Goal: Task Accomplishment & Management: Manage account settings

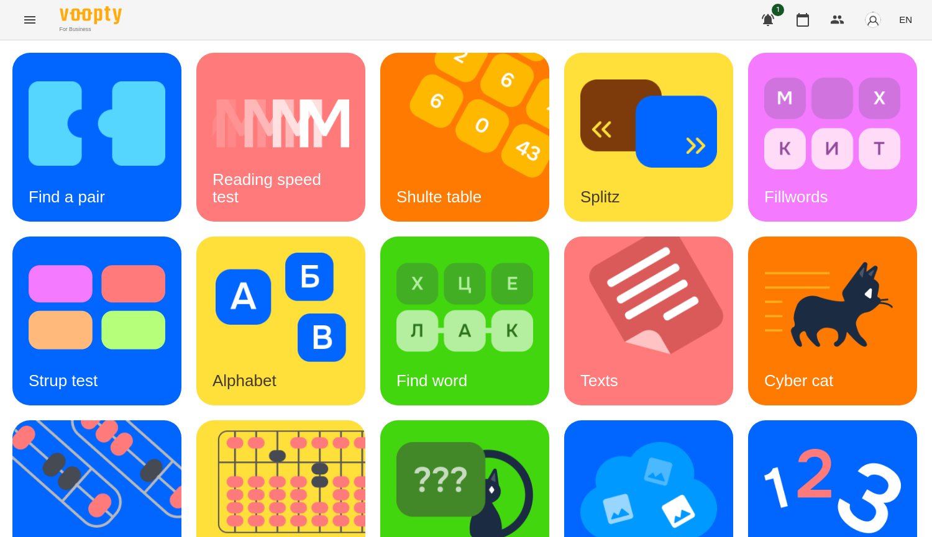
scroll to position [249, 0]
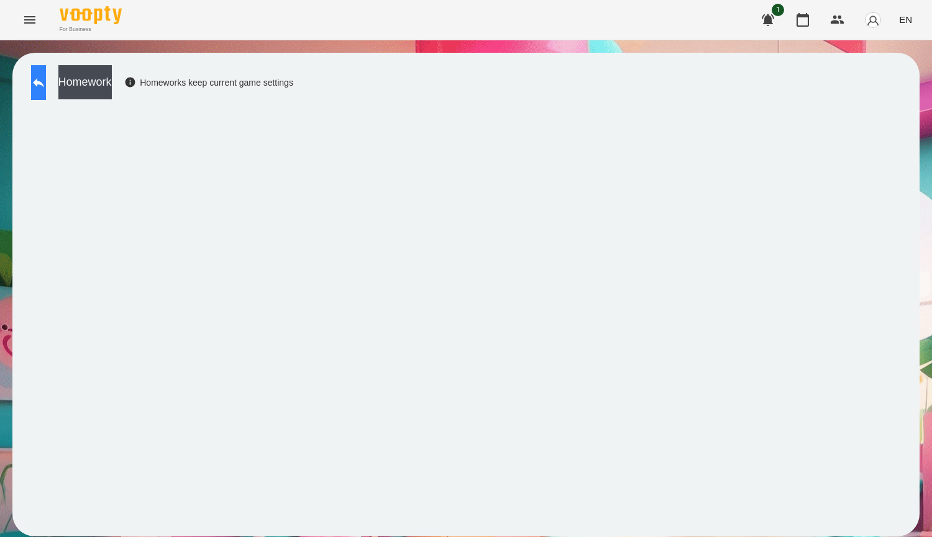
click at [43, 85] on icon at bounding box center [38, 82] width 15 height 15
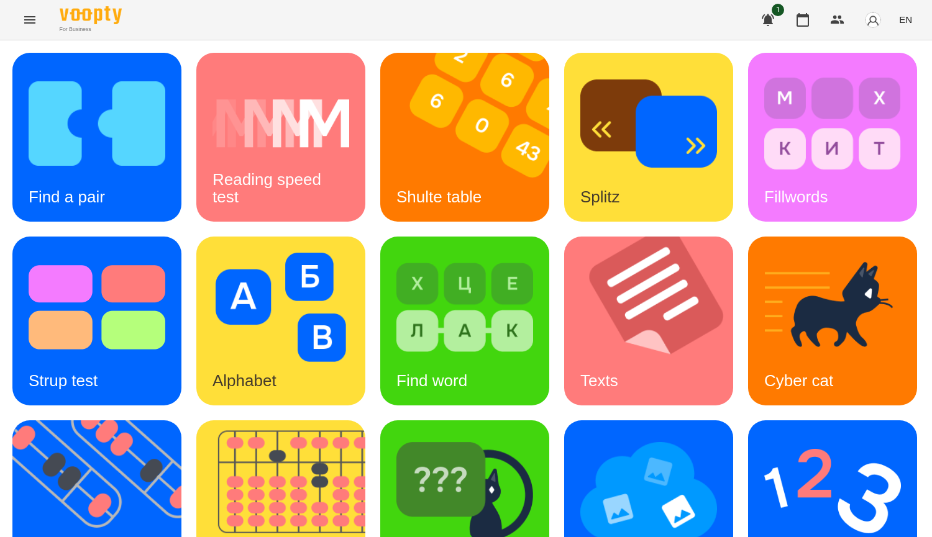
scroll to position [311, 0]
click at [764, 437] on img at bounding box center [832, 491] width 137 height 109
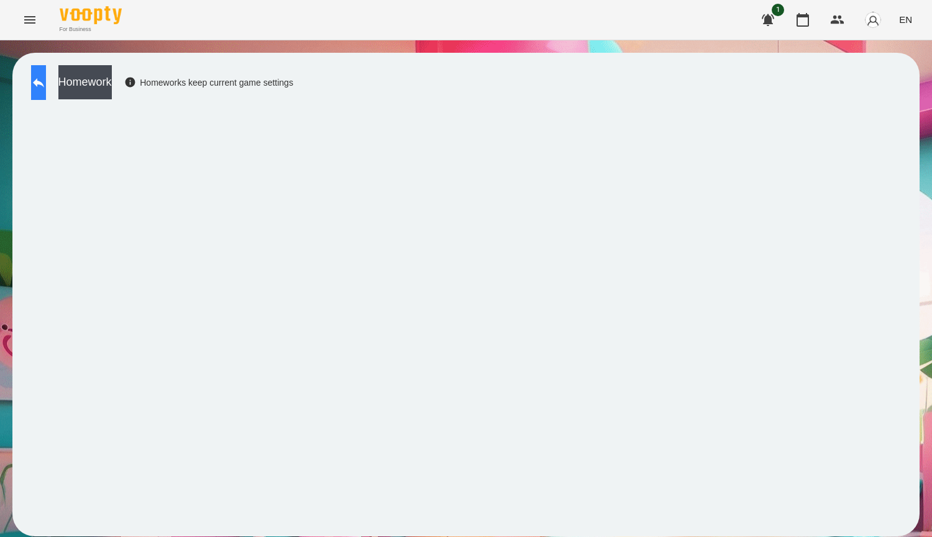
click at [36, 78] on button at bounding box center [38, 82] width 15 height 35
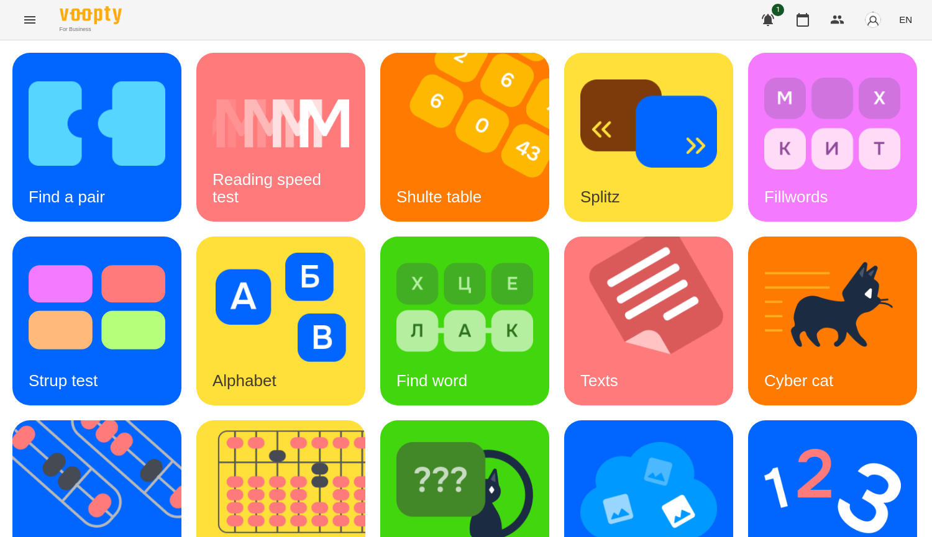
scroll to position [311, 0]
click at [748, 421] on div "Mental counting" at bounding box center [832, 505] width 169 height 169
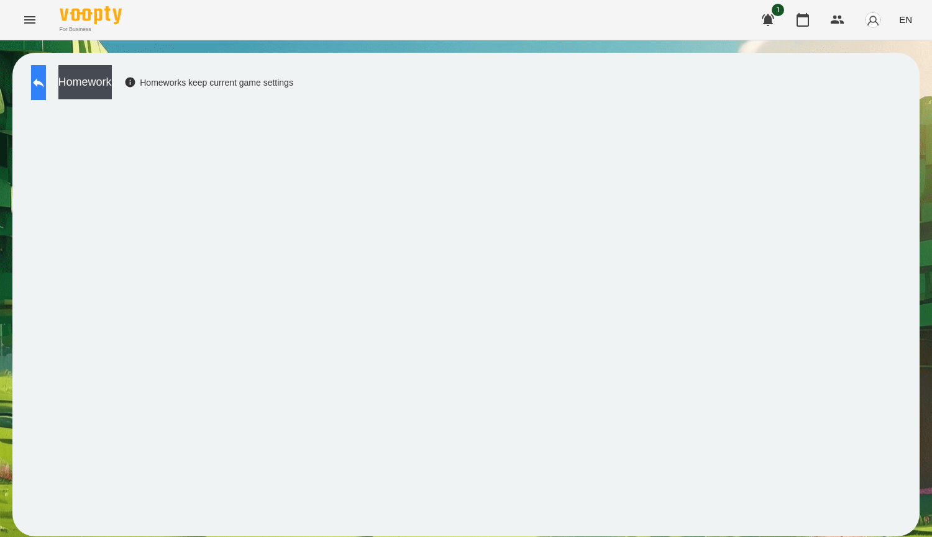
click at [46, 82] on button at bounding box center [38, 82] width 15 height 35
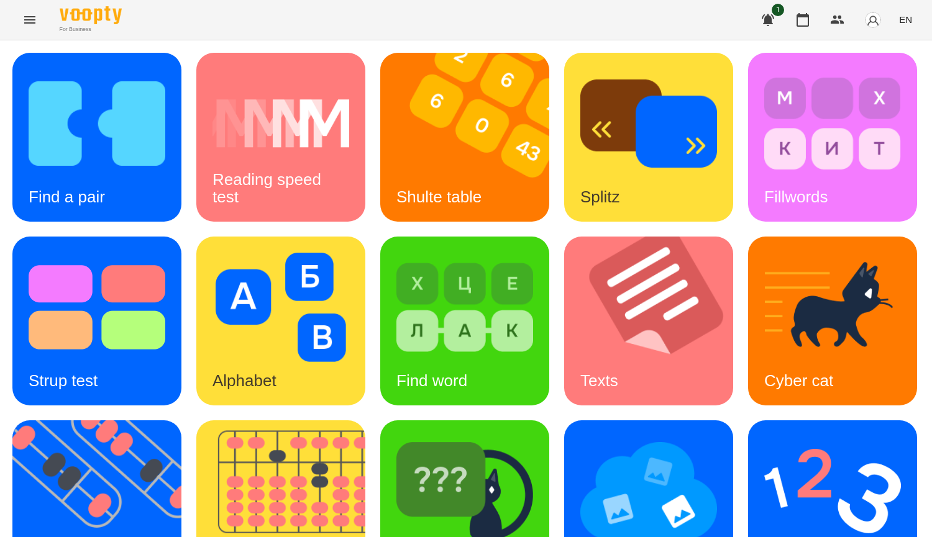
scroll to position [249, 0]
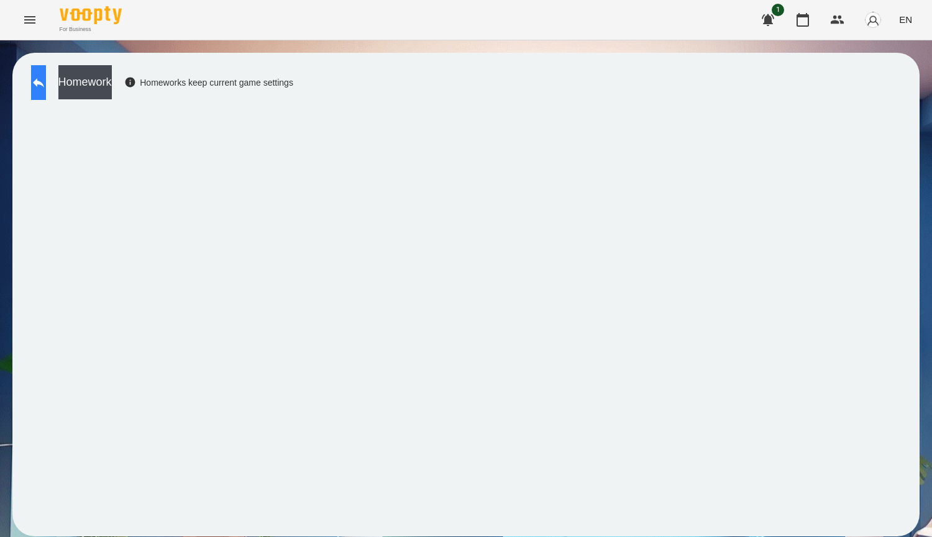
click at [44, 83] on icon at bounding box center [38, 82] width 11 height 9
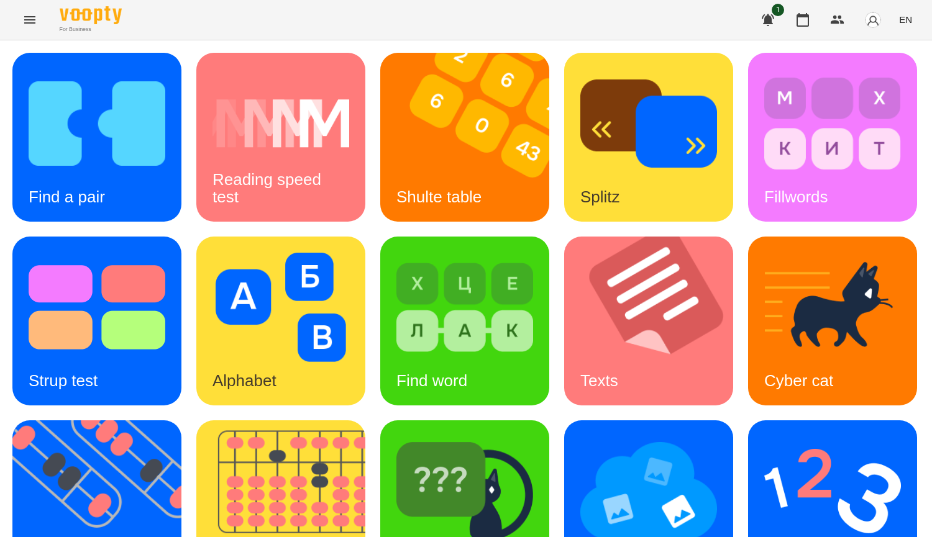
scroll to position [186, 0]
click at [197, 421] on img at bounding box center [104, 505] width 185 height 169
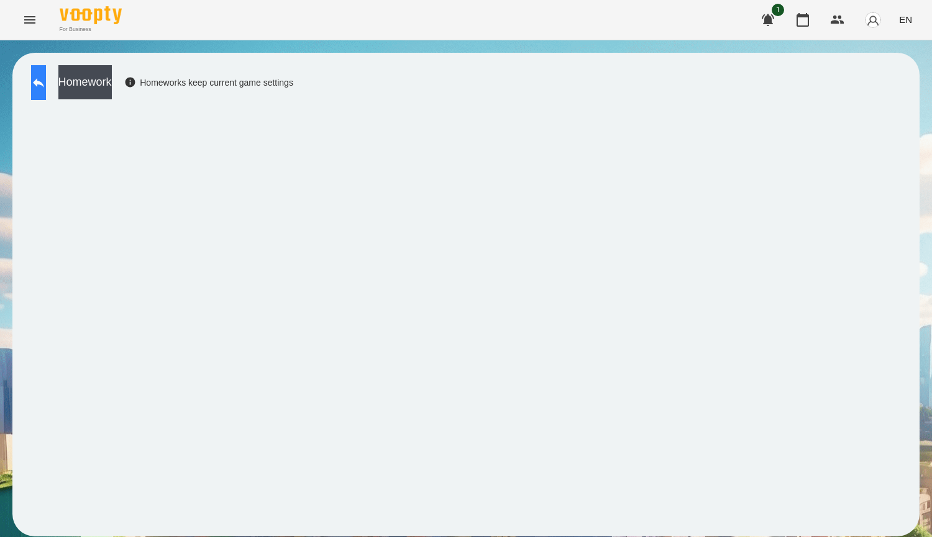
click at [46, 92] on button at bounding box center [38, 82] width 15 height 35
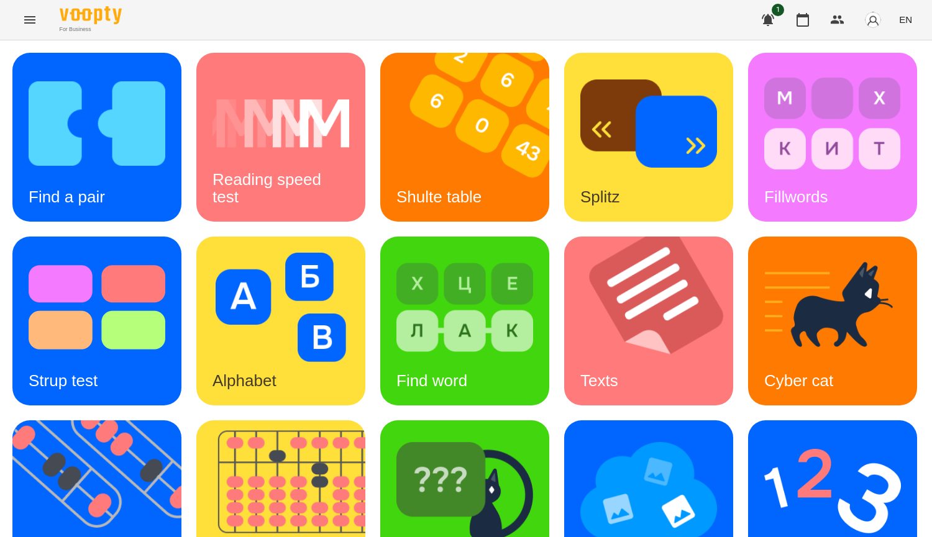
scroll to position [249, 0]
click at [197, 421] on img at bounding box center [104, 505] width 185 height 169
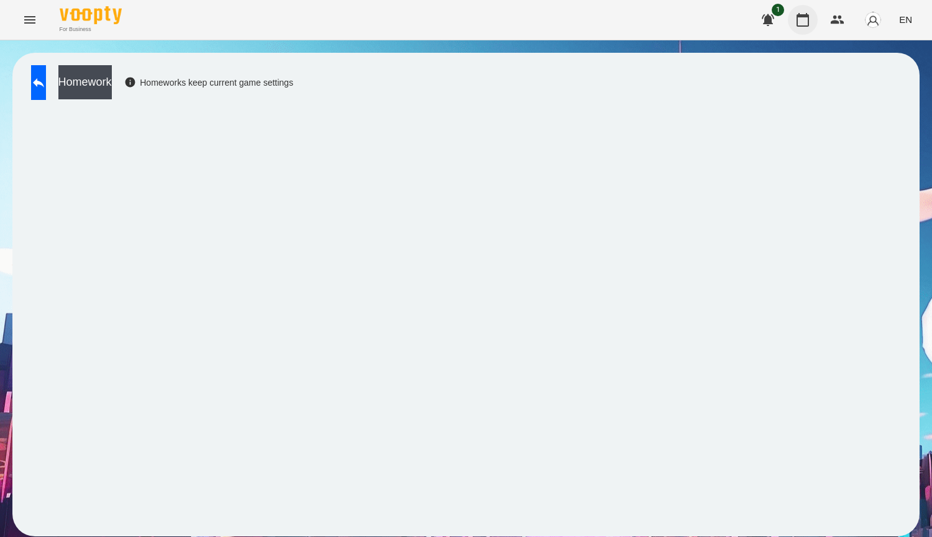
click at [810, 21] on icon "button" at bounding box center [802, 19] width 15 height 15
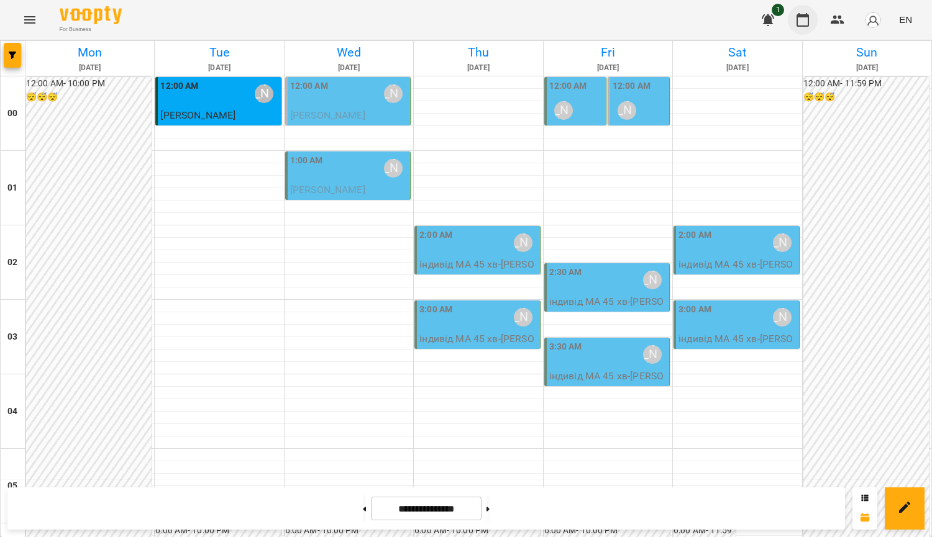
click at [812, 16] on button "button" at bounding box center [803, 20] width 30 height 30
click at [37, 11] on button "Menu" at bounding box center [30, 20] width 30 height 30
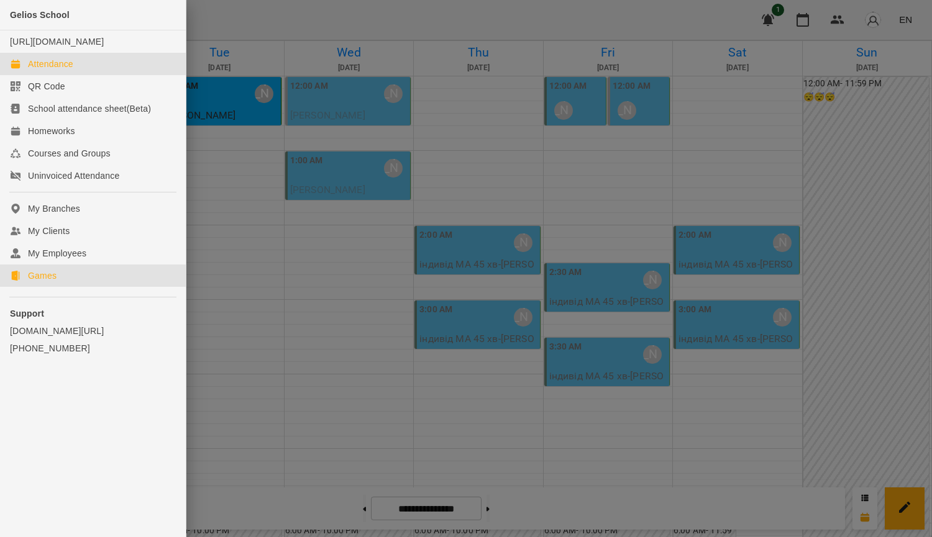
click at [90, 287] on link "Games" at bounding box center [93, 276] width 186 height 22
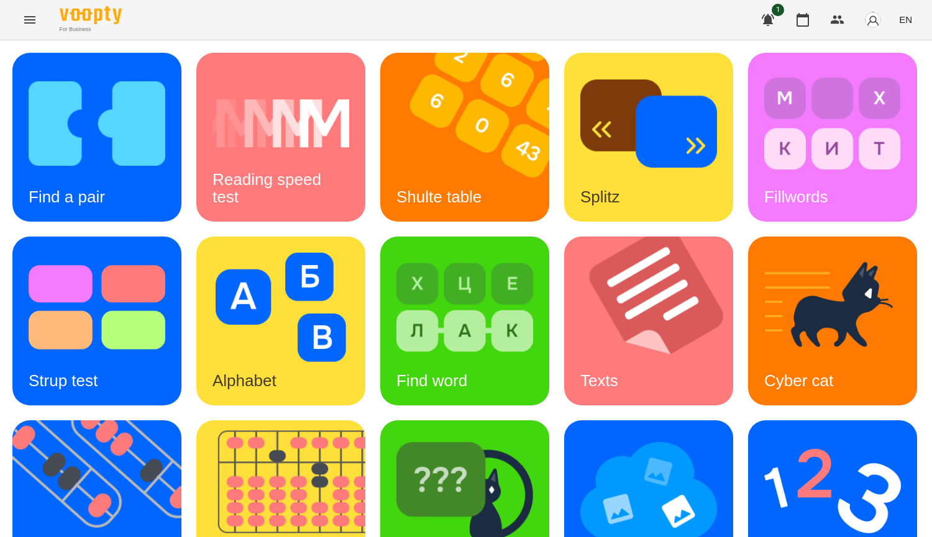
scroll to position [373, 0]
click at [752, 296] on div "Find a pair Reading speed test Shulte table Splitz Fillwords Strup test Alphabe…" at bounding box center [465, 413] width 907 height 721
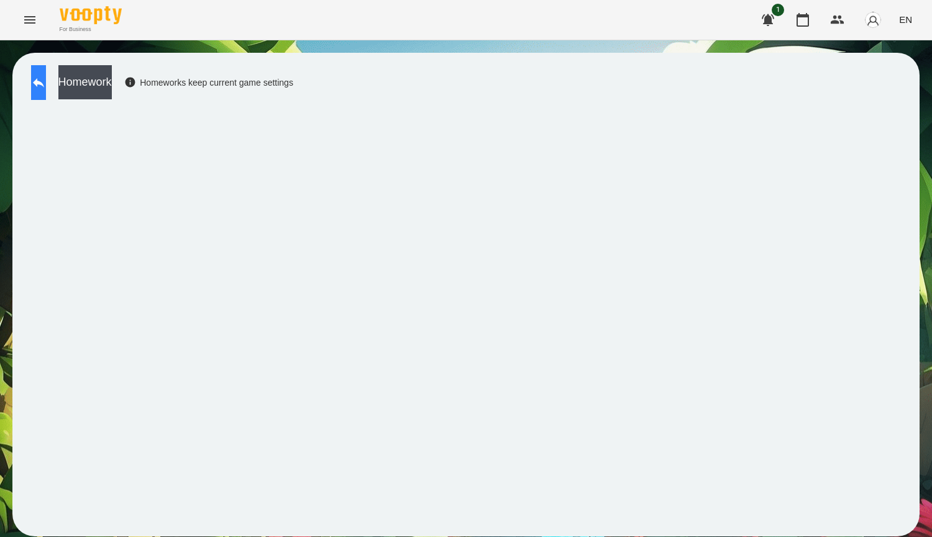
click at [46, 96] on button at bounding box center [38, 82] width 15 height 35
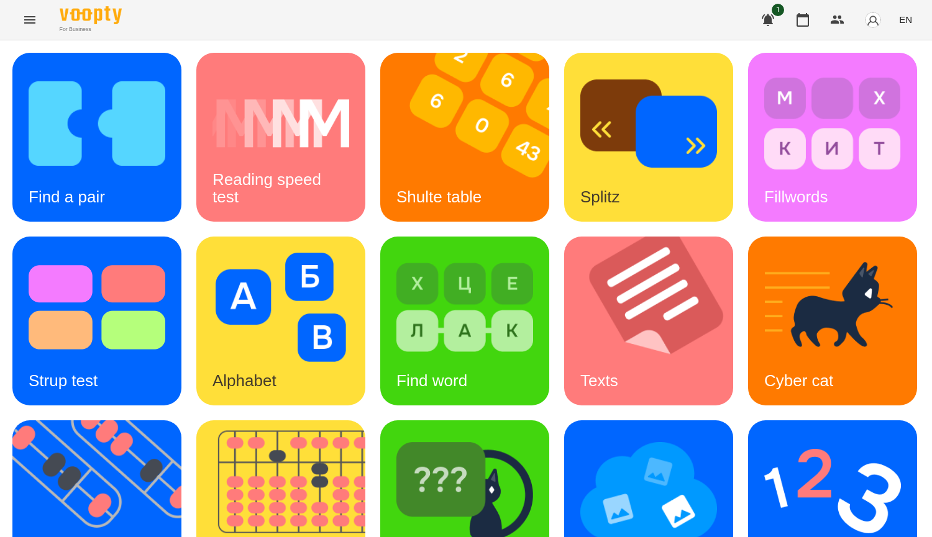
scroll to position [186, 0]
click at [197, 421] on img at bounding box center [104, 505] width 185 height 169
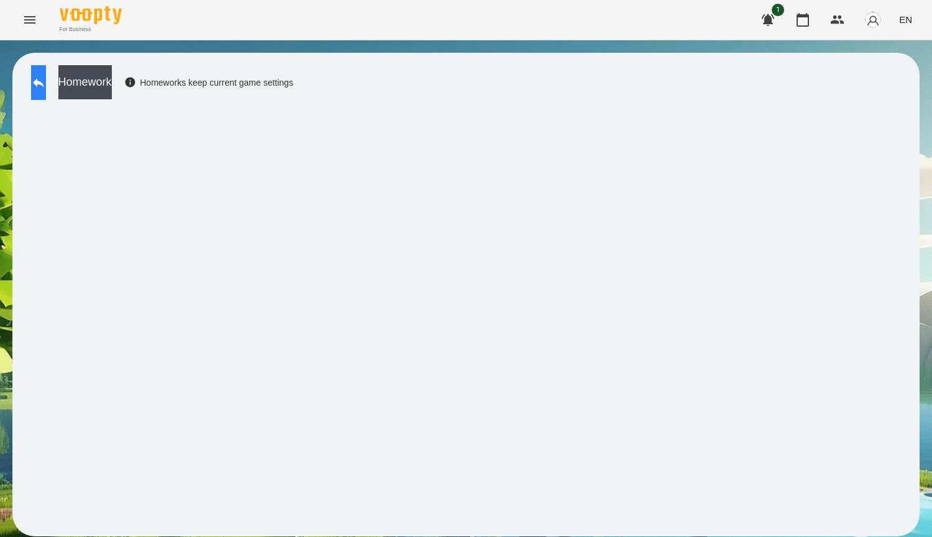
click at [46, 89] on icon at bounding box center [38, 82] width 15 height 15
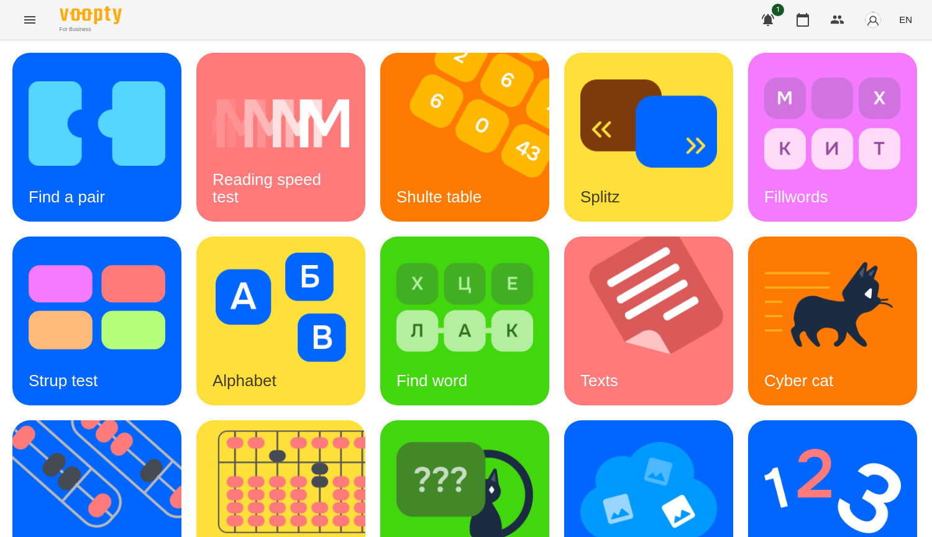
scroll to position [311, 0]
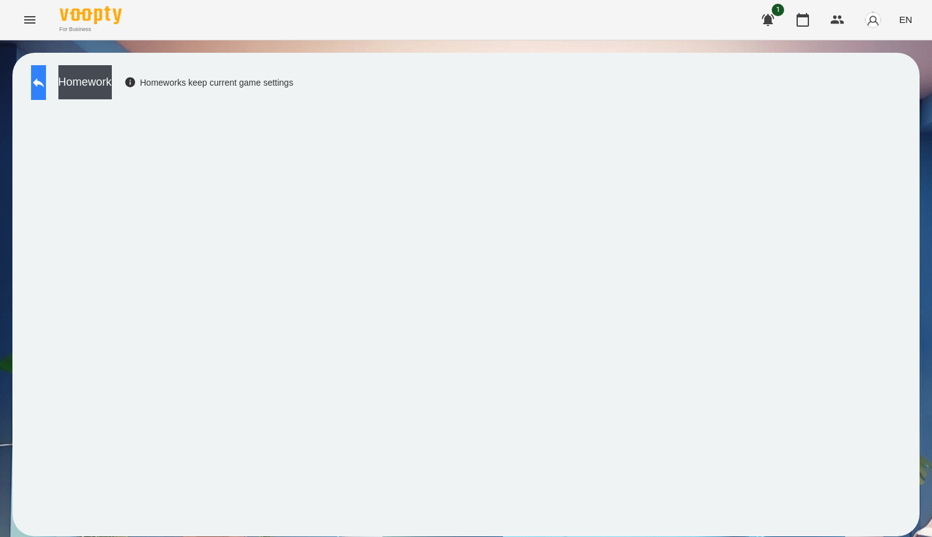
click at [46, 91] on button at bounding box center [38, 82] width 15 height 35
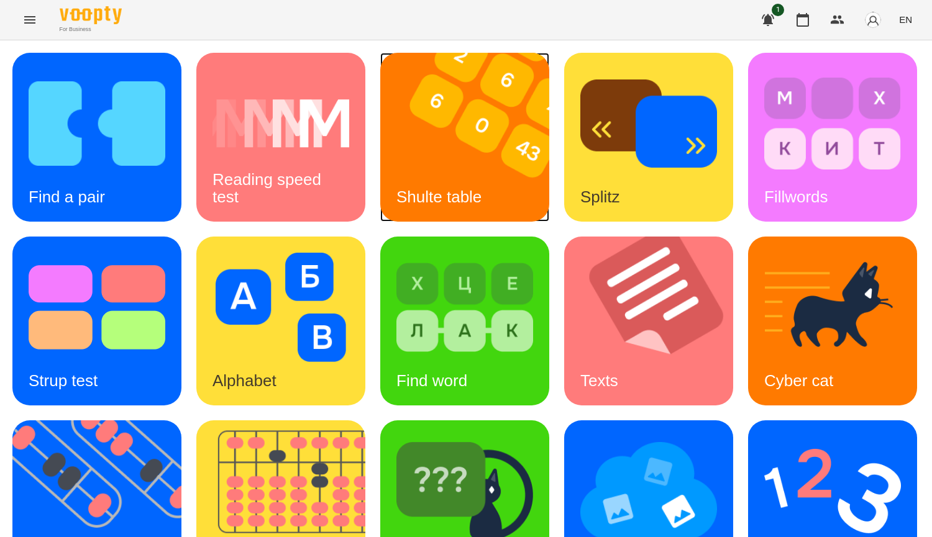
click at [507, 147] on img at bounding box center [472, 137] width 185 height 169
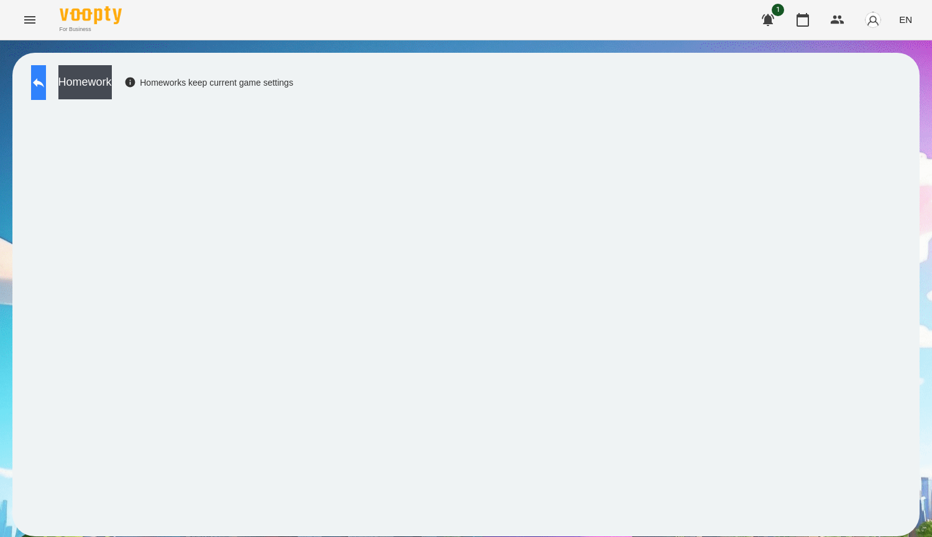
click at [46, 88] on button at bounding box center [38, 82] width 15 height 35
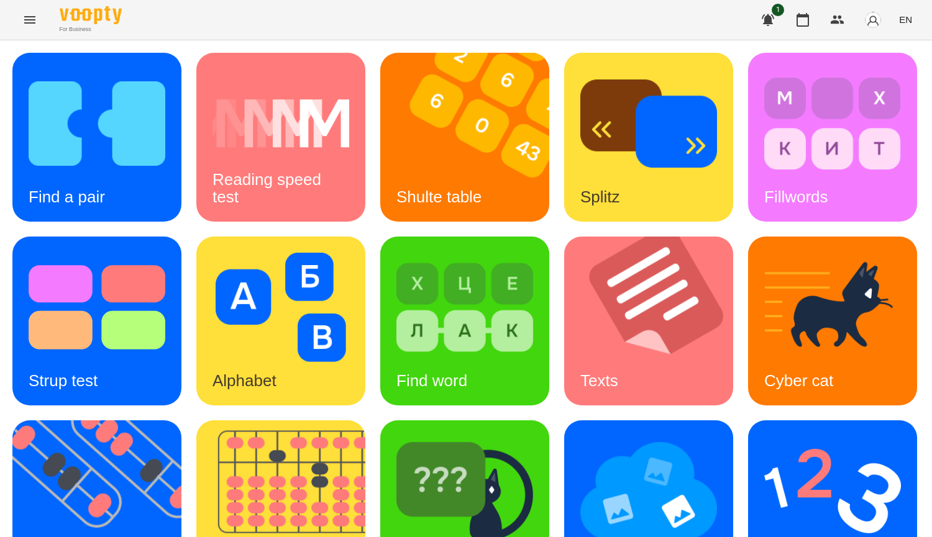
scroll to position [249, 0]
click at [197, 421] on img at bounding box center [104, 505] width 185 height 169
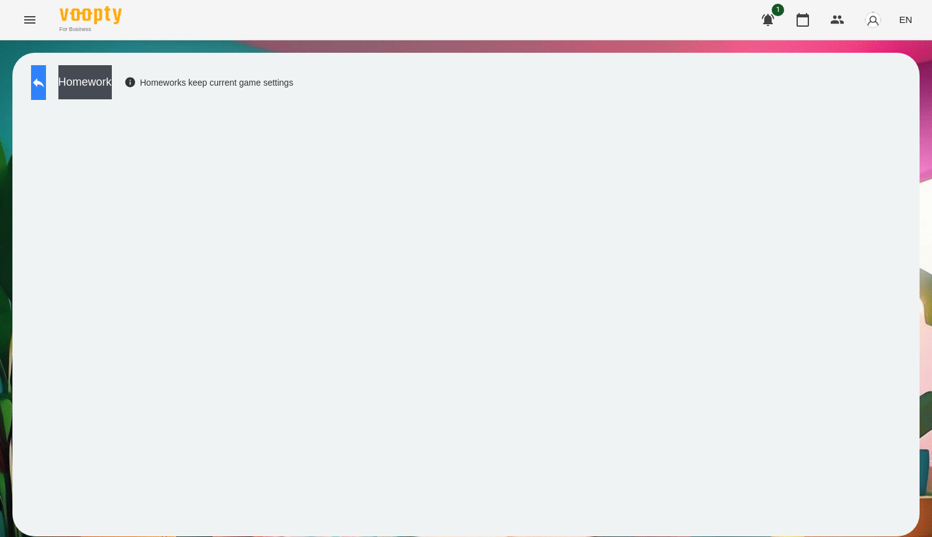
click at [46, 89] on icon at bounding box center [38, 82] width 15 height 15
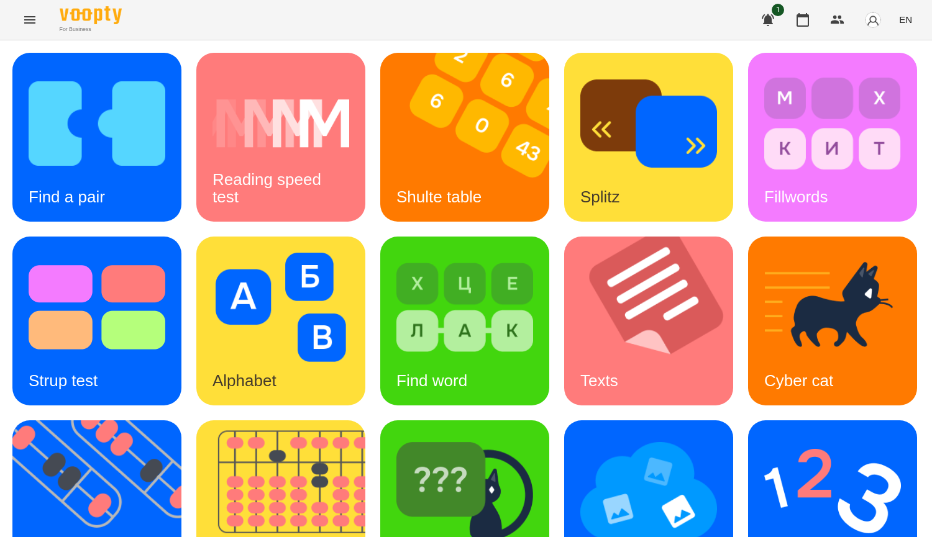
scroll to position [311, 0]
click at [197, 421] on img at bounding box center [104, 505] width 185 height 169
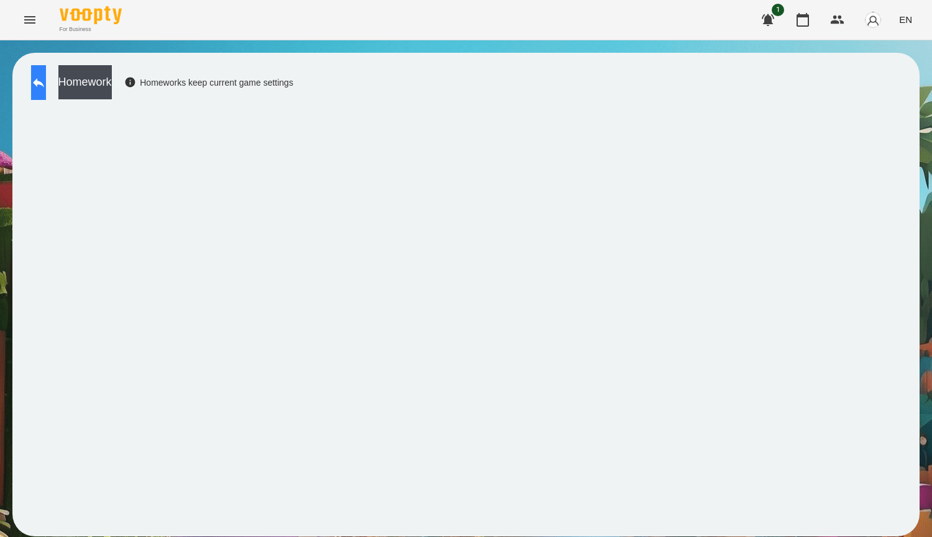
click at [46, 96] on button at bounding box center [38, 82] width 15 height 35
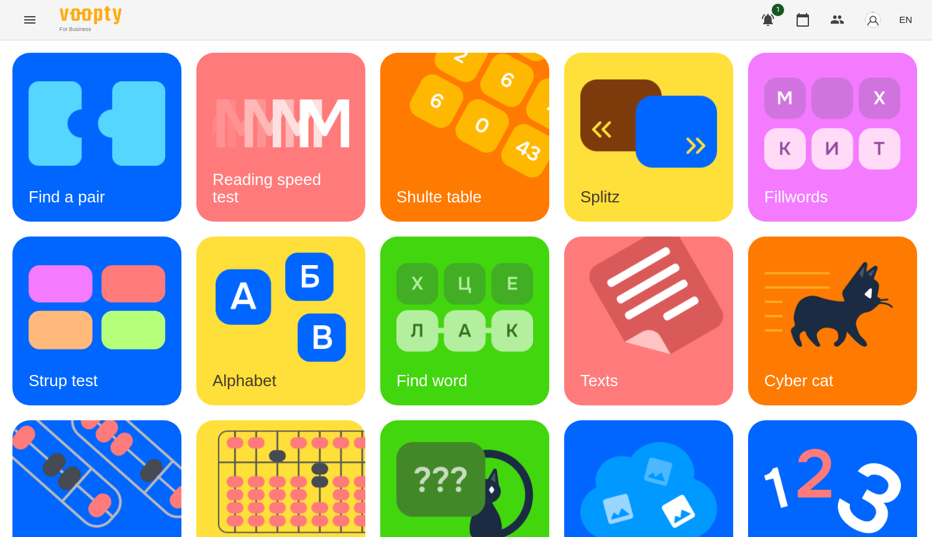
scroll to position [249, 0]
click at [197, 421] on img at bounding box center [104, 505] width 185 height 169
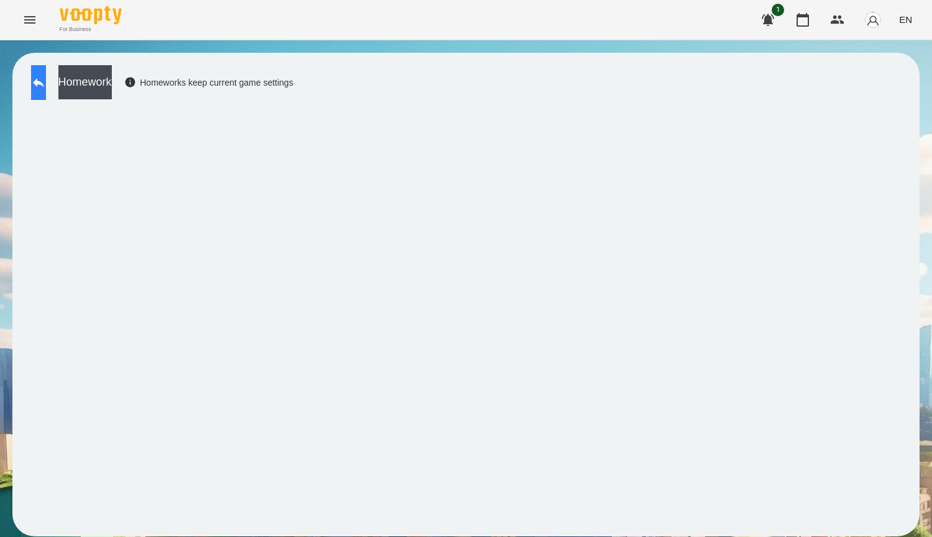
click at [43, 88] on button at bounding box center [38, 82] width 15 height 35
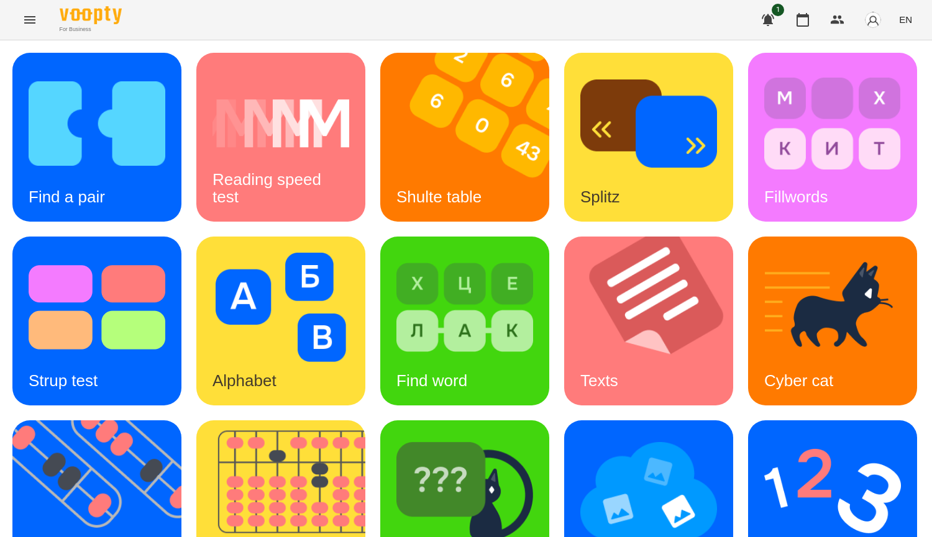
scroll to position [373, 0]
click at [396, 437] on img at bounding box center [464, 491] width 137 height 109
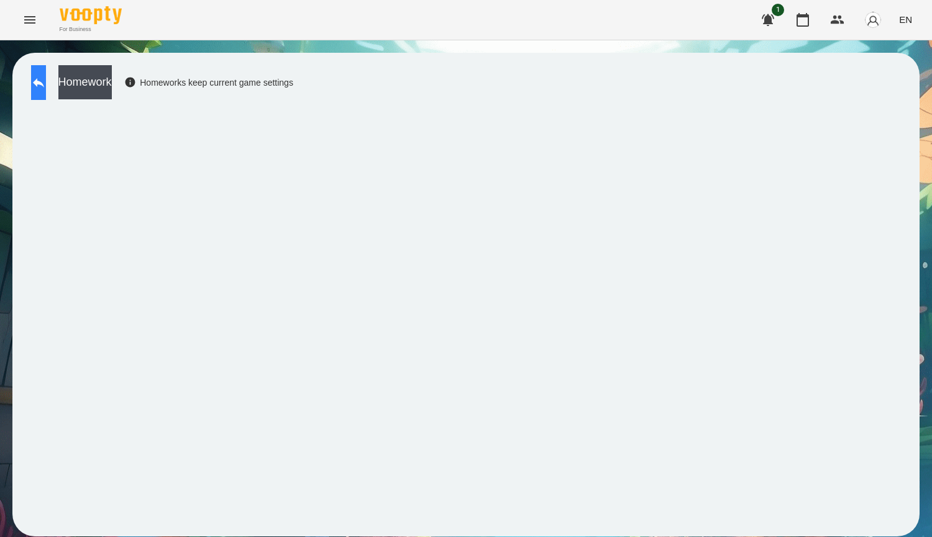
click at [44, 86] on icon at bounding box center [38, 82] width 11 height 9
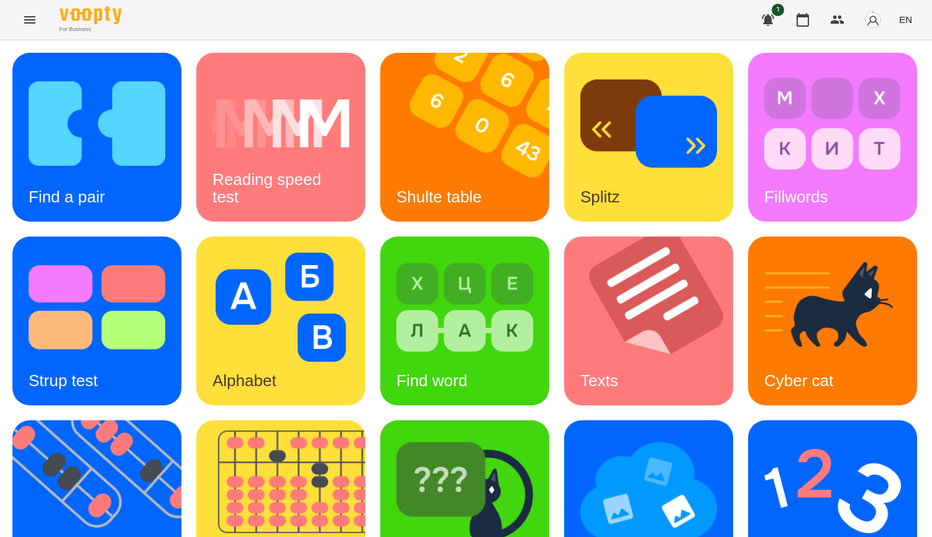
scroll to position [124, 0]
click at [396, 496] on img at bounding box center [464, 491] width 137 height 109
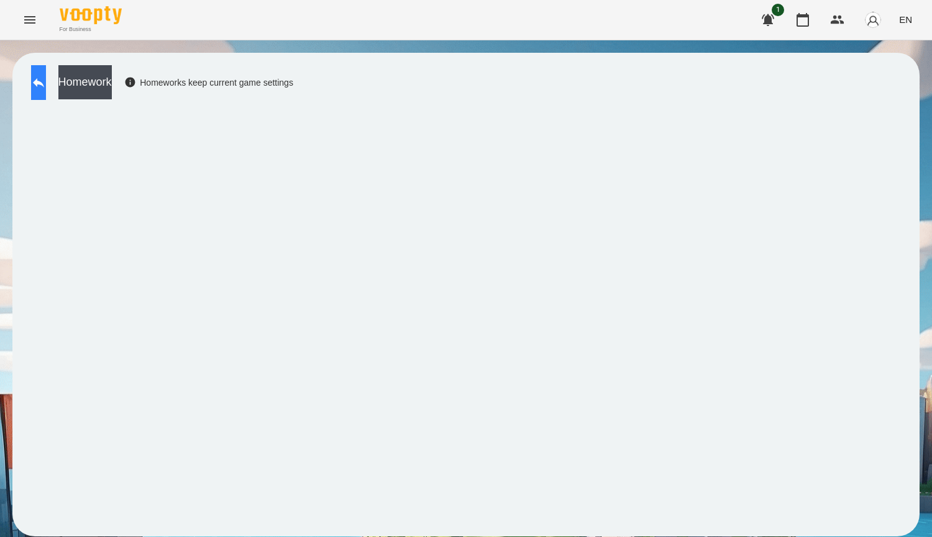
click at [46, 87] on button at bounding box center [38, 82] width 15 height 35
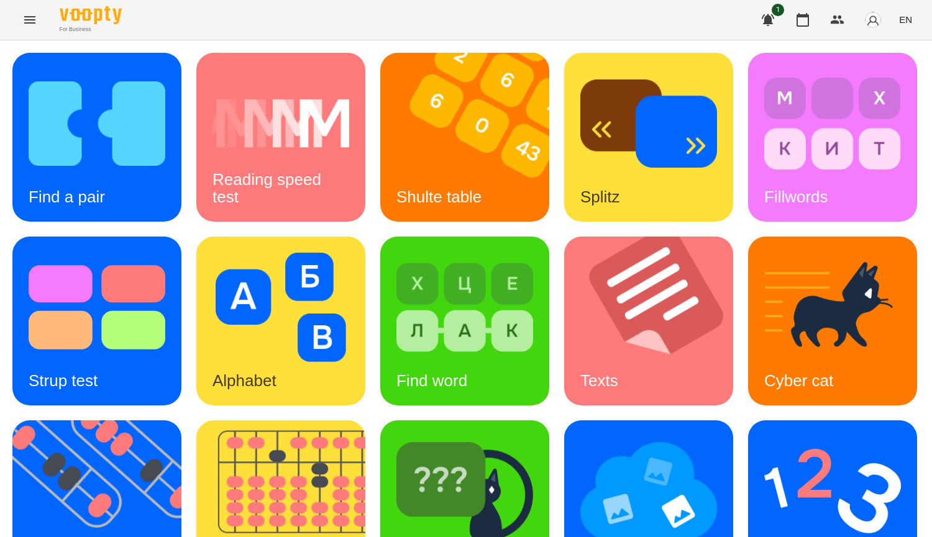
scroll to position [373, 0]
click at [396, 437] on img at bounding box center [464, 491] width 137 height 109
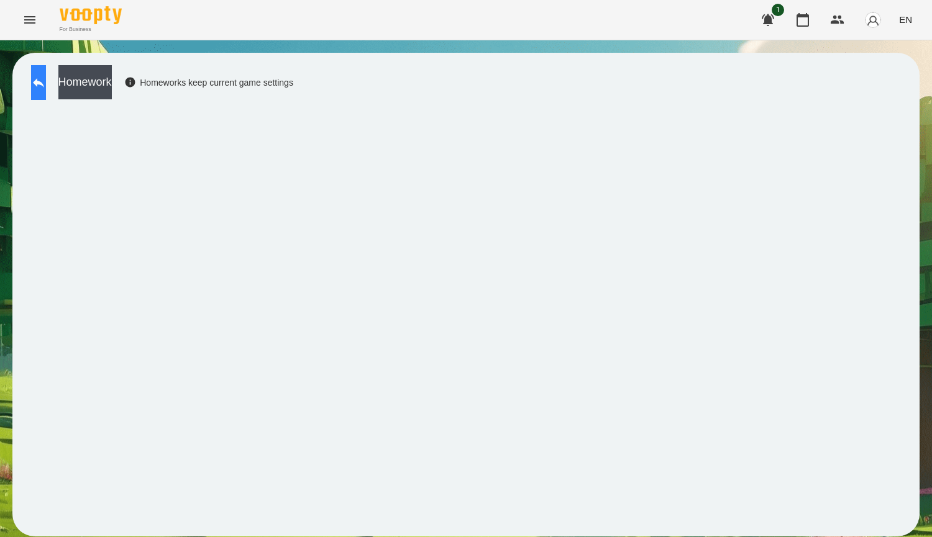
click at [46, 93] on button at bounding box center [38, 82] width 15 height 35
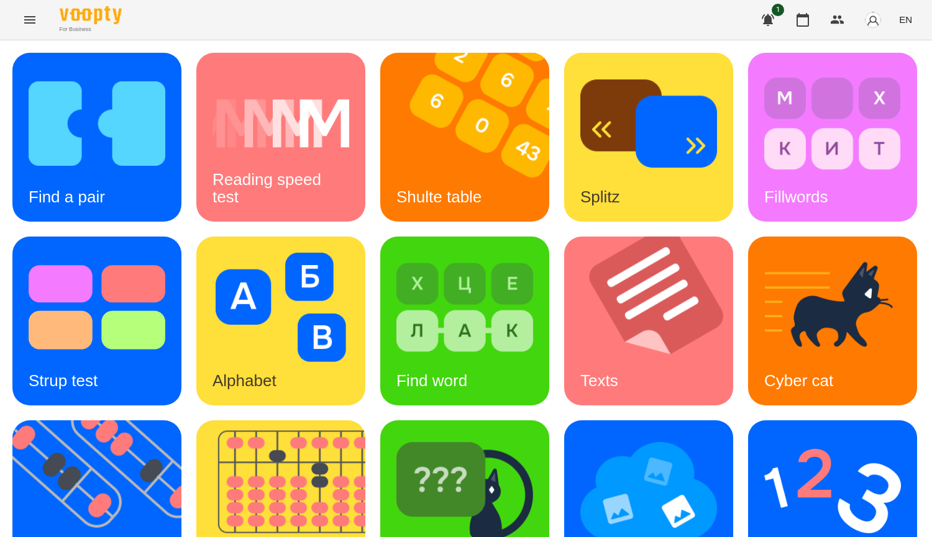
scroll to position [311, 0]
click at [764, 437] on img at bounding box center [832, 491] width 137 height 109
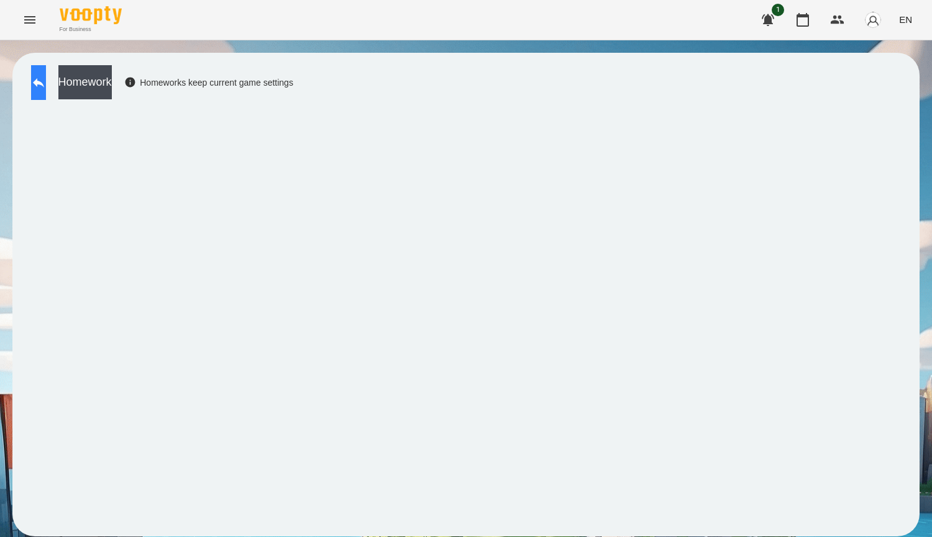
click at [46, 86] on icon at bounding box center [38, 82] width 15 height 15
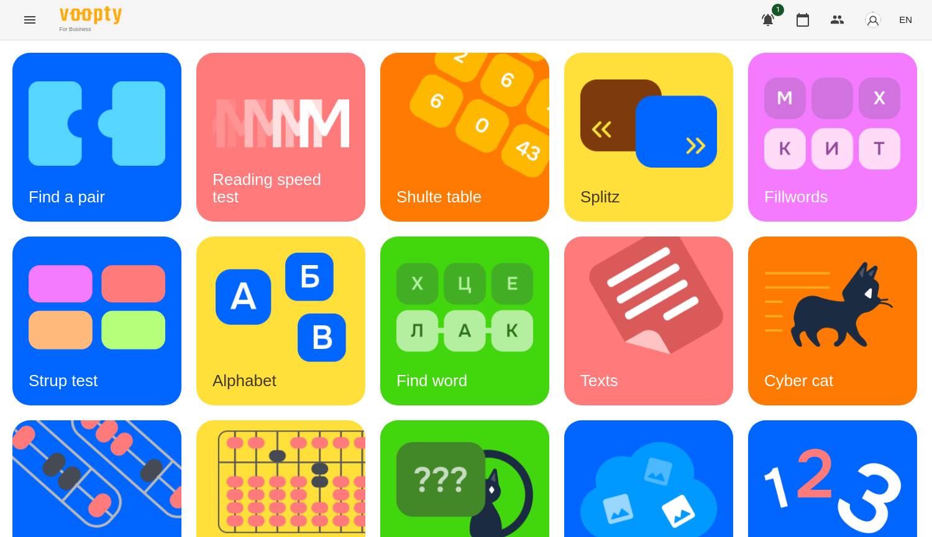
scroll to position [373, 0]
click at [764, 437] on img at bounding box center [832, 491] width 137 height 109
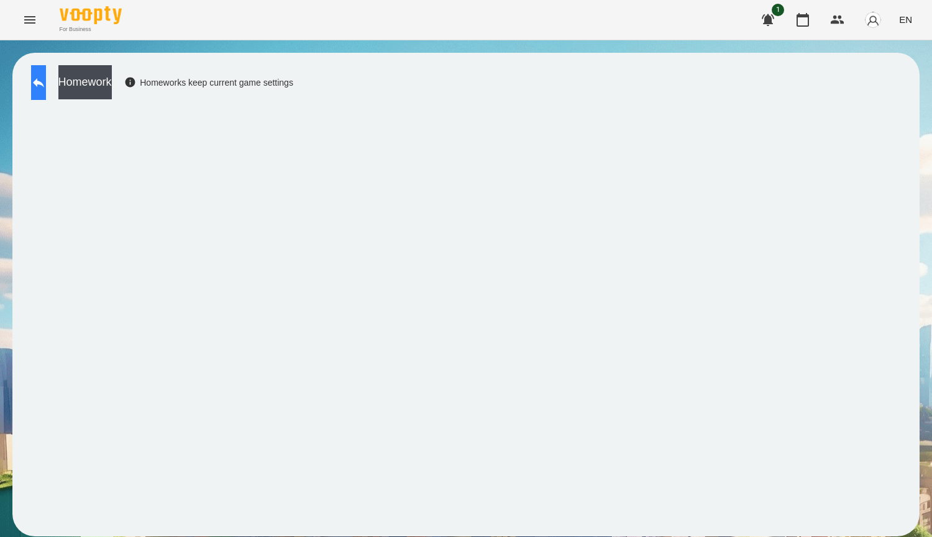
click at [37, 88] on button at bounding box center [38, 82] width 15 height 35
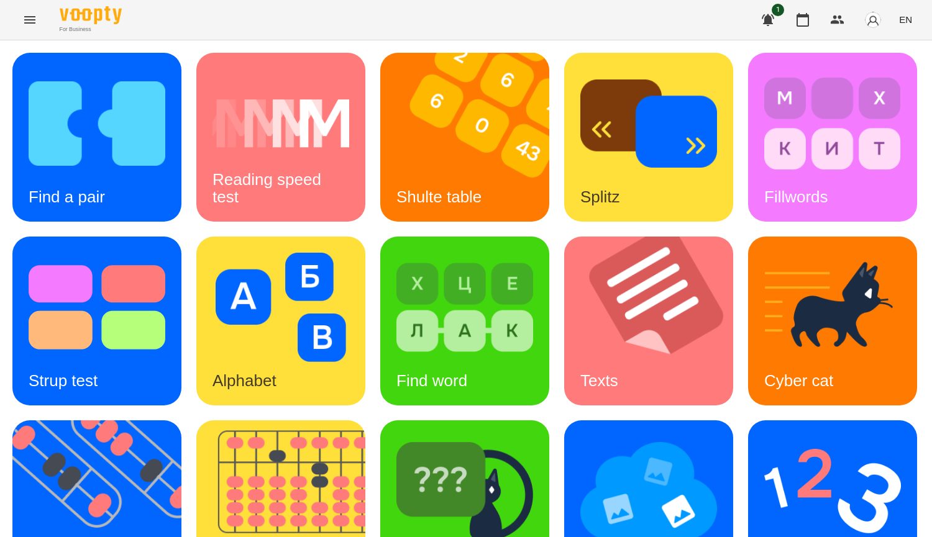
scroll to position [432, 0]
click at [764, 437] on img at bounding box center [832, 491] width 137 height 109
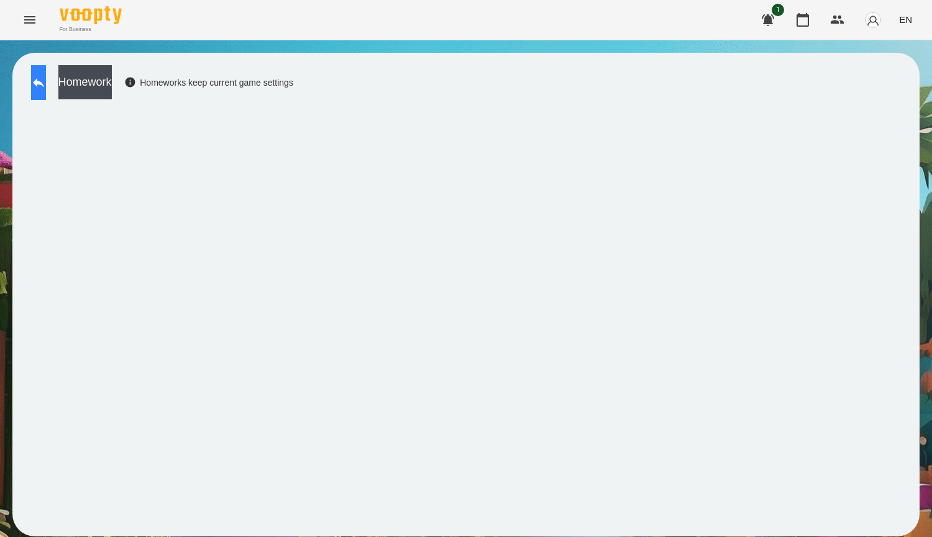
click at [38, 76] on button at bounding box center [38, 82] width 15 height 35
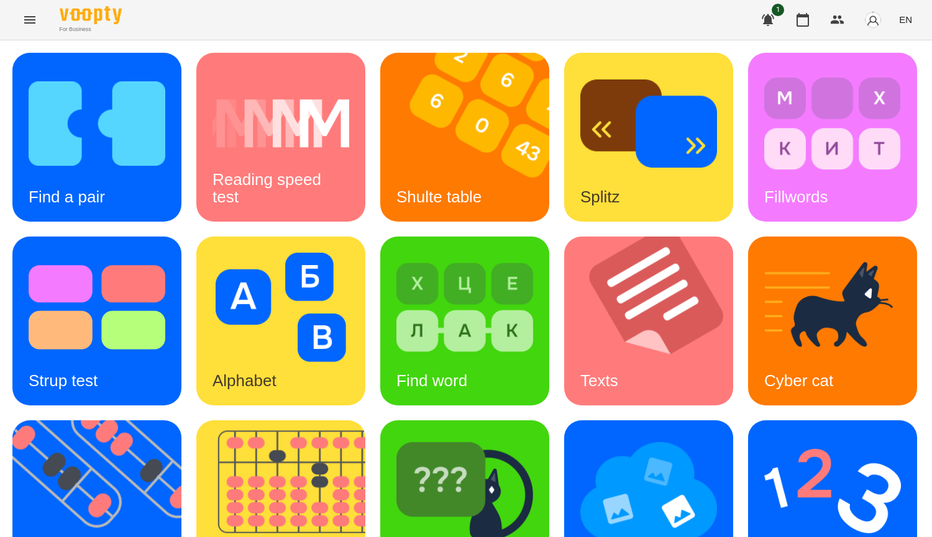
scroll to position [311, 0]
click at [764, 437] on img at bounding box center [832, 491] width 137 height 109
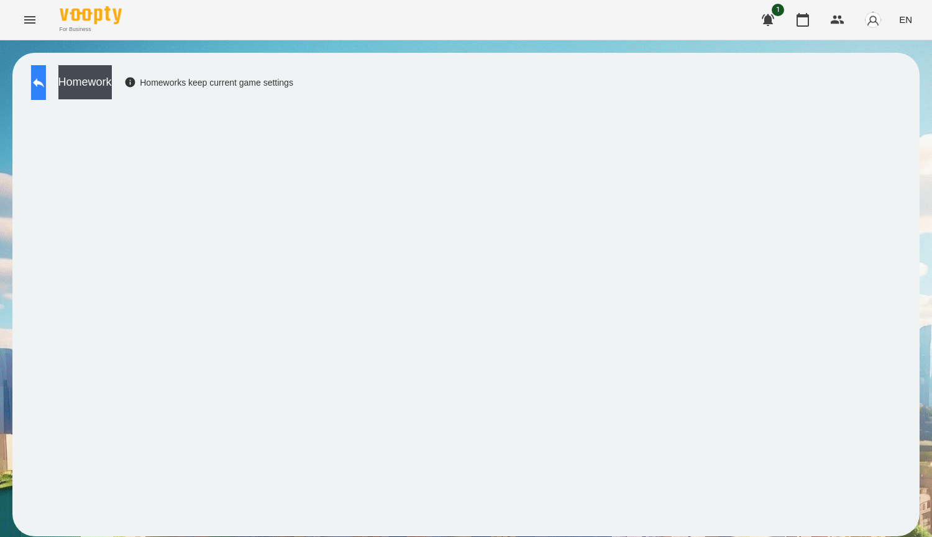
click at [46, 73] on button at bounding box center [38, 82] width 15 height 35
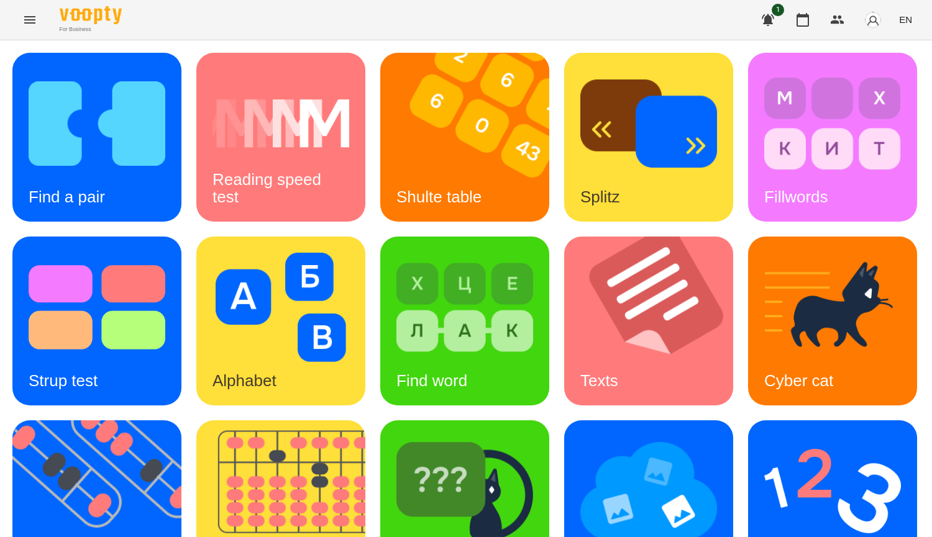
scroll to position [373, 0]
click at [764, 437] on img at bounding box center [832, 491] width 137 height 109
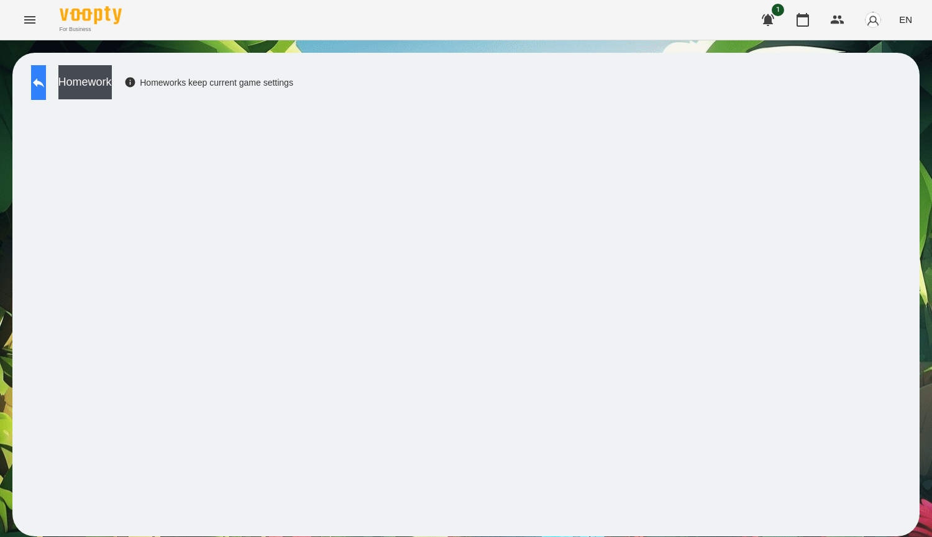
click at [46, 89] on icon at bounding box center [38, 82] width 15 height 15
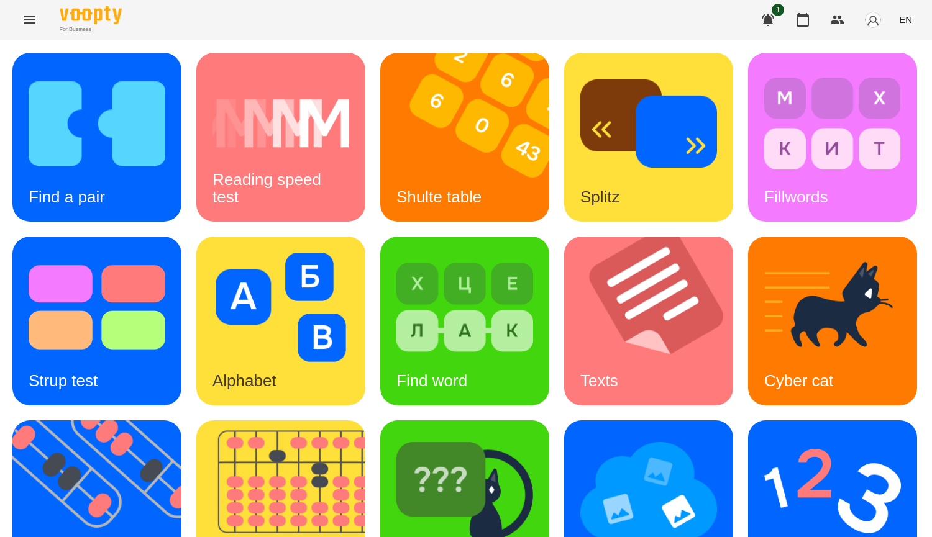
scroll to position [432, 0]
click at [764, 437] on img at bounding box center [832, 491] width 137 height 109
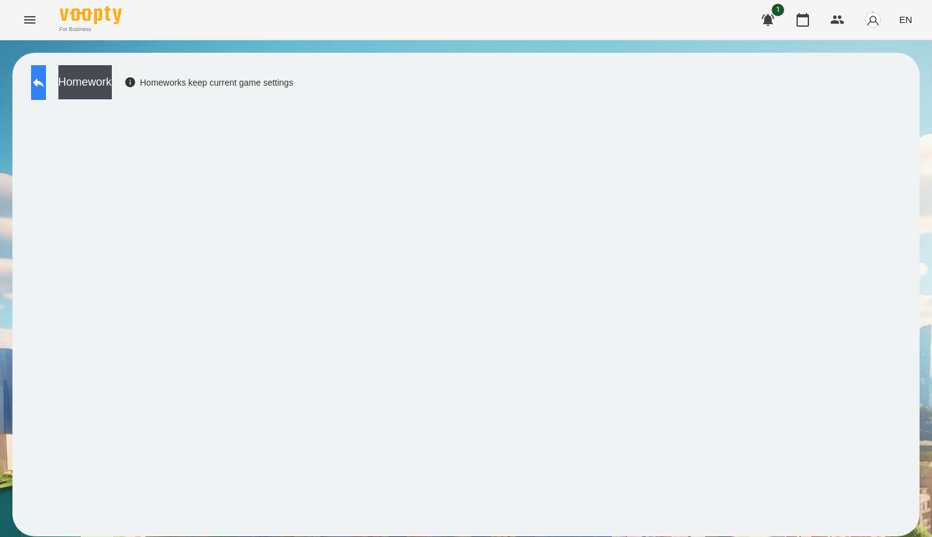
click at [46, 76] on icon at bounding box center [38, 82] width 15 height 15
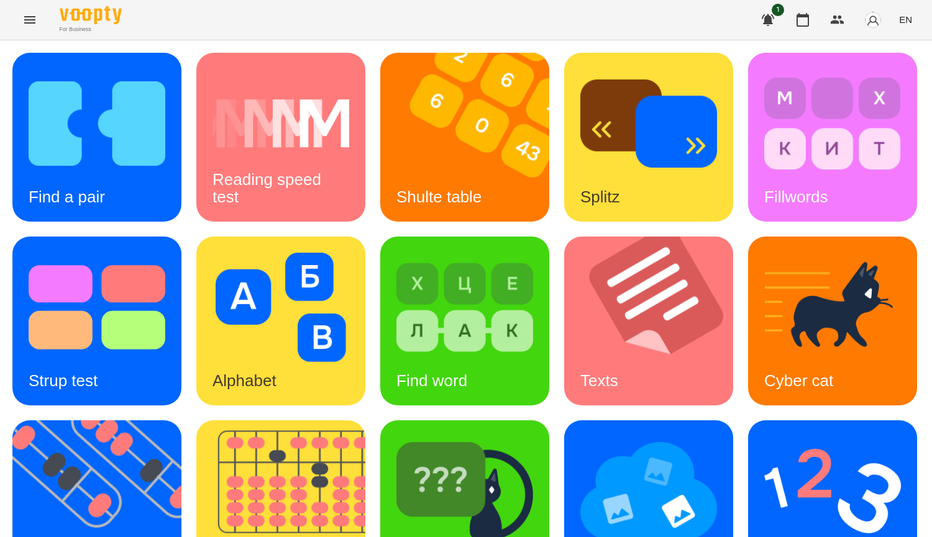
scroll to position [249, 0]
click at [810, 22] on icon "button" at bounding box center [802, 19] width 15 height 15
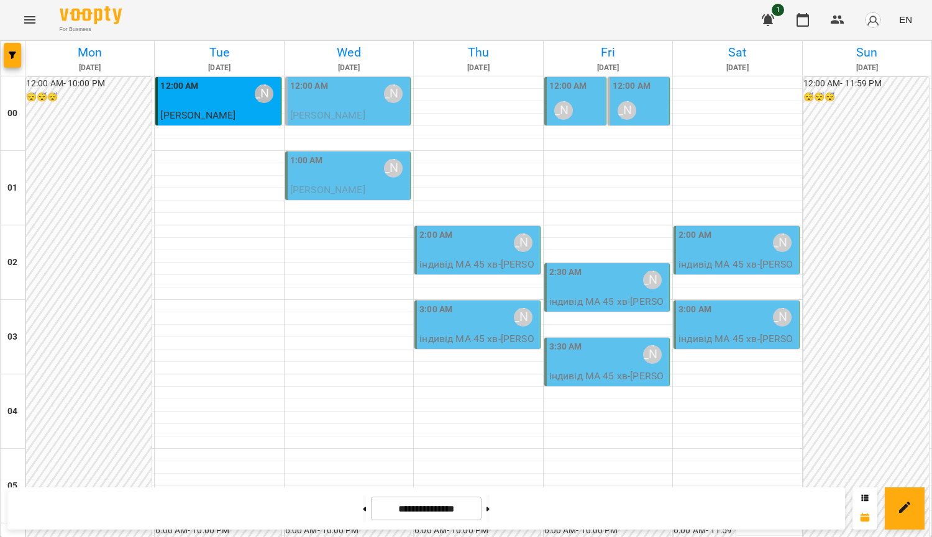
click at [467, 258] on p "індивід МА 45 хв - Мадяр Михайло" at bounding box center [477, 271] width 117 height 29
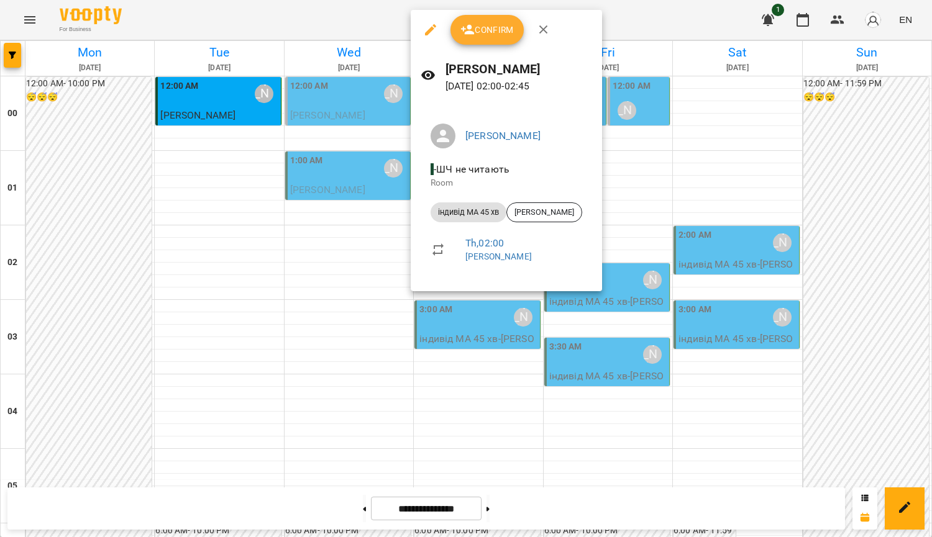
click at [482, 33] on span "Confirm" at bounding box center [486, 29] width 53 height 15
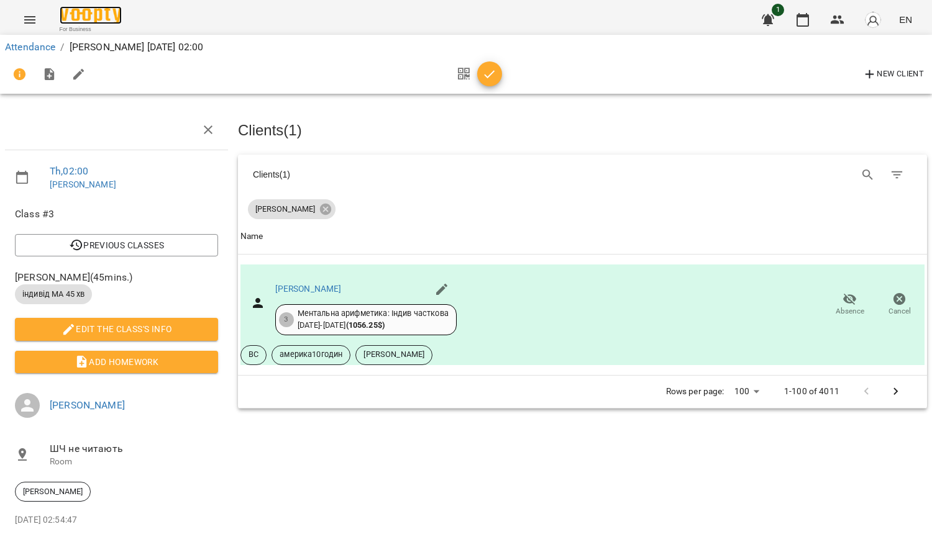
click at [111, 12] on img at bounding box center [91, 15] width 62 height 18
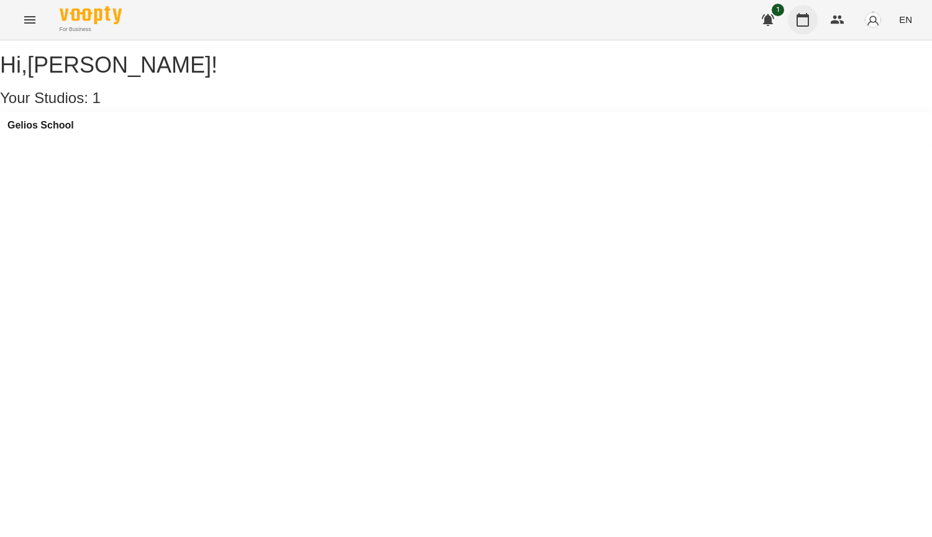
click at [807, 20] on icon "button" at bounding box center [802, 19] width 15 height 15
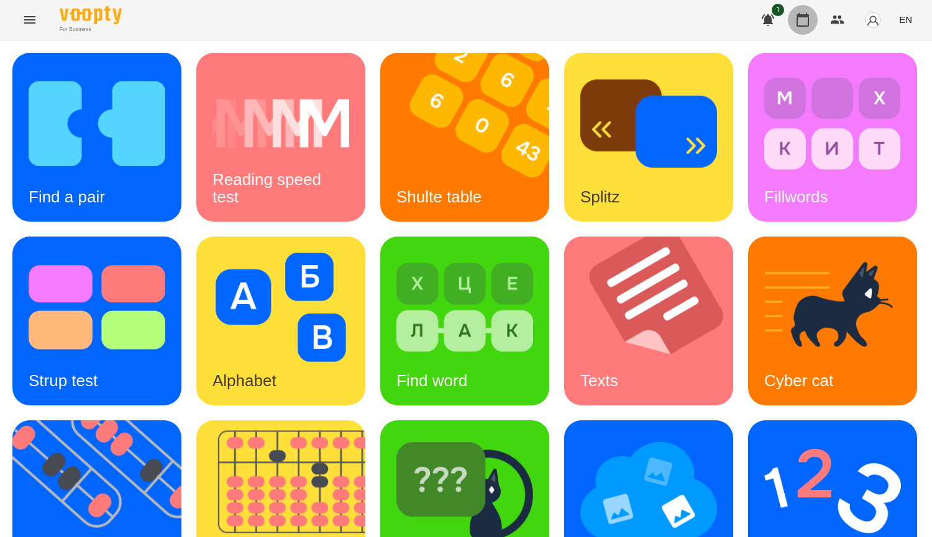
click at [812, 24] on button "button" at bounding box center [803, 20] width 30 height 30
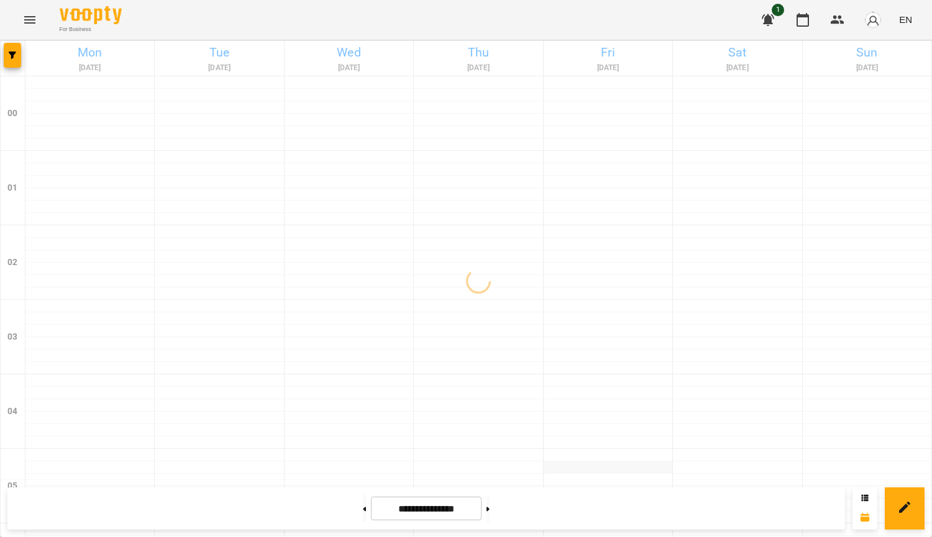
scroll to position [62, 0]
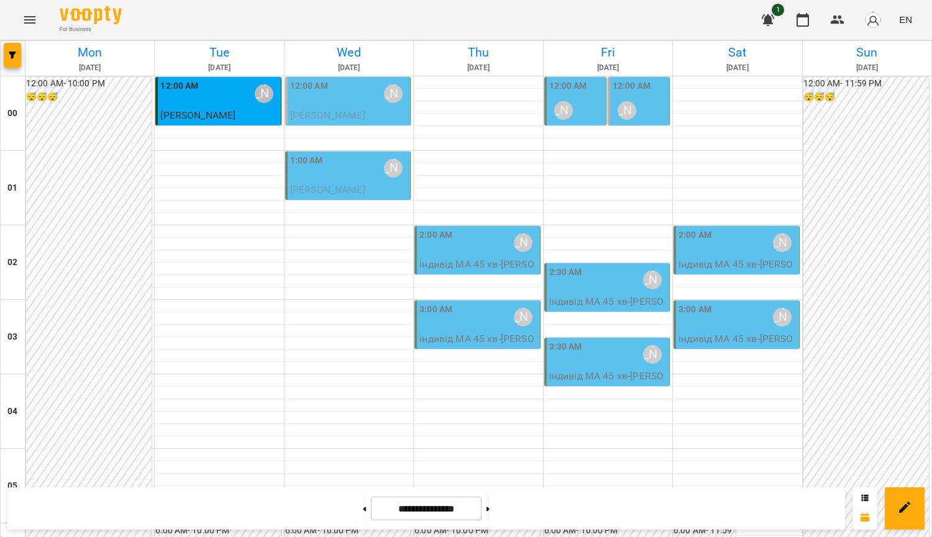
click at [497, 229] on div "2:00 AM Курбанова Софія" at bounding box center [477, 243] width 117 height 29
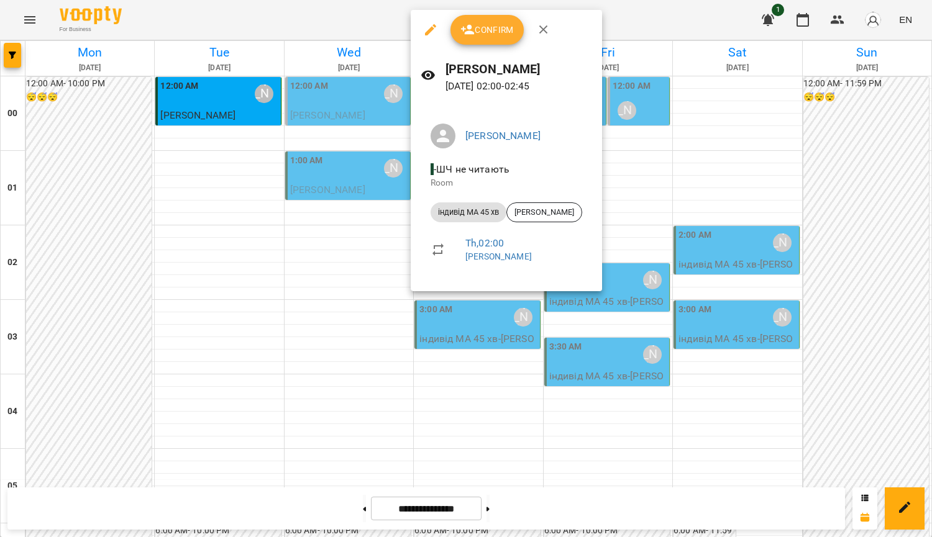
click at [445, 354] on div at bounding box center [466, 268] width 932 height 537
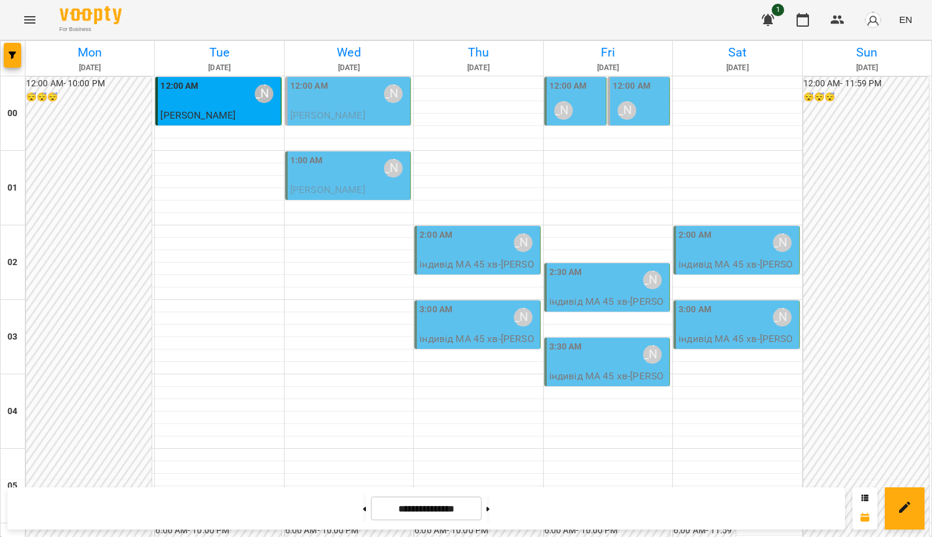
click at [16, 23] on button "Menu" at bounding box center [30, 20] width 30 height 30
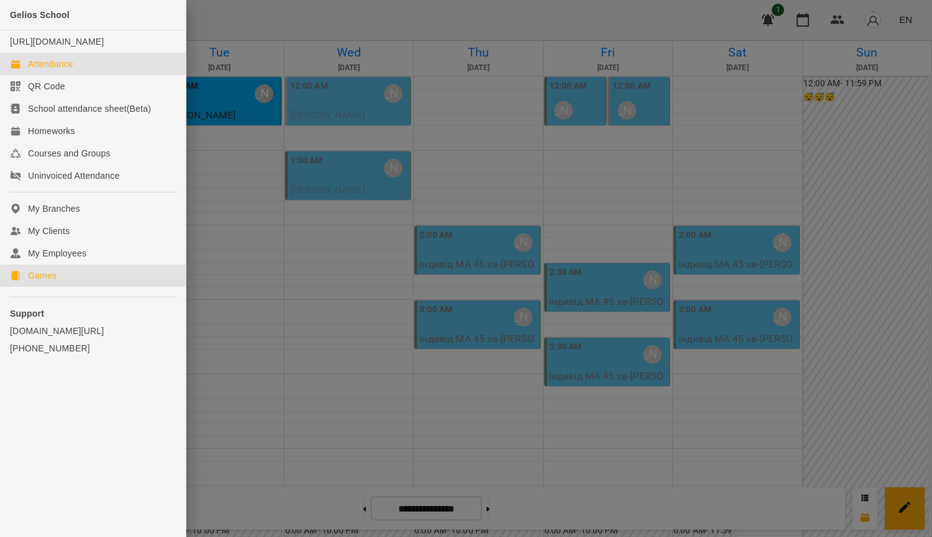
click at [64, 287] on link "Games" at bounding box center [93, 276] width 186 height 22
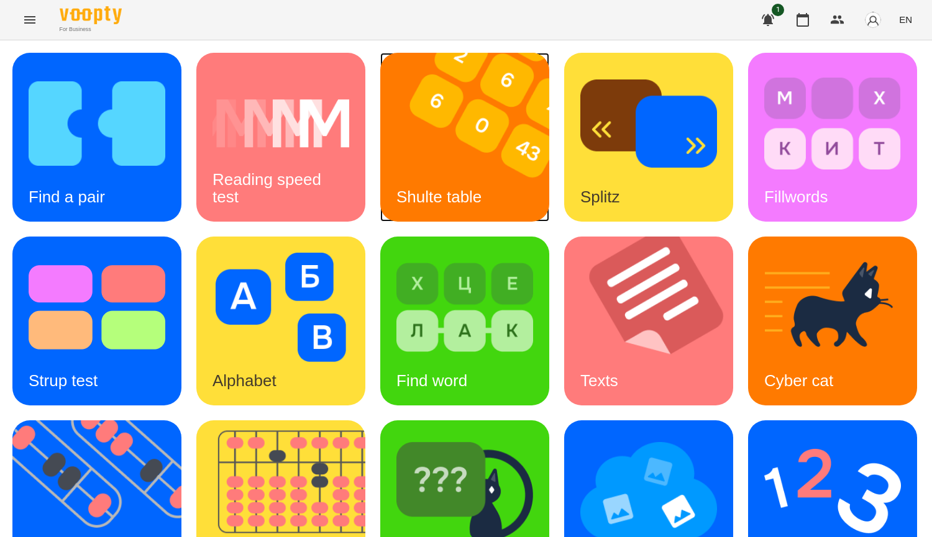
click at [419, 176] on div "Shulte table" at bounding box center [438, 197] width 117 height 49
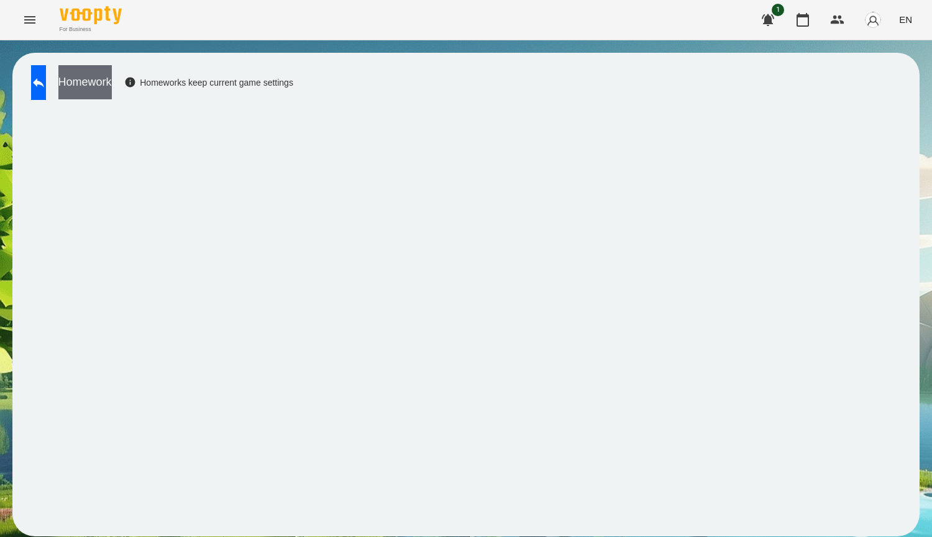
click at [107, 83] on button "Homework" at bounding box center [84, 82] width 53 height 34
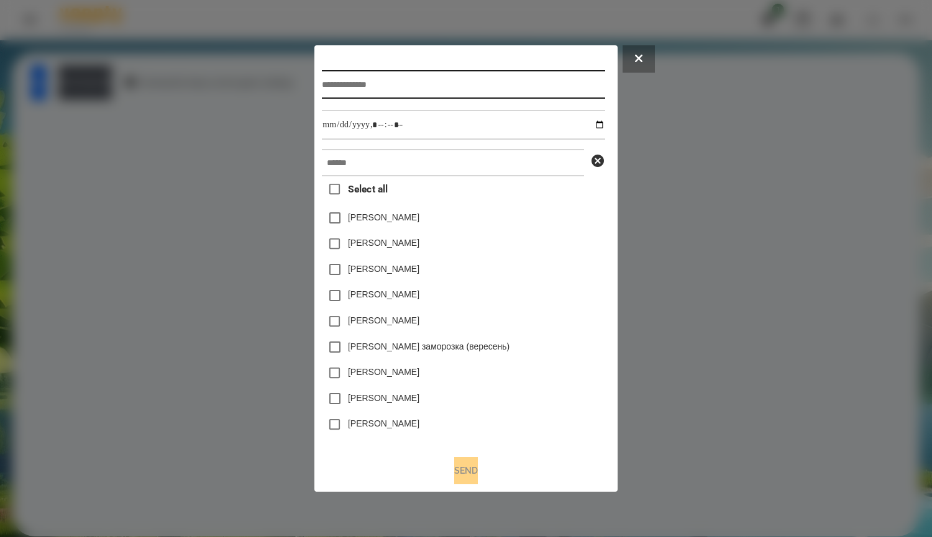
click at [390, 90] on input "text" at bounding box center [463, 84] width 283 height 29
type input "*"
type input "*****"
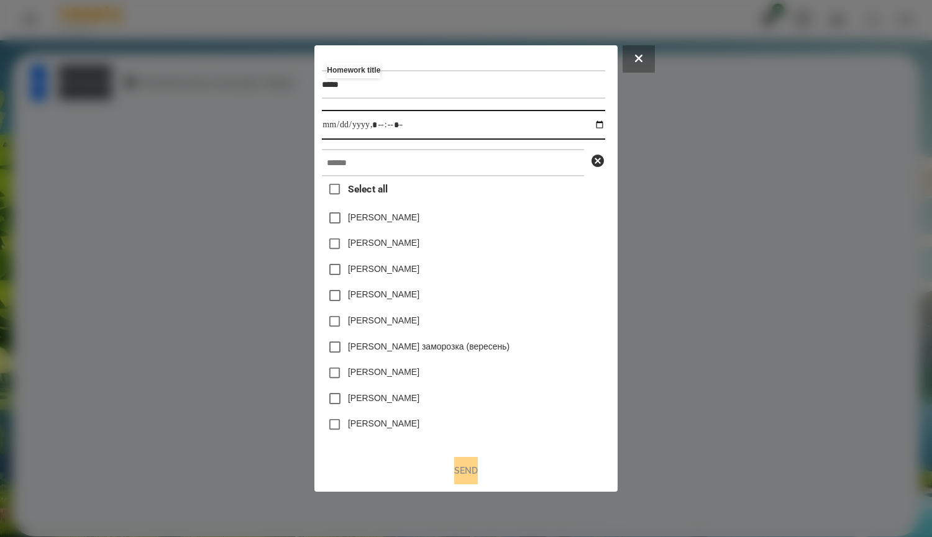
click at [601, 126] on input "datetime-local" at bounding box center [463, 125] width 283 height 30
type input "**********"
drag, startPoint x: 555, startPoint y: 231, endPoint x: 546, endPoint y: 213, distance: 20.3
click at [555, 231] on div "Яна Щербакова" at bounding box center [463, 218] width 283 height 26
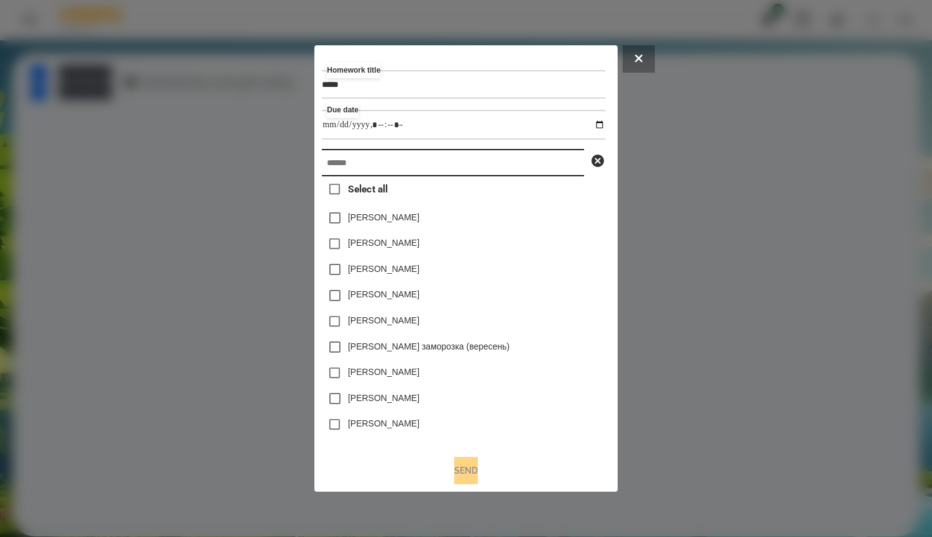
click at [495, 157] on input "text" at bounding box center [453, 162] width 262 height 27
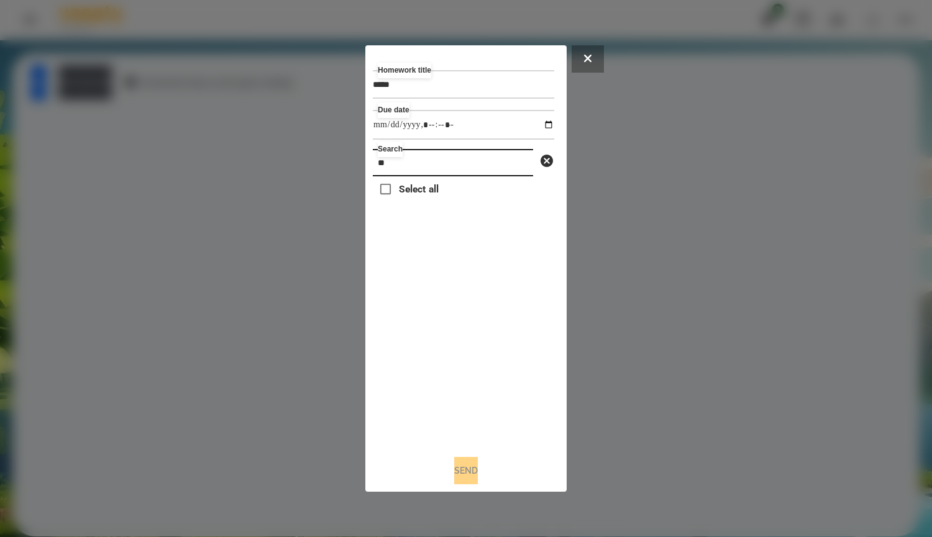
type input "*"
type input "*****"
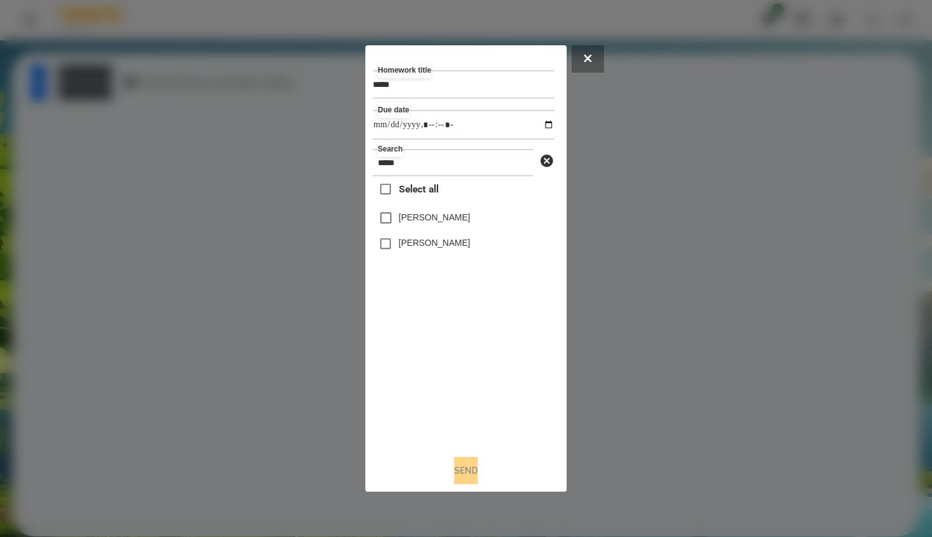
click at [428, 220] on label "Мадяр Василь" at bounding box center [434, 217] width 71 height 12
click at [473, 466] on button "Send" at bounding box center [466, 470] width 24 height 27
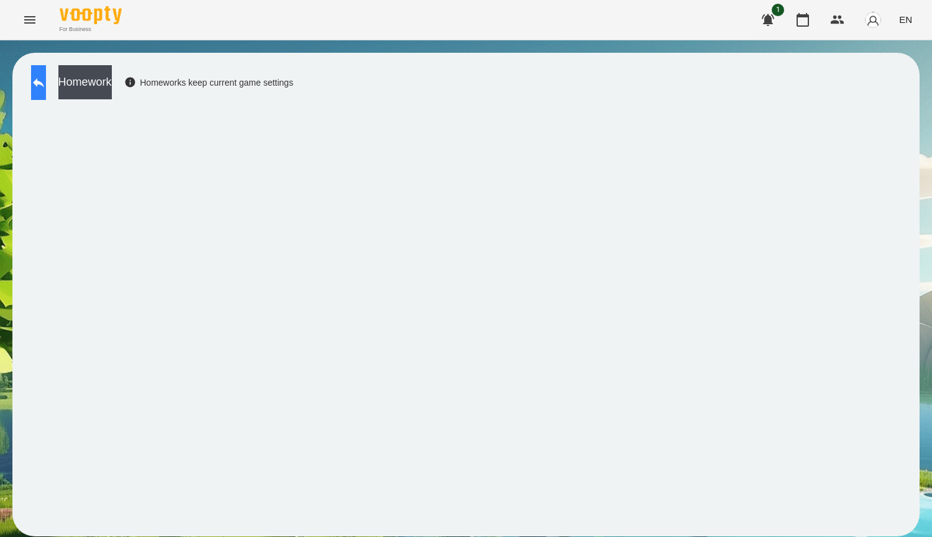
click at [46, 75] on icon at bounding box center [38, 82] width 15 height 15
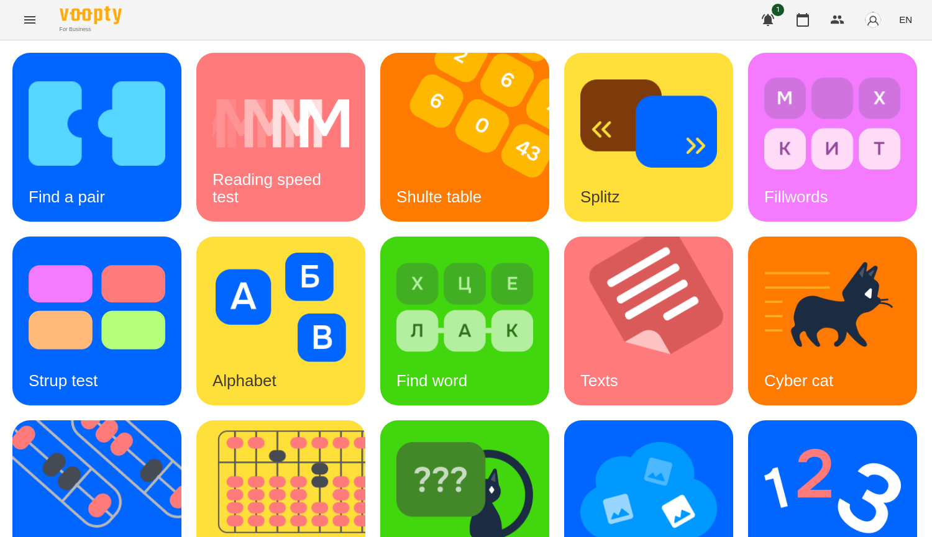
scroll to position [373, 0]
click at [396, 437] on img at bounding box center [464, 491] width 137 height 109
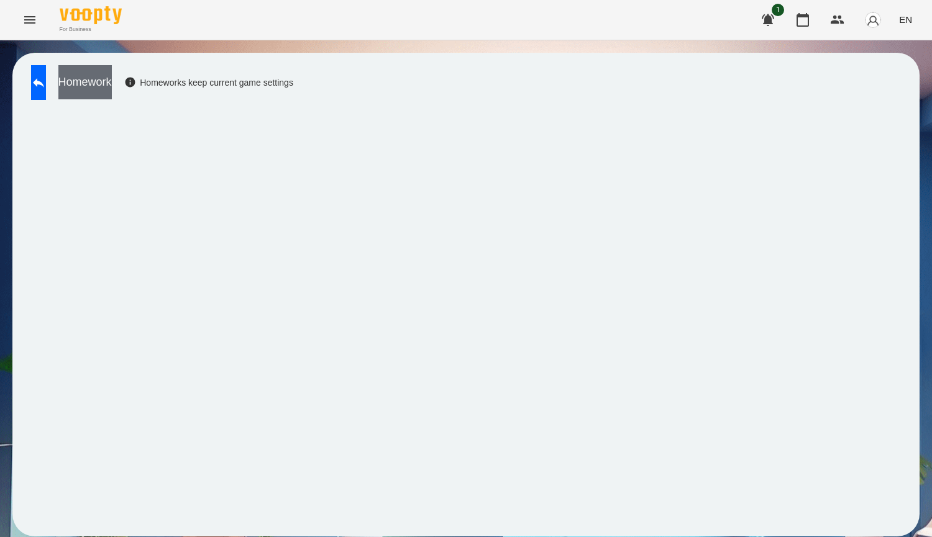
click at [112, 93] on button "Homework" at bounding box center [84, 82] width 53 height 34
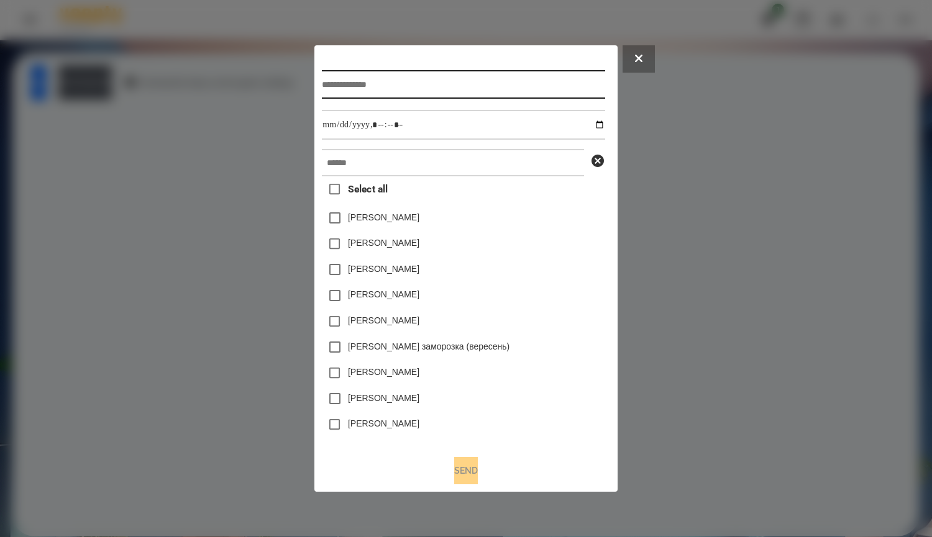
click at [353, 72] on input "text" at bounding box center [463, 84] width 283 height 29
type input "*****"
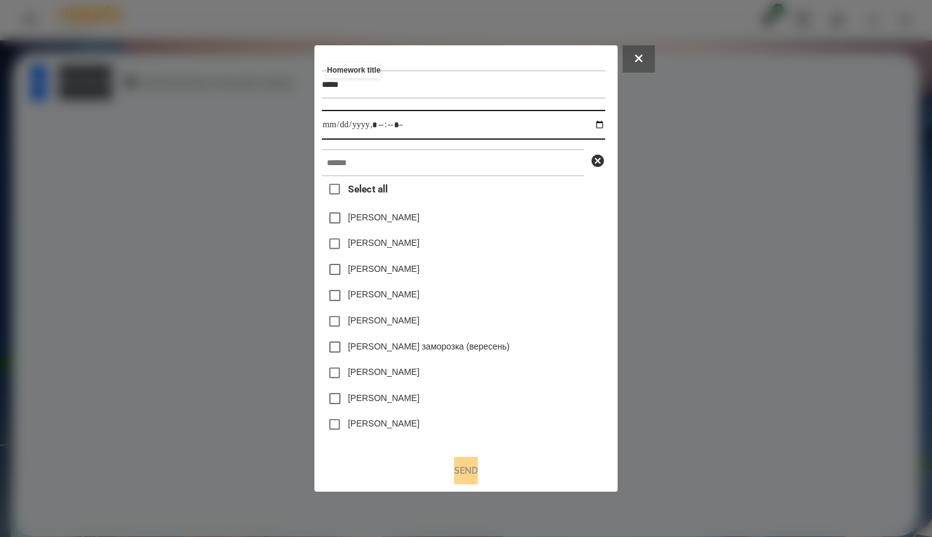
click at [483, 127] on input "datetime-local" at bounding box center [463, 125] width 283 height 30
click at [596, 122] on input "datetime-local" at bounding box center [463, 125] width 283 height 30
click at [605, 124] on input "datetime-local" at bounding box center [463, 125] width 283 height 30
type input "**********"
click at [571, 246] on div "Емма Северен" at bounding box center [463, 244] width 283 height 26
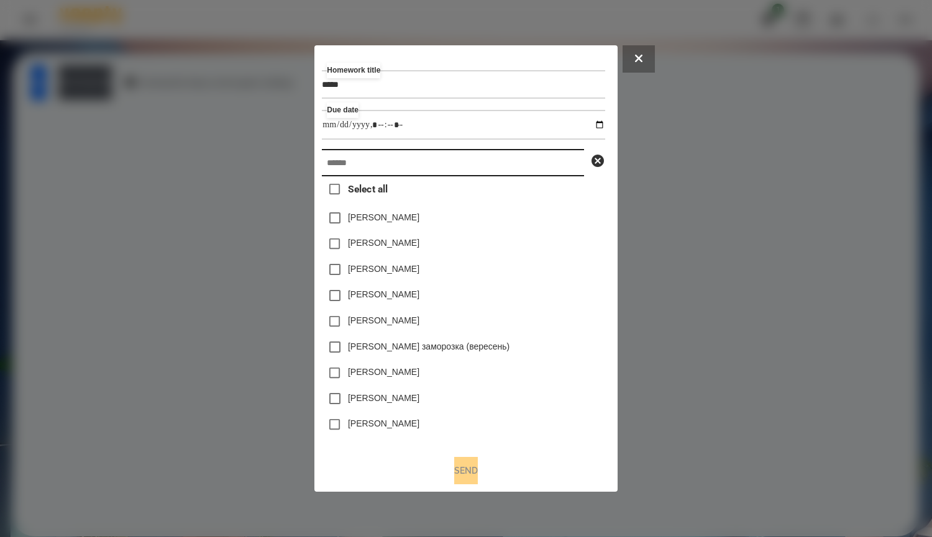
click at [404, 168] on input "text" at bounding box center [453, 162] width 262 height 27
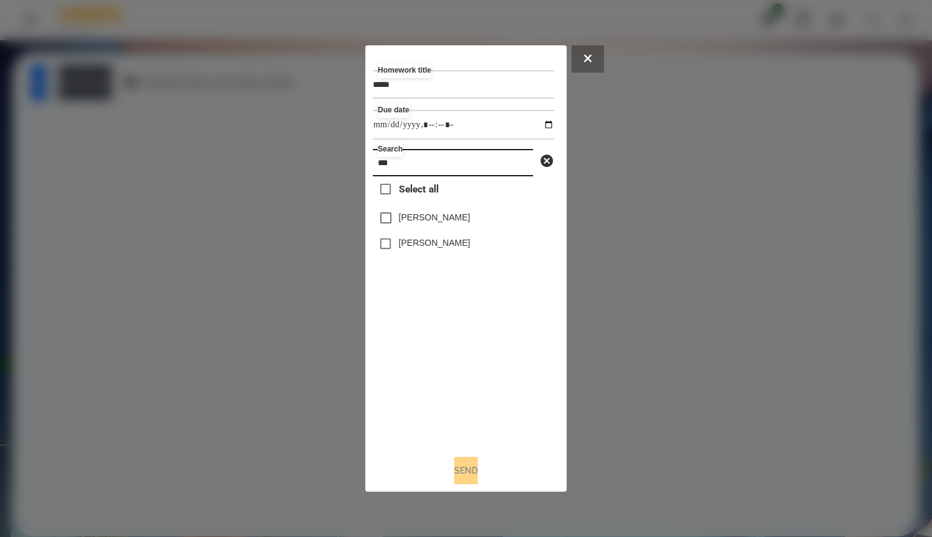
type input "***"
click at [455, 478] on button "Send" at bounding box center [466, 470] width 24 height 27
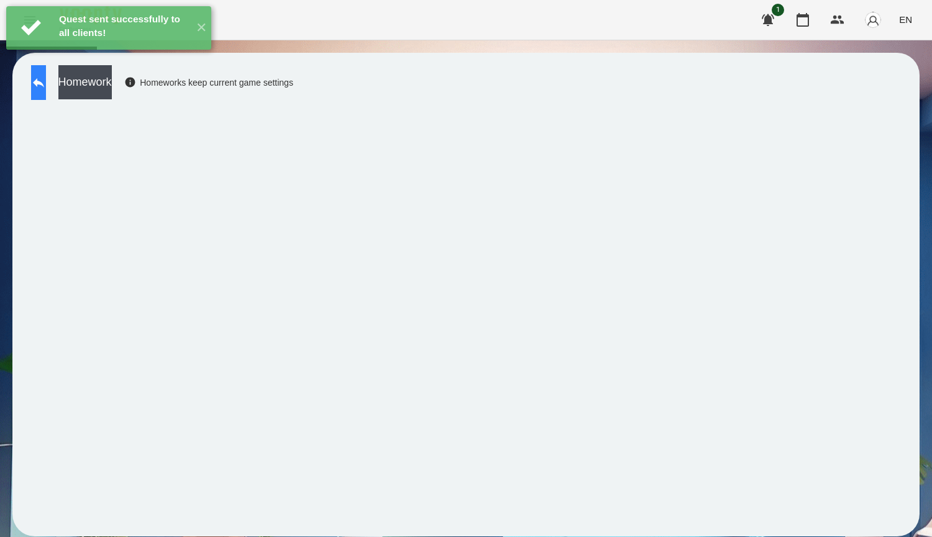
click at [46, 97] on button at bounding box center [38, 82] width 15 height 35
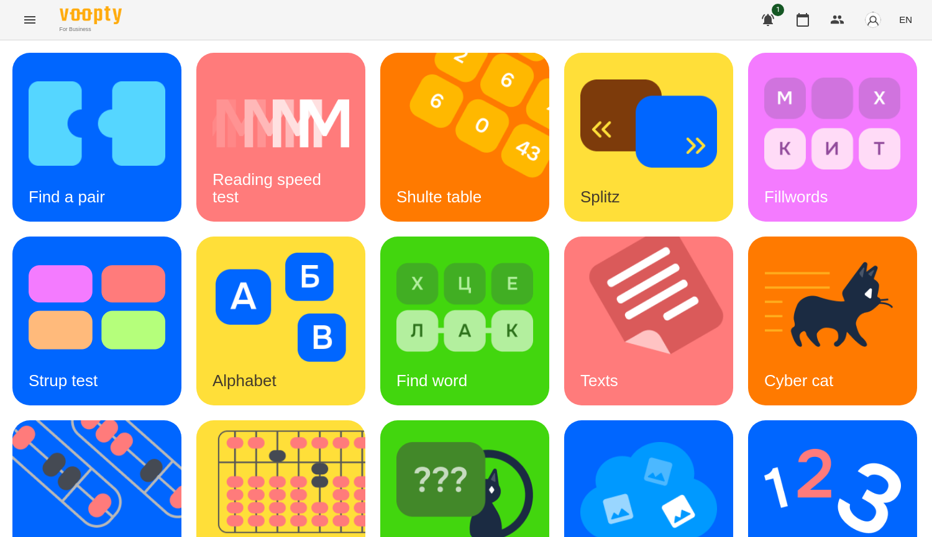
scroll to position [432, 0]
click at [748, 421] on div "Mental counting" at bounding box center [832, 505] width 169 height 169
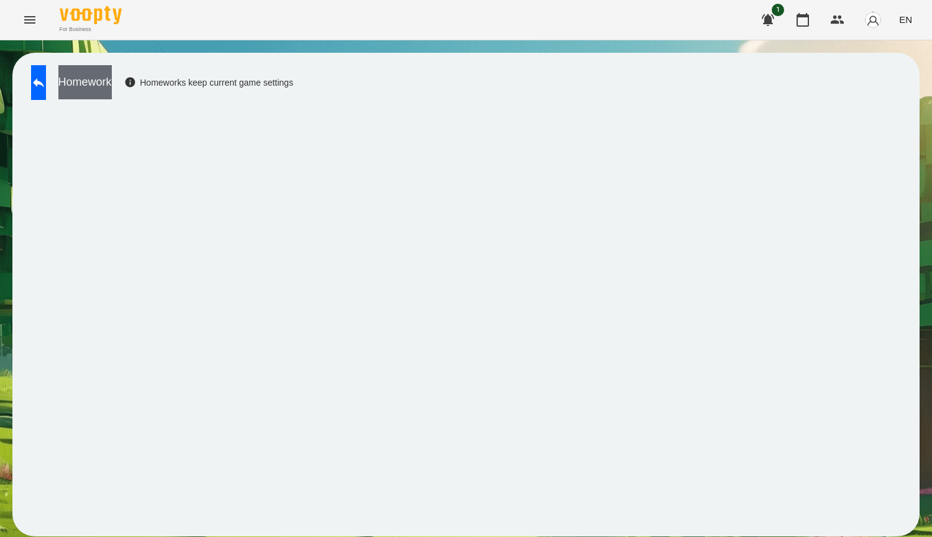
click at [112, 76] on button "Homework" at bounding box center [84, 82] width 53 height 34
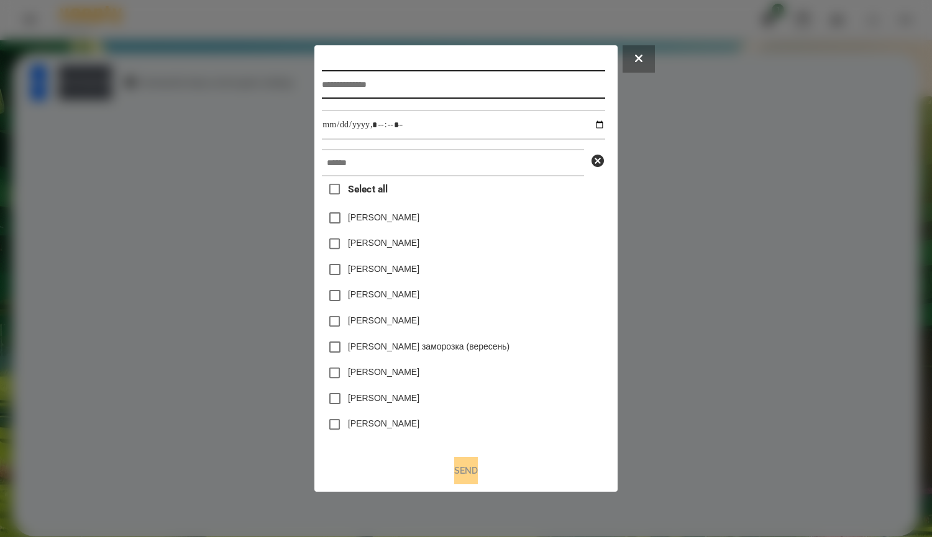
click at [382, 86] on input "text" at bounding box center [463, 84] width 283 height 29
type input "*****"
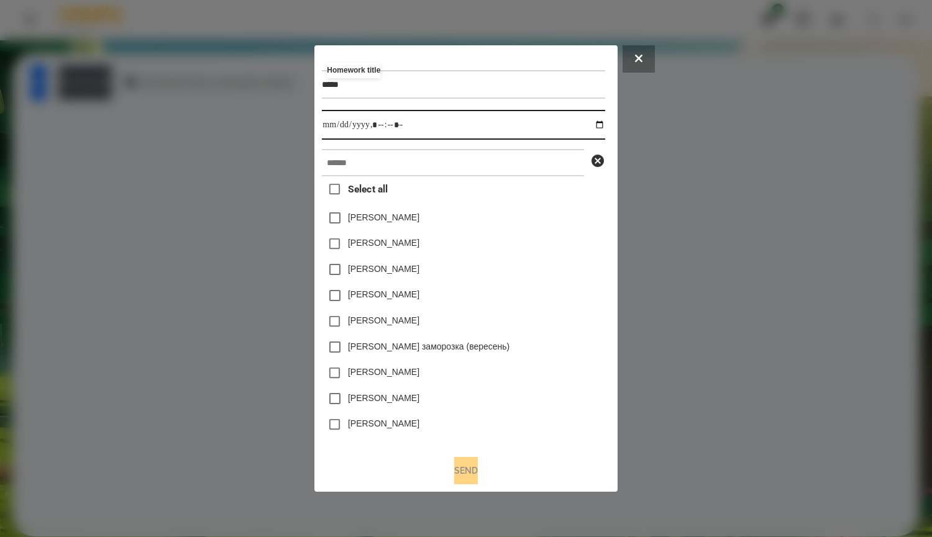
click at [596, 117] on input "datetime-local" at bounding box center [463, 125] width 283 height 30
click at [603, 125] on input "datetime-local" at bounding box center [463, 125] width 283 height 30
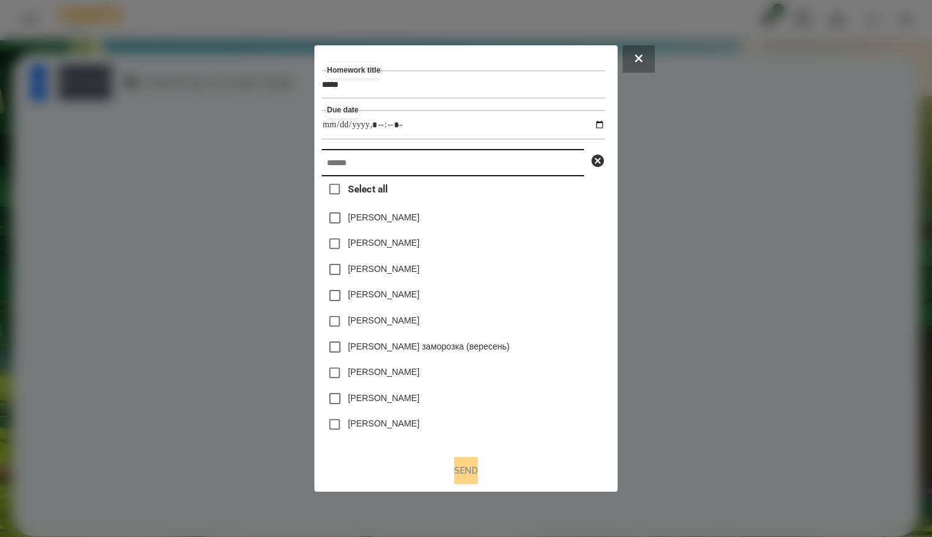
type input "**********"
click at [546, 174] on input "text" at bounding box center [453, 162] width 262 height 27
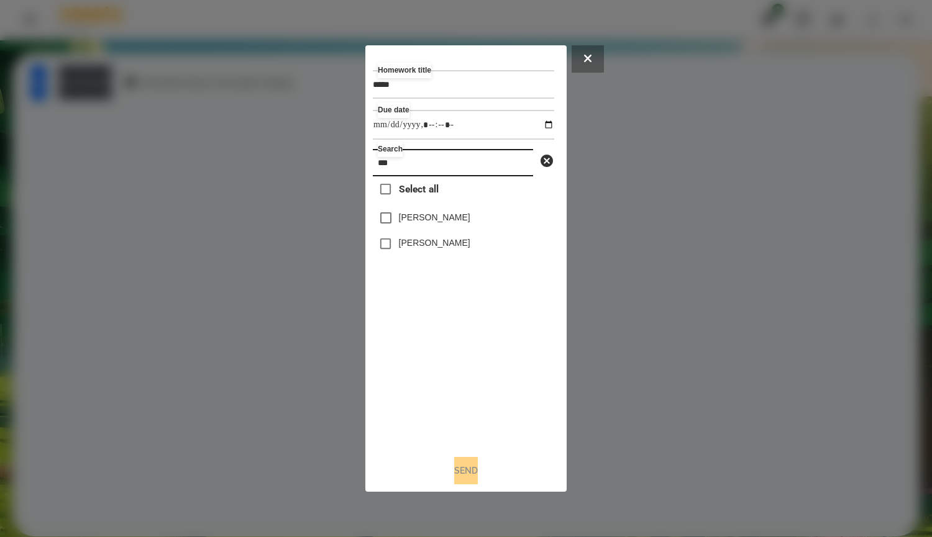
type input "***"
click at [442, 245] on label "Мадяр Михайло" at bounding box center [434, 243] width 71 height 12
click at [473, 475] on button "Send" at bounding box center [466, 470] width 24 height 27
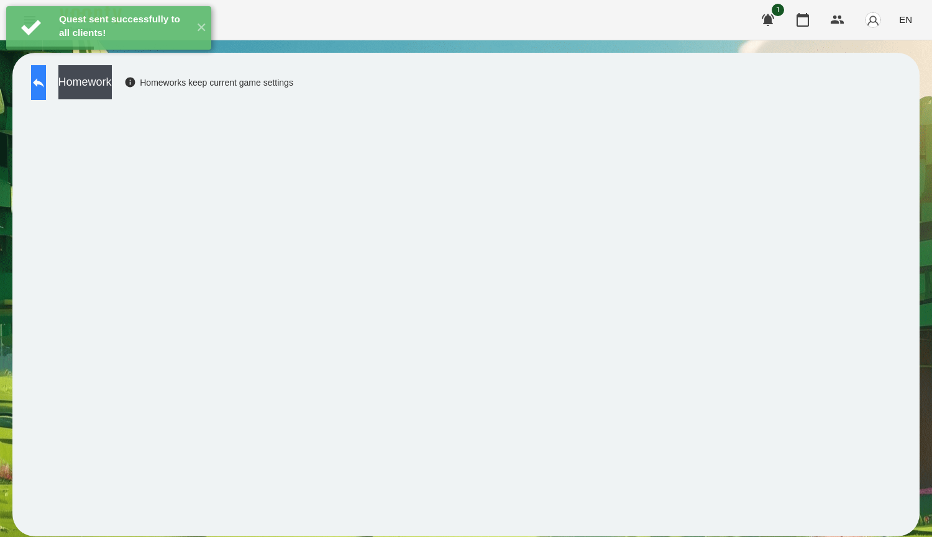
click at [44, 83] on icon at bounding box center [38, 82] width 11 height 9
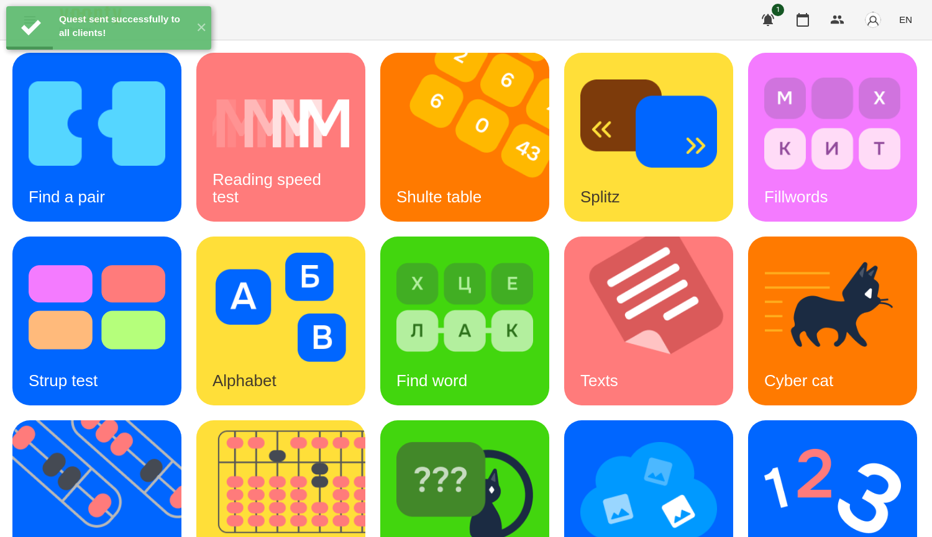
scroll to position [311, 0]
click at [764, 253] on img at bounding box center [832, 307] width 137 height 109
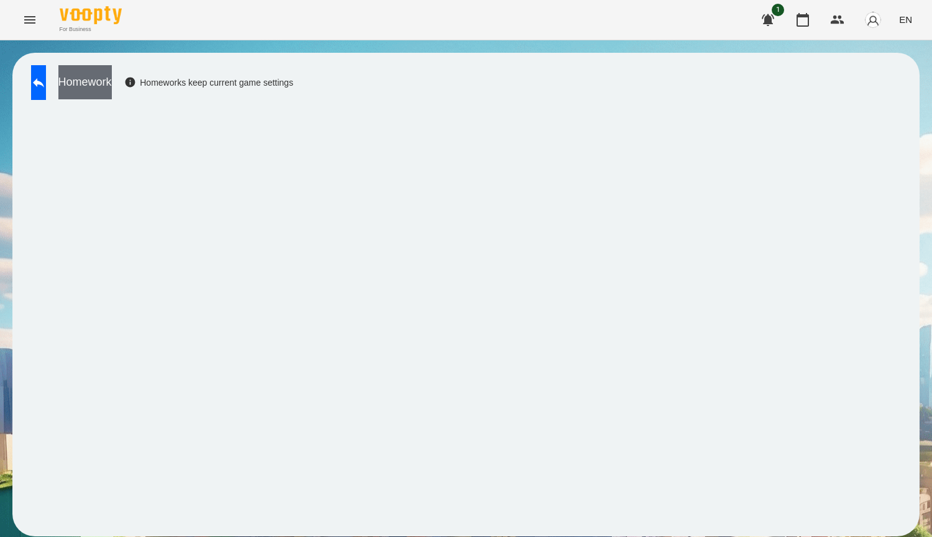
click at [112, 80] on button "Homework" at bounding box center [84, 82] width 53 height 34
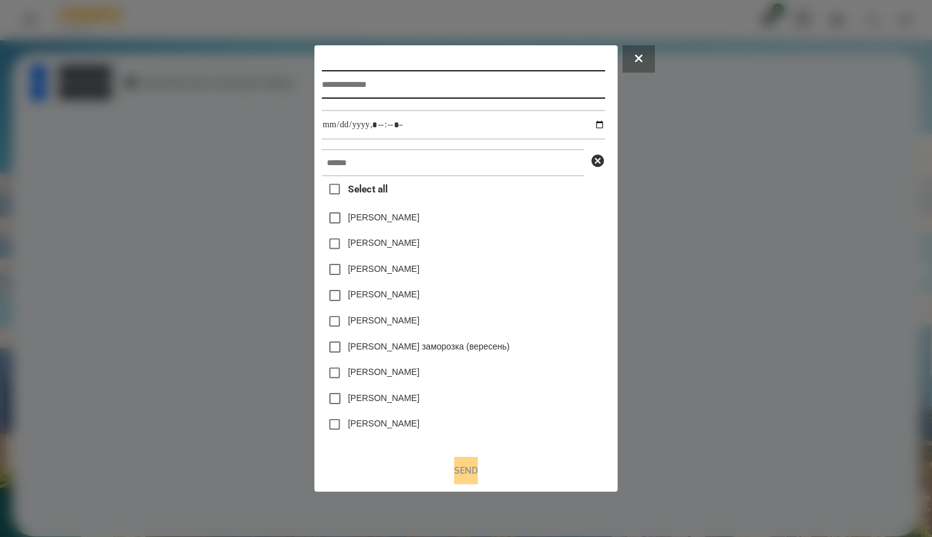
click at [336, 77] on input "text" at bounding box center [463, 84] width 283 height 29
type input "*****"
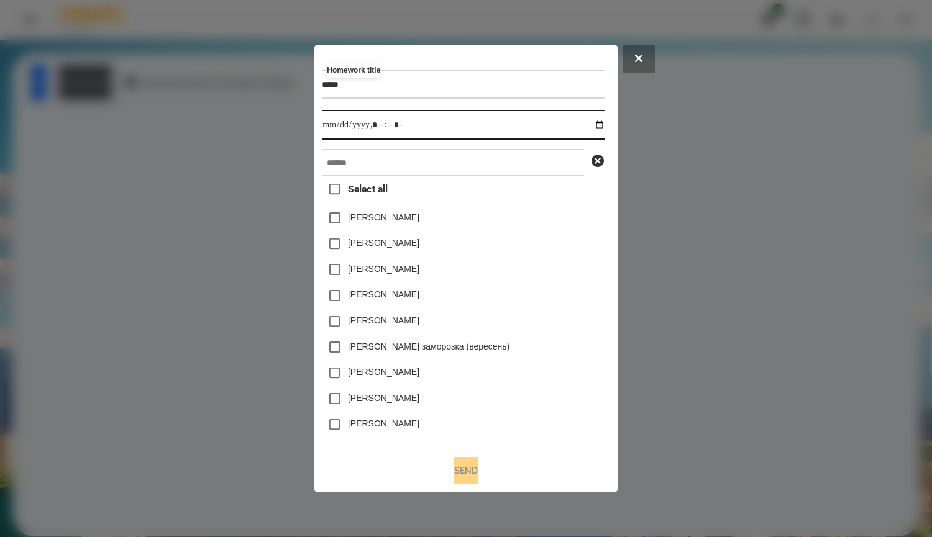
click at [578, 134] on input "datetime-local" at bounding box center [463, 125] width 283 height 30
click at [605, 125] on input "datetime-local" at bounding box center [463, 125] width 283 height 30
type input "**********"
click at [590, 223] on div "Яна Щербакова" at bounding box center [463, 218] width 283 height 26
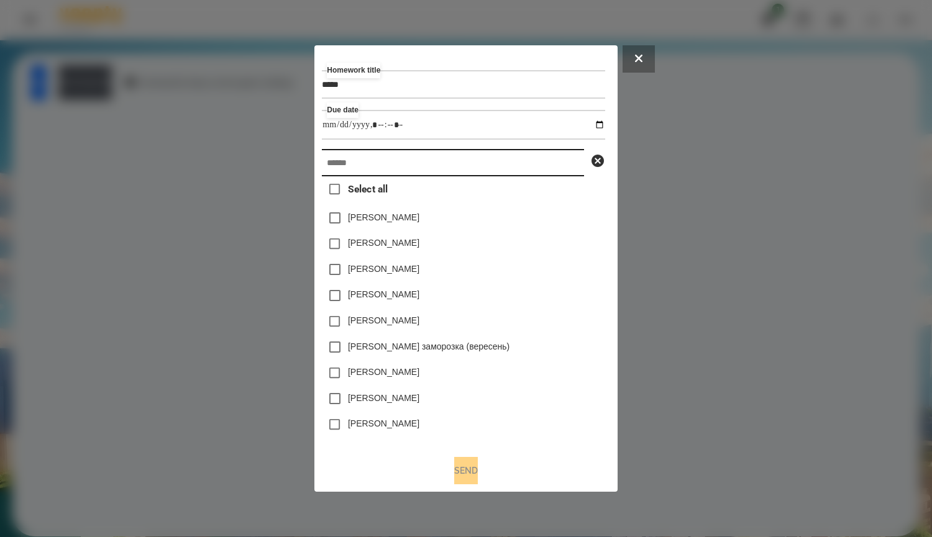
click at [434, 170] on input "text" at bounding box center [453, 162] width 262 height 27
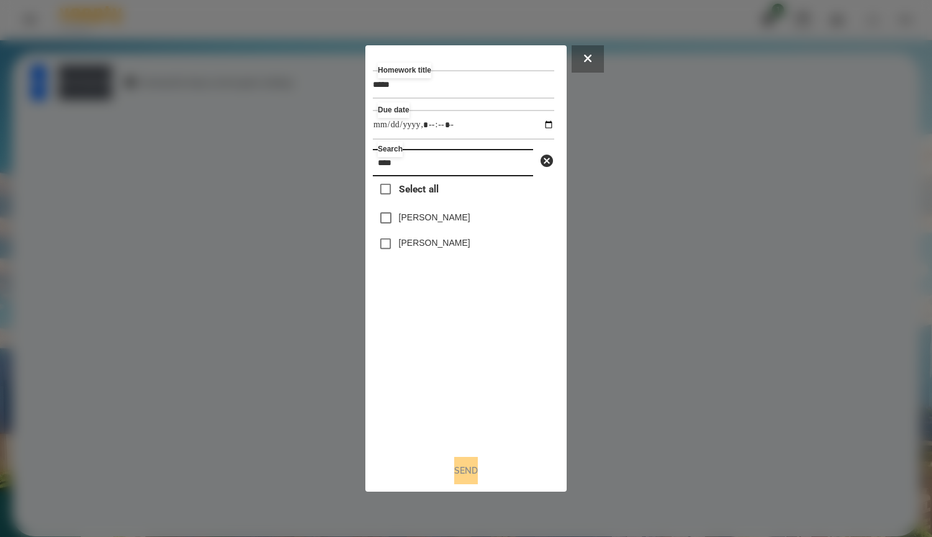
type input "****"
click at [451, 217] on label "Мадяр Василь" at bounding box center [434, 217] width 71 height 12
click at [436, 240] on label "Мадяр Михайло" at bounding box center [434, 243] width 71 height 12
click at [478, 470] on button "Send" at bounding box center [466, 470] width 24 height 27
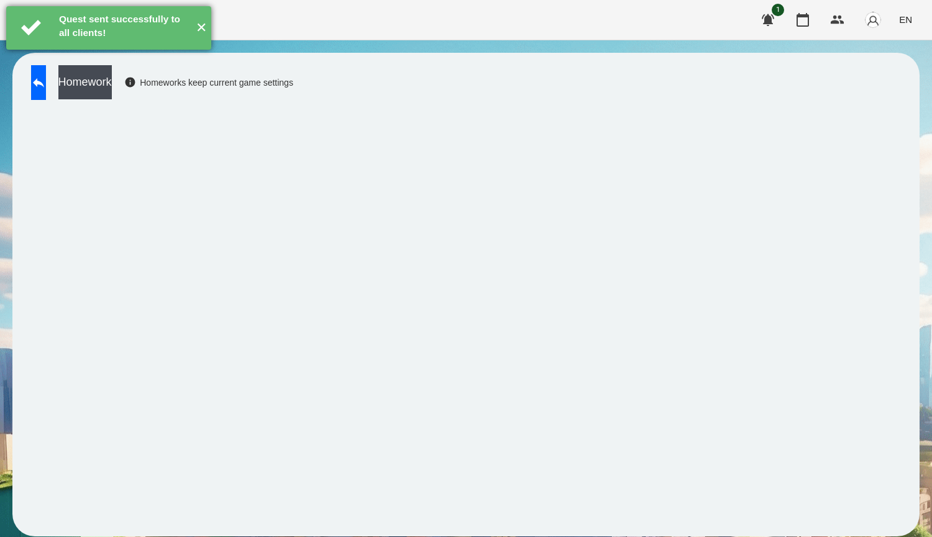
click at [195, 34] on button "✕" at bounding box center [201, 27] width 21 height 43
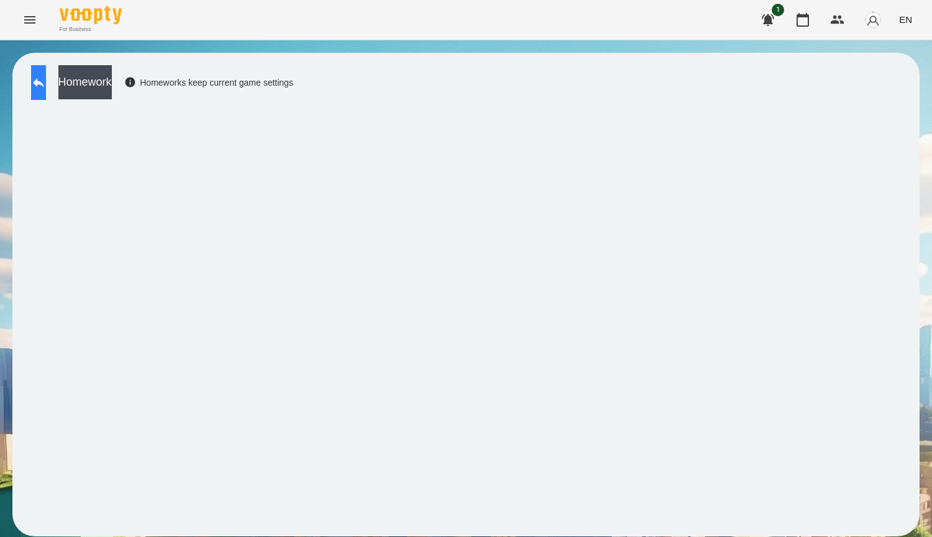
click at [46, 81] on button at bounding box center [38, 82] width 15 height 35
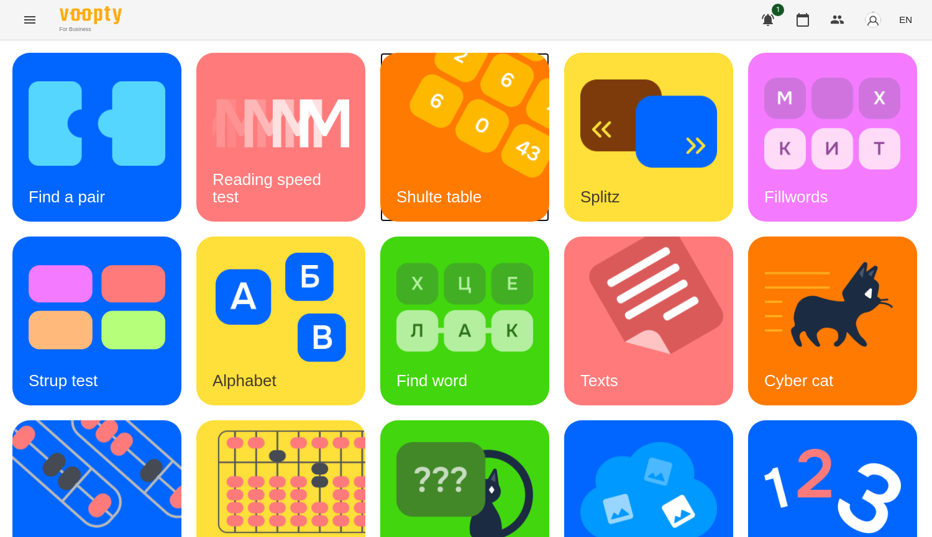
click at [481, 163] on img at bounding box center [472, 137] width 185 height 169
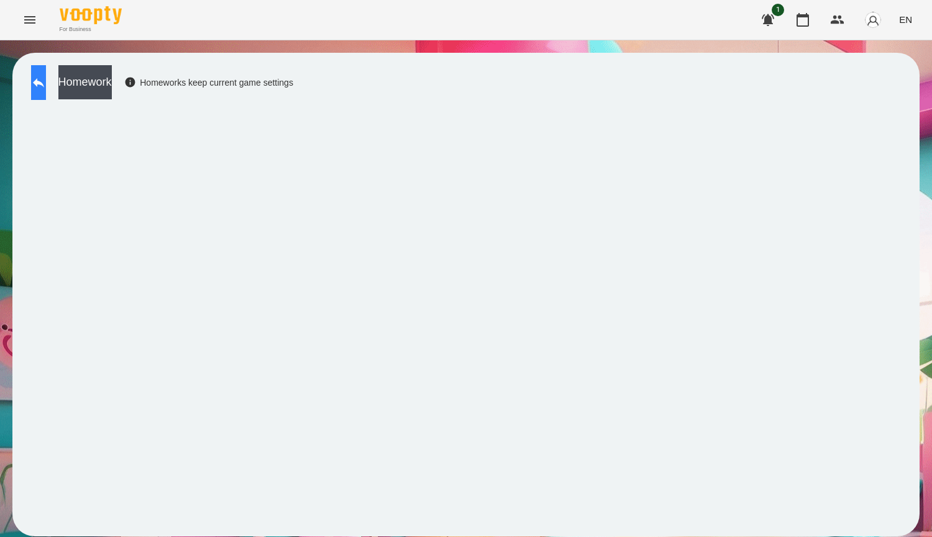
click at [46, 83] on button at bounding box center [38, 82] width 15 height 35
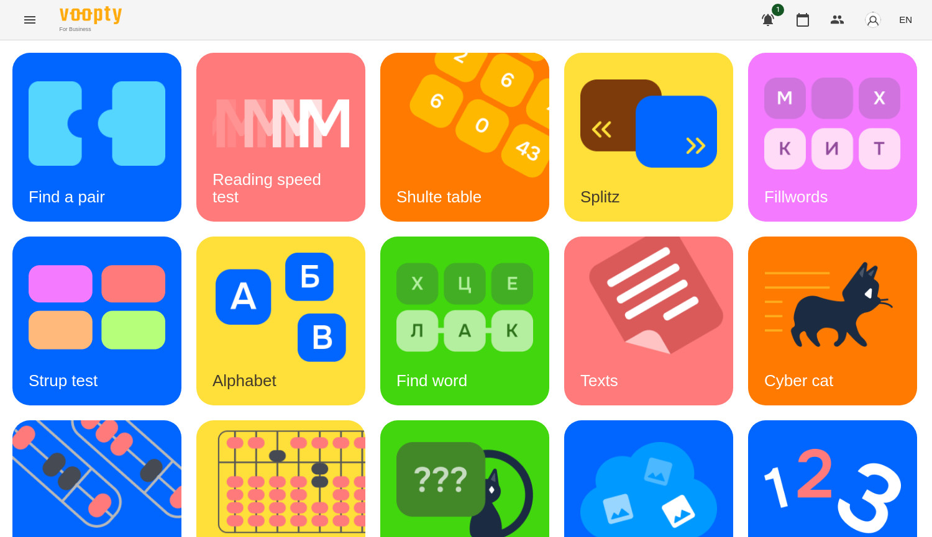
scroll to position [249, 0]
click at [197, 421] on img at bounding box center [104, 505] width 185 height 169
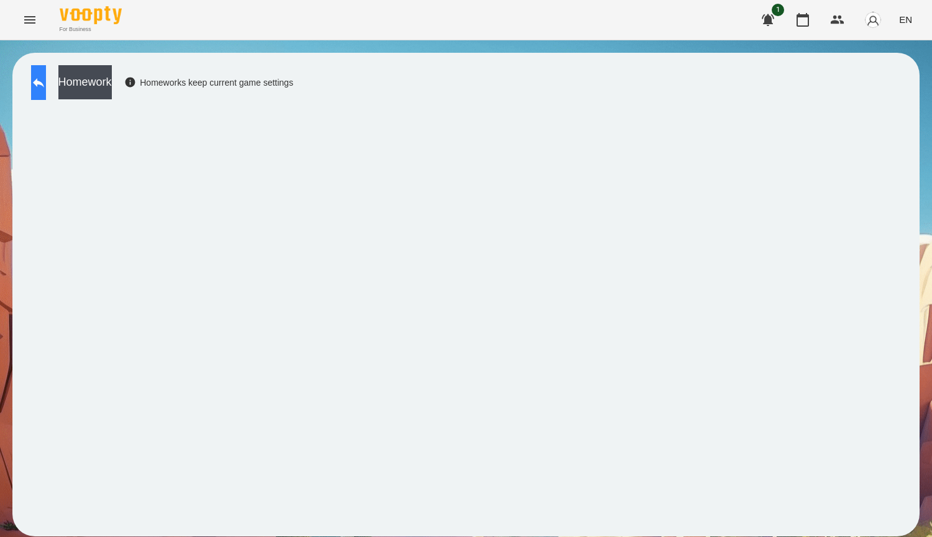
click at [46, 84] on icon at bounding box center [38, 82] width 15 height 15
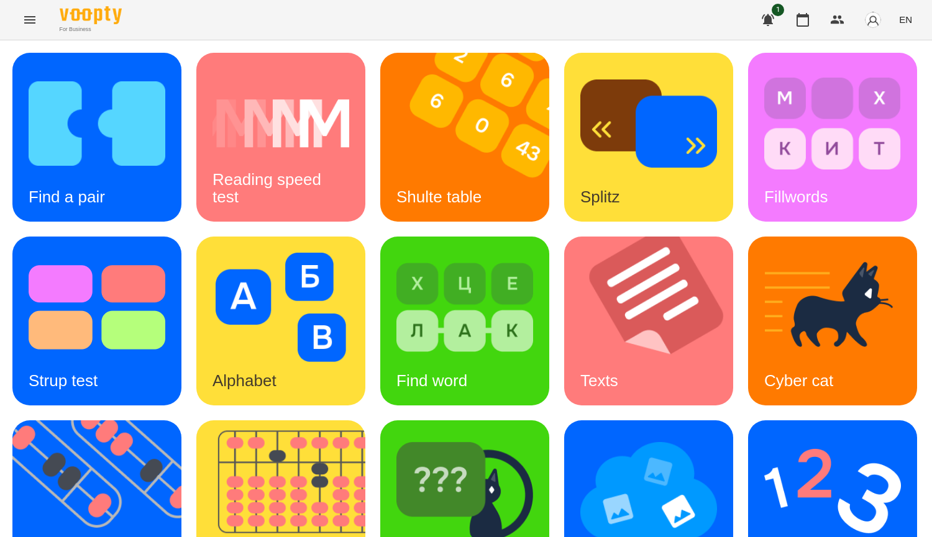
scroll to position [373, 0]
click at [380, 421] on div "Find Cyber cat" at bounding box center [464, 505] width 169 height 169
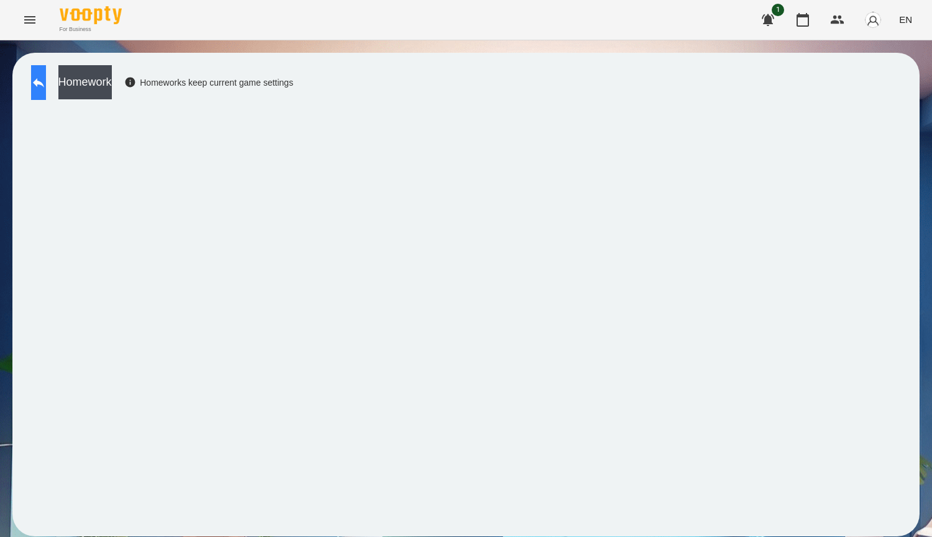
click at [46, 85] on icon at bounding box center [38, 82] width 15 height 15
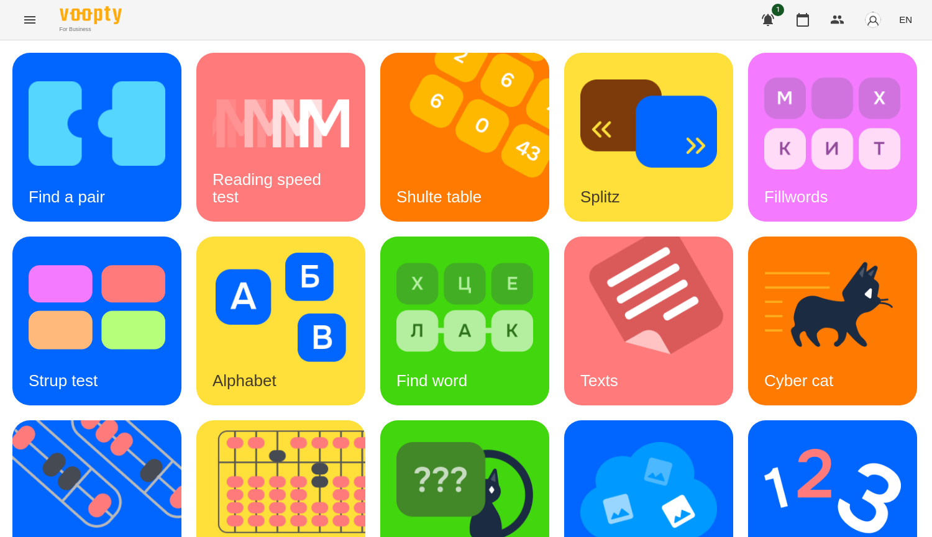
scroll to position [311, 0]
click at [396, 437] on img at bounding box center [464, 491] width 137 height 109
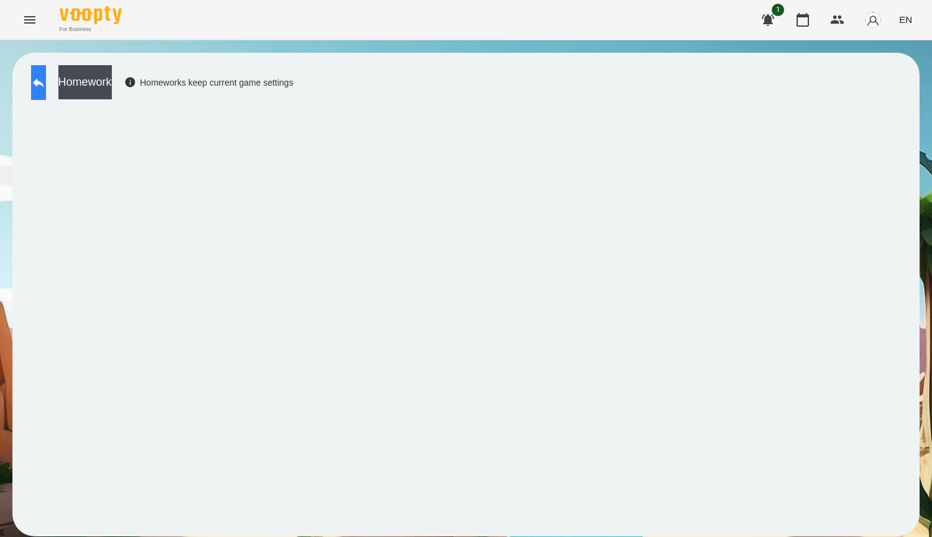
click at [46, 86] on button at bounding box center [38, 82] width 15 height 35
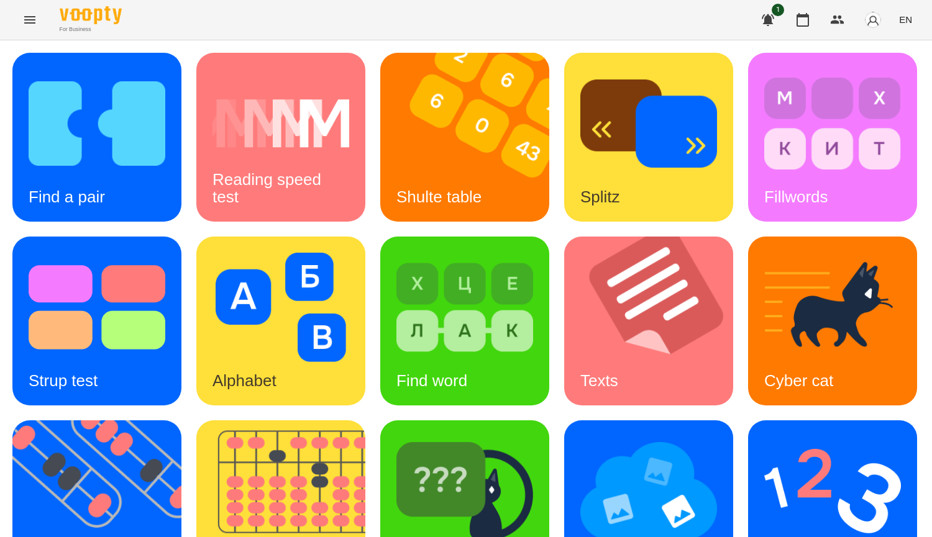
scroll to position [432, 0]
click at [764, 437] on img at bounding box center [832, 491] width 137 height 109
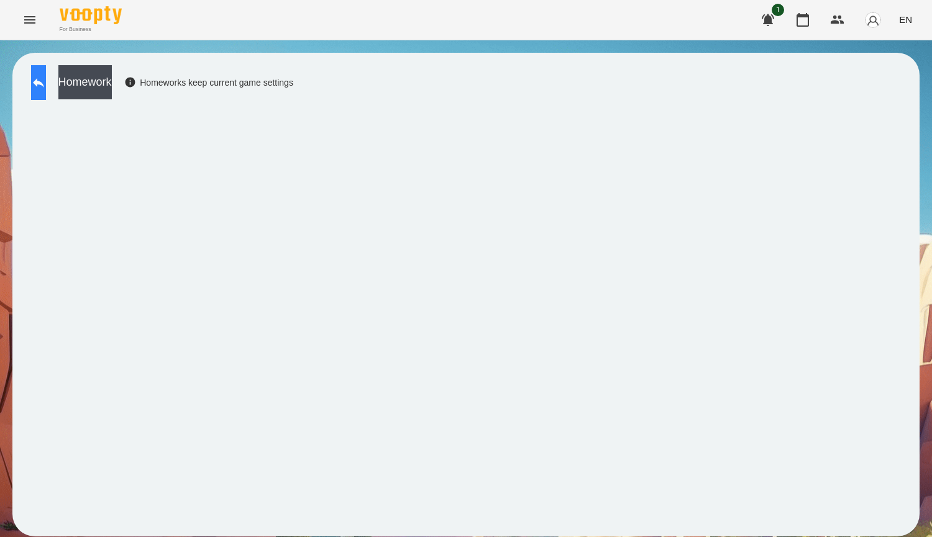
click at [46, 67] on button at bounding box center [38, 82] width 15 height 35
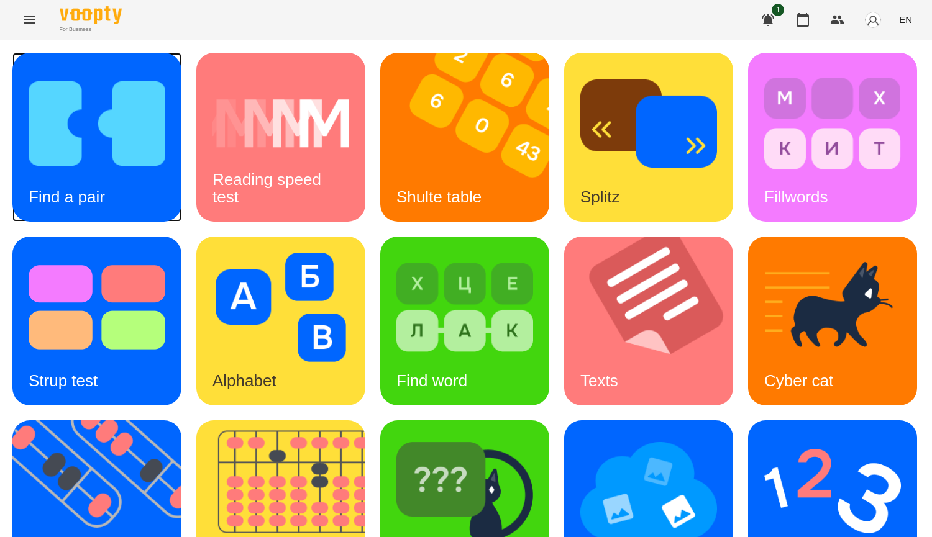
click at [120, 147] on img at bounding box center [97, 123] width 137 height 109
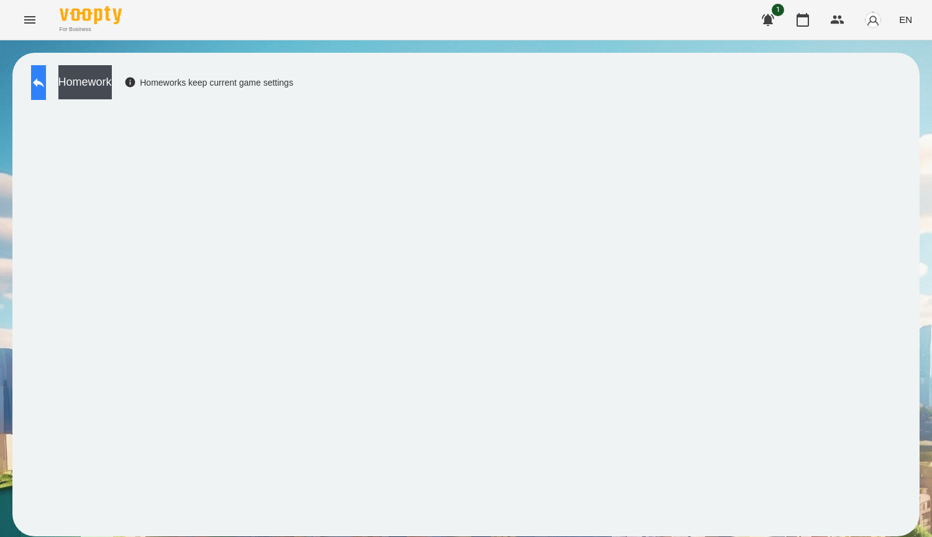
click at [46, 94] on button at bounding box center [38, 82] width 15 height 35
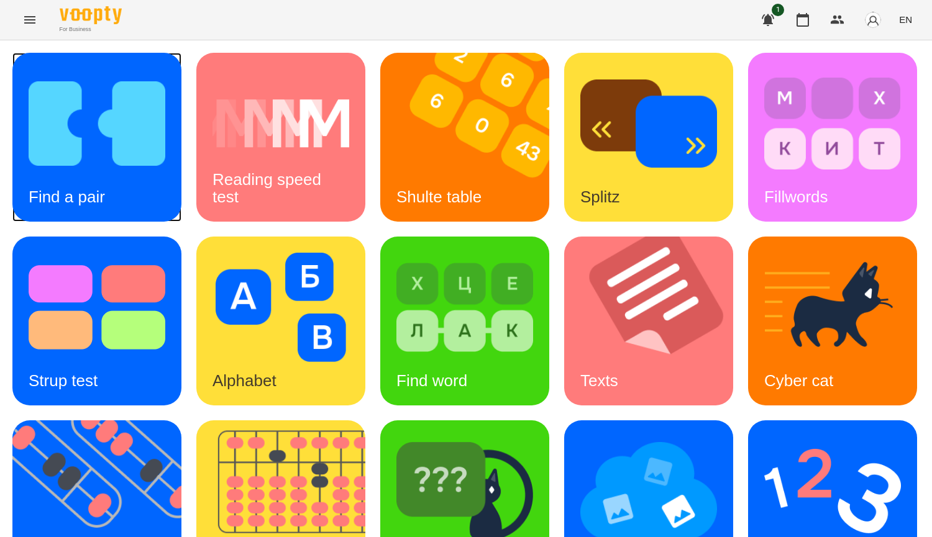
click at [52, 127] on img at bounding box center [97, 123] width 137 height 109
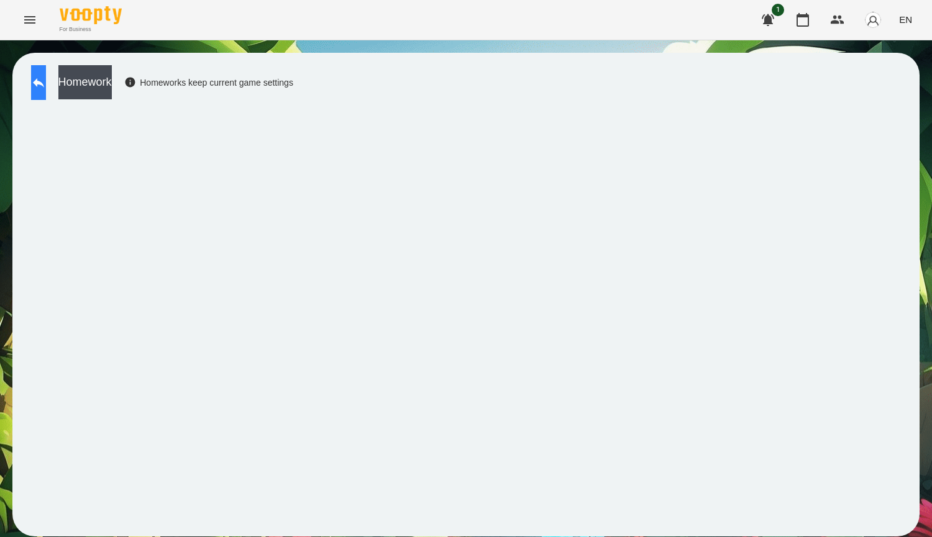
click at [46, 91] on button at bounding box center [38, 82] width 15 height 35
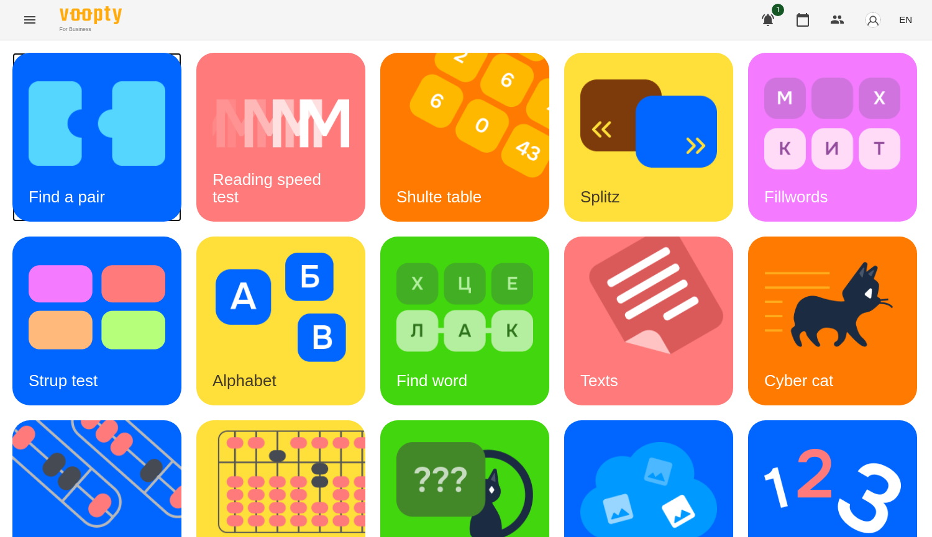
click at [103, 167] on img at bounding box center [97, 123] width 137 height 109
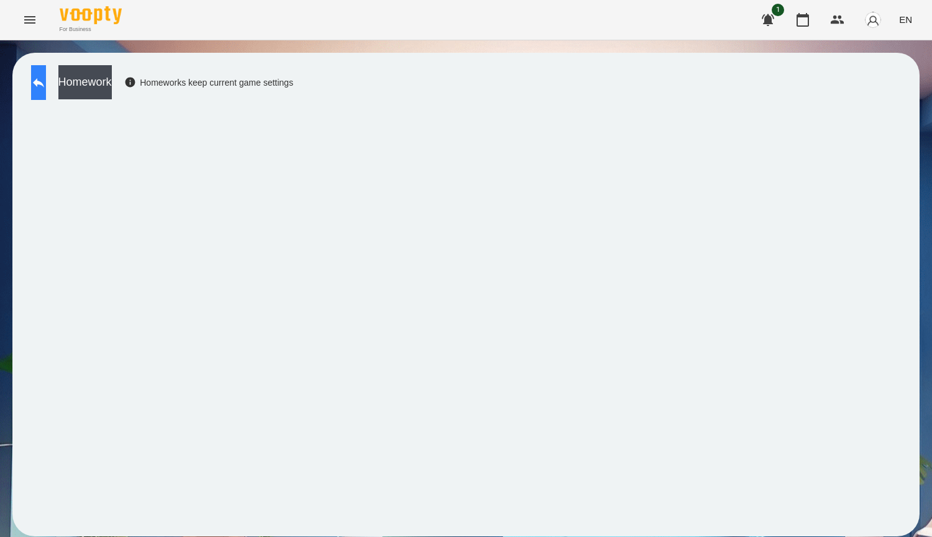
click at [46, 94] on button at bounding box center [38, 82] width 15 height 35
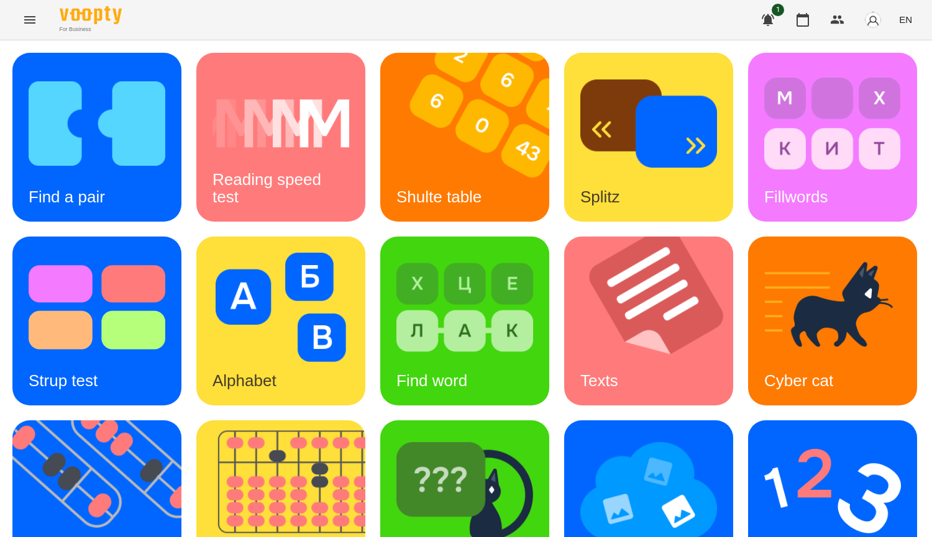
scroll to position [62, 0]
click at [155, 144] on div "Find a pair" at bounding box center [96, 137] width 169 height 169
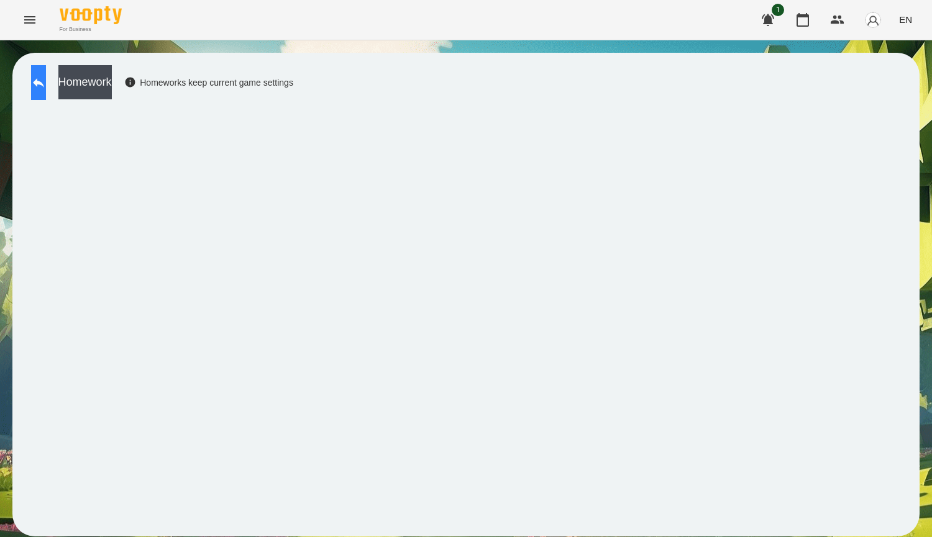
click at [42, 96] on button at bounding box center [38, 82] width 15 height 35
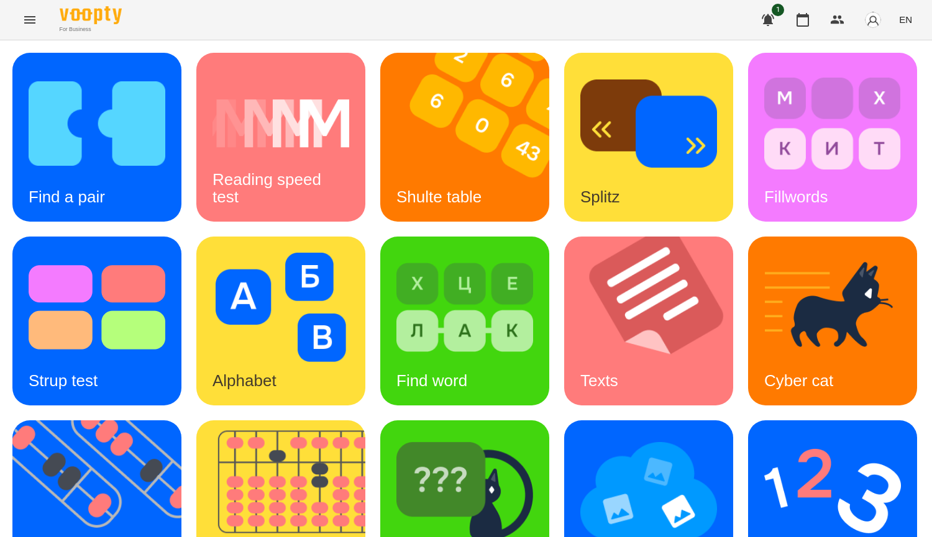
scroll to position [311, 0]
click at [381, 421] on img at bounding box center [288, 505] width 185 height 169
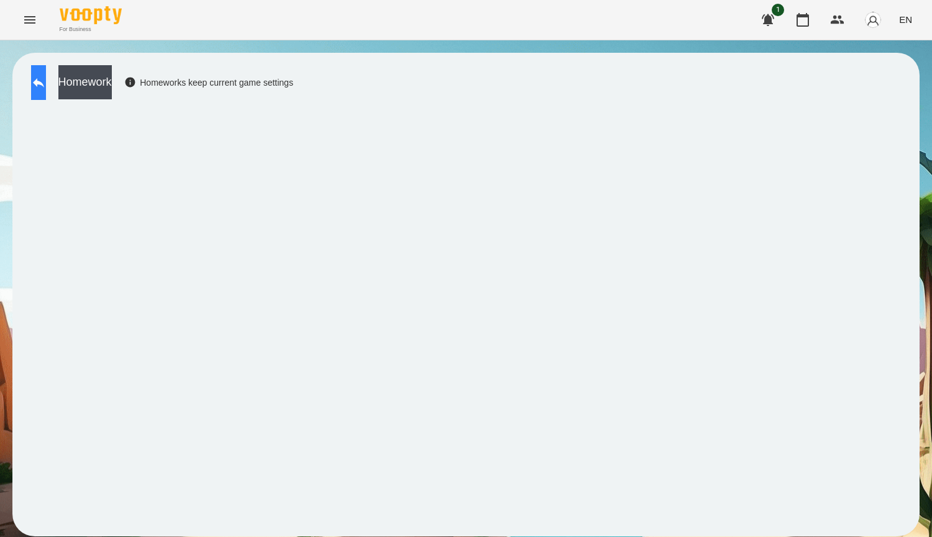
click at [44, 83] on icon at bounding box center [38, 82] width 11 height 9
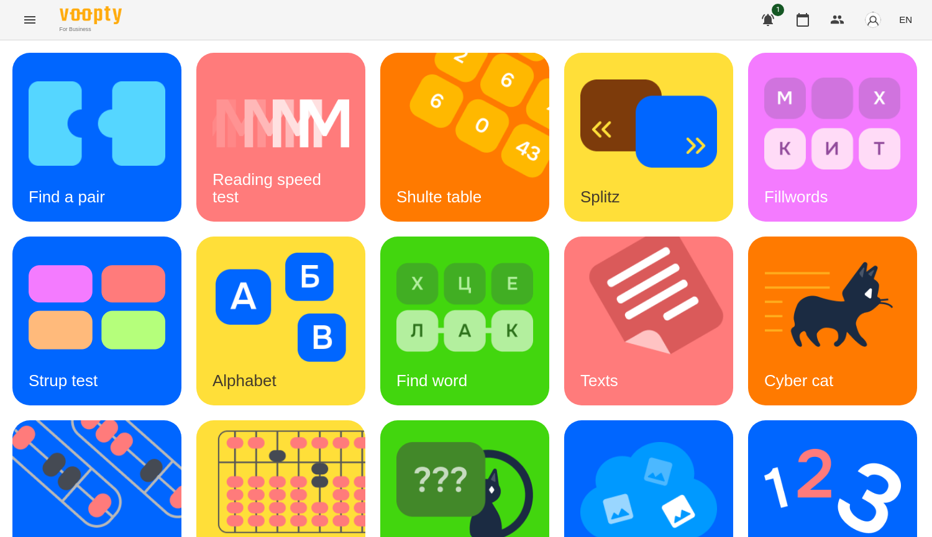
scroll to position [373, 0]
click at [580, 437] on img at bounding box center [648, 491] width 137 height 109
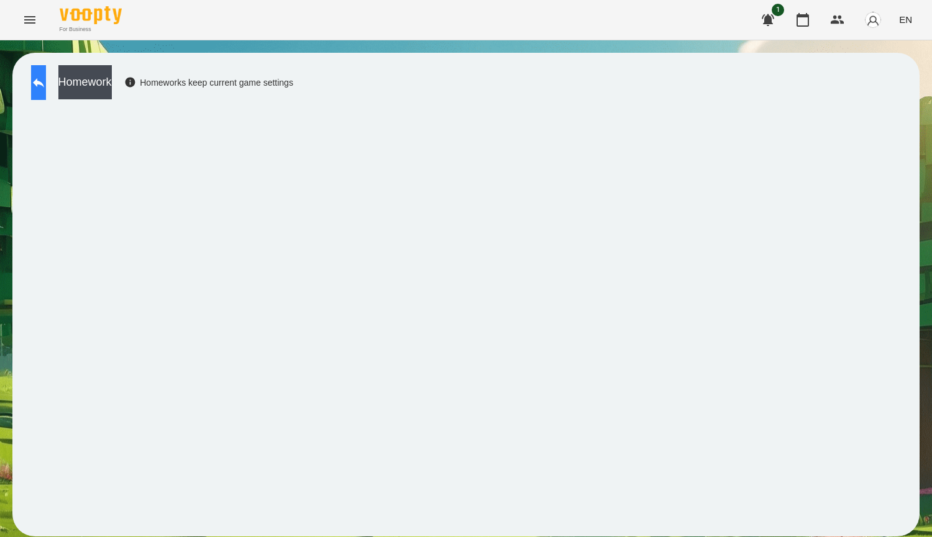
click at [46, 86] on icon at bounding box center [38, 82] width 15 height 15
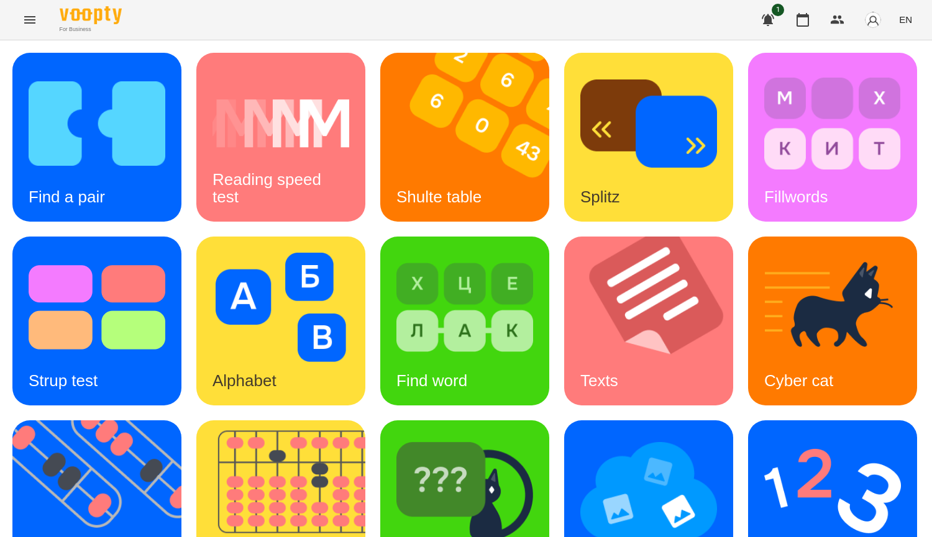
scroll to position [373, 0]
click at [580, 437] on img at bounding box center [648, 491] width 137 height 109
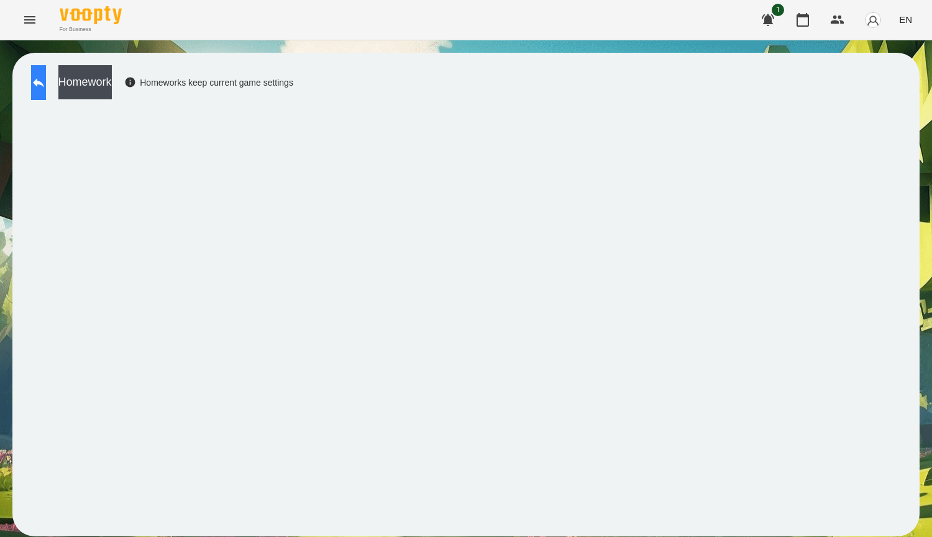
click at [46, 83] on button at bounding box center [38, 82] width 15 height 35
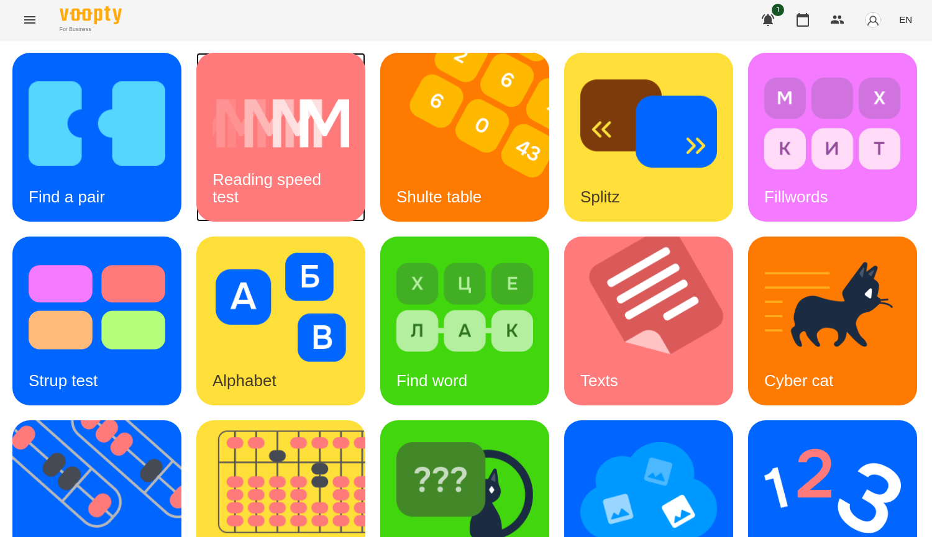
click at [231, 199] on h3 "Reading speed test" at bounding box center [268, 187] width 113 height 35
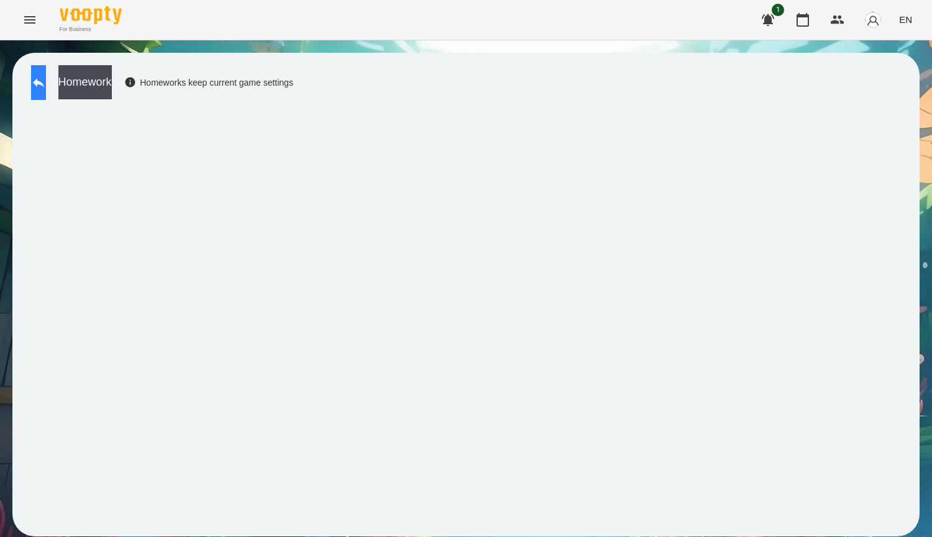
click at [45, 82] on icon at bounding box center [38, 82] width 15 height 15
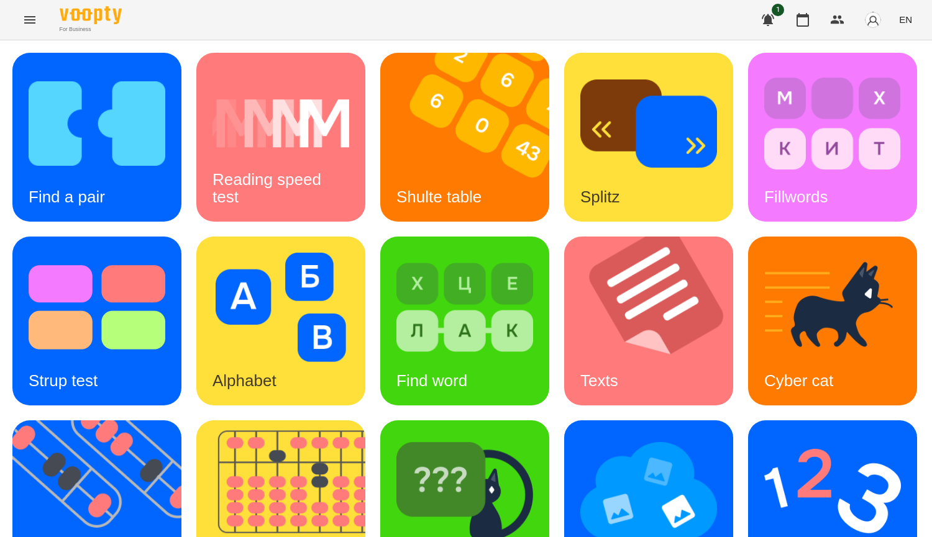
scroll to position [124, 0]
click at [564, 406] on img at bounding box center [656, 321] width 185 height 169
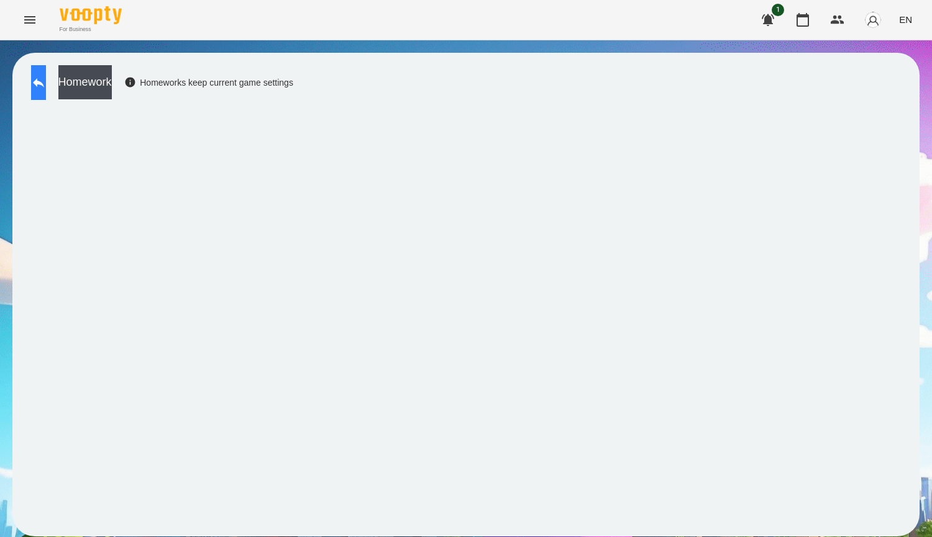
click at [46, 77] on icon at bounding box center [38, 82] width 15 height 15
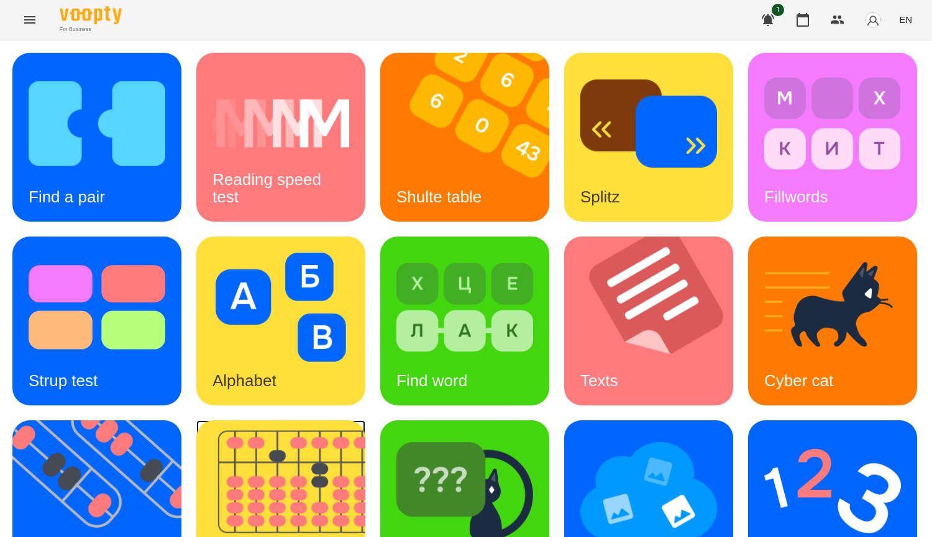
click at [381, 482] on img at bounding box center [288, 505] width 185 height 169
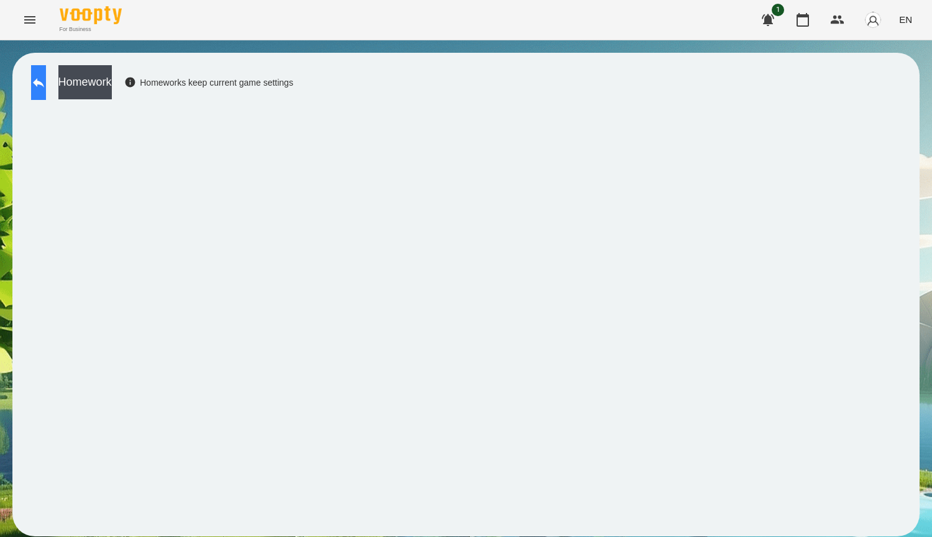
click at [46, 80] on icon at bounding box center [38, 82] width 15 height 15
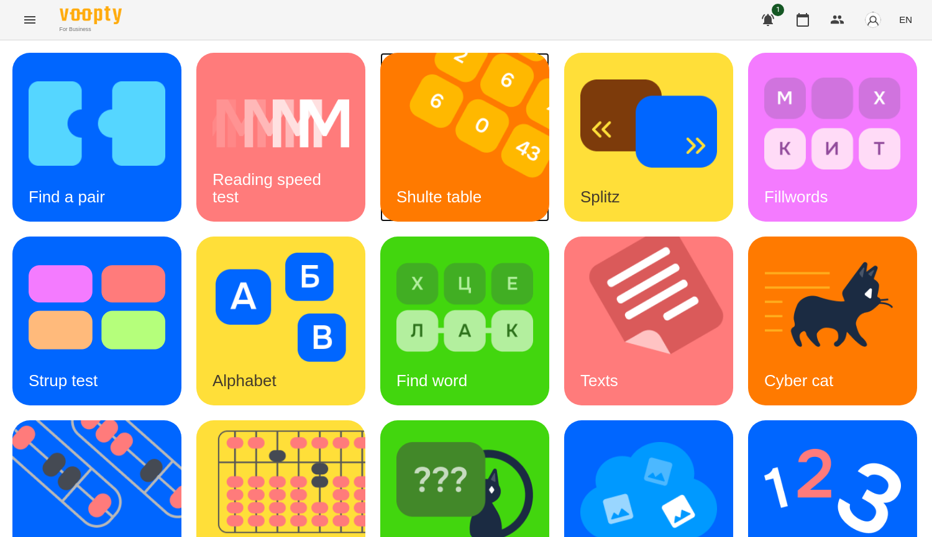
click at [473, 150] on img at bounding box center [472, 137] width 185 height 169
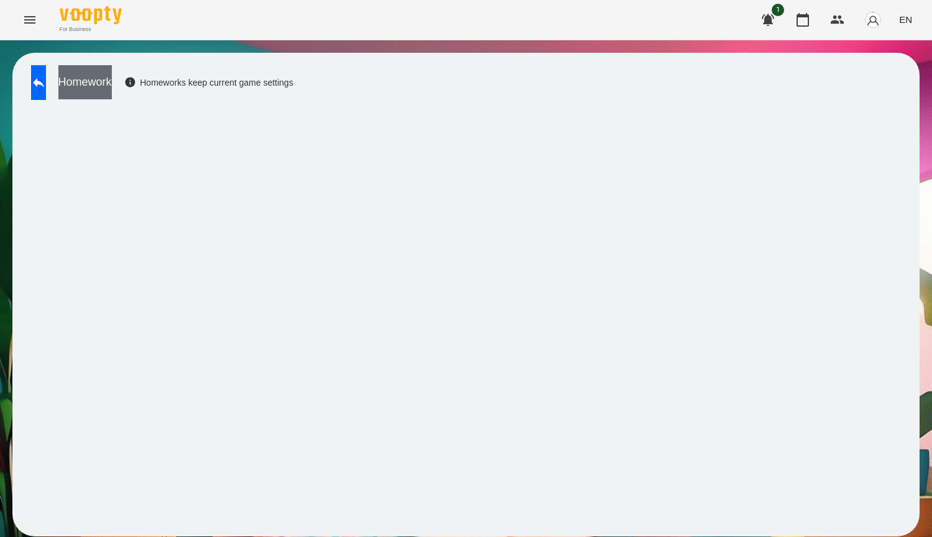
click at [112, 89] on button "Homework" at bounding box center [84, 82] width 53 height 34
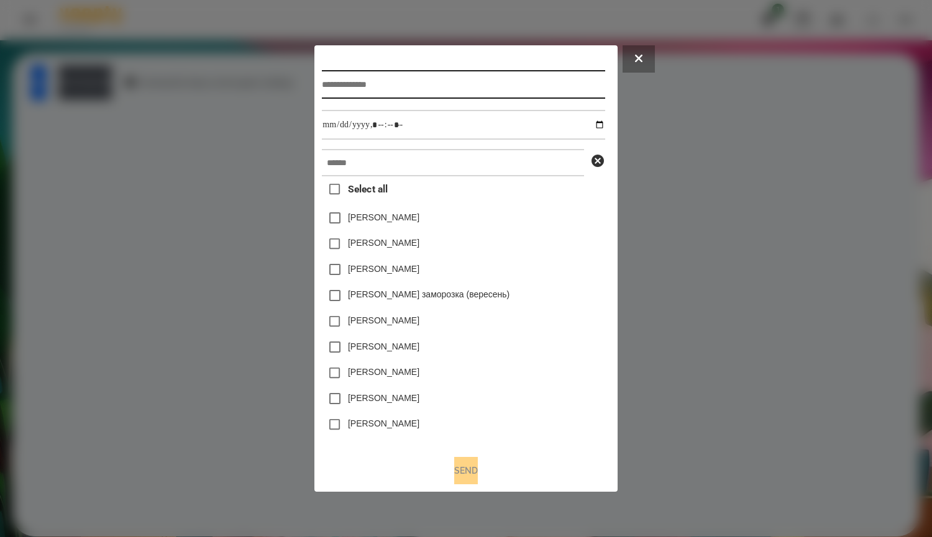
click at [404, 82] on input "text" at bounding box center [463, 84] width 283 height 29
type input "*****"
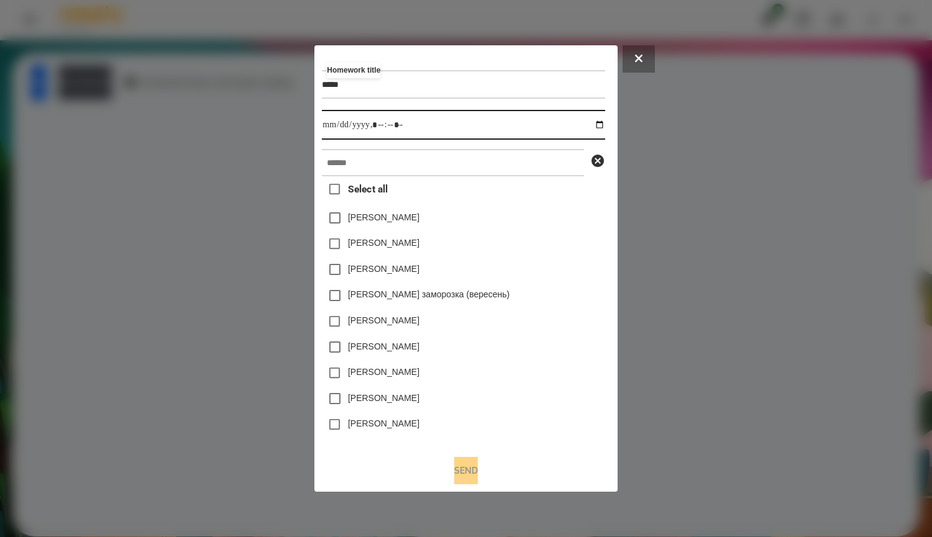
click at [600, 128] on input "datetime-local" at bounding box center [463, 125] width 283 height 30
type input "**********"
click at [562, 263] on div "Нижник Тамерлан" at bounding box center [463, 270] width 283 height 26
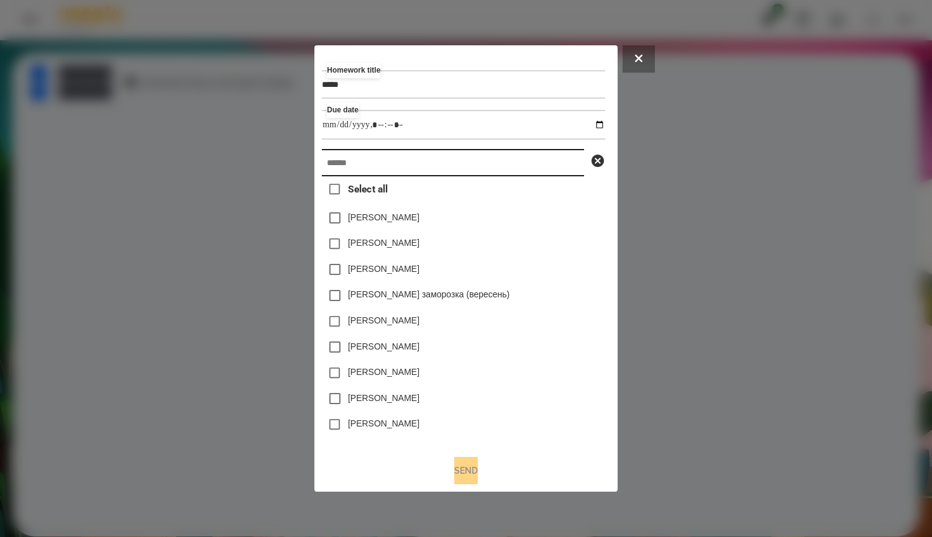
click at [547, 160] on input "text" at bounding box center [453, 162] width 262 height 27
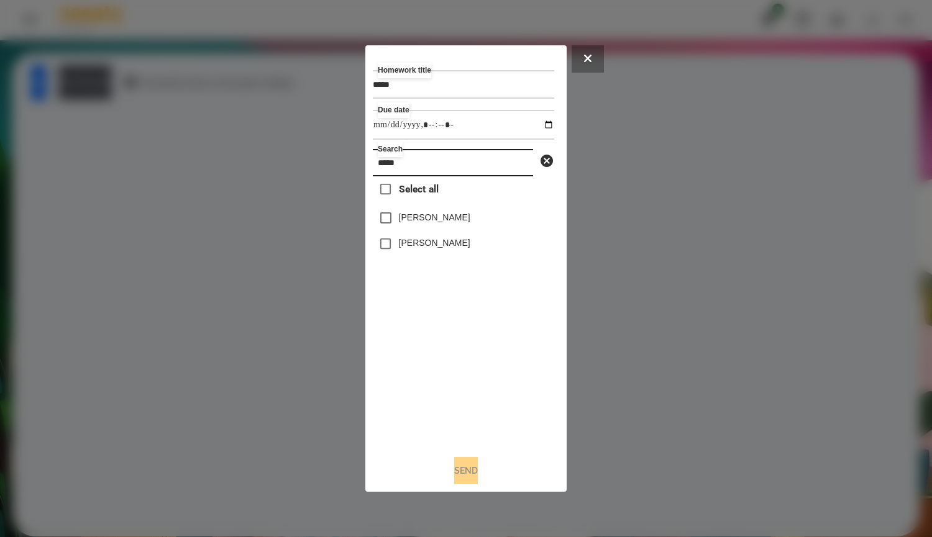
type input "*****"
click at [460, 249] on label "Мадяр Михайло" at bounding box center [434, 243] width 71 height 12
click at [468, 475] on button "Send" at bounding box center [466, 470] width 24 height 27
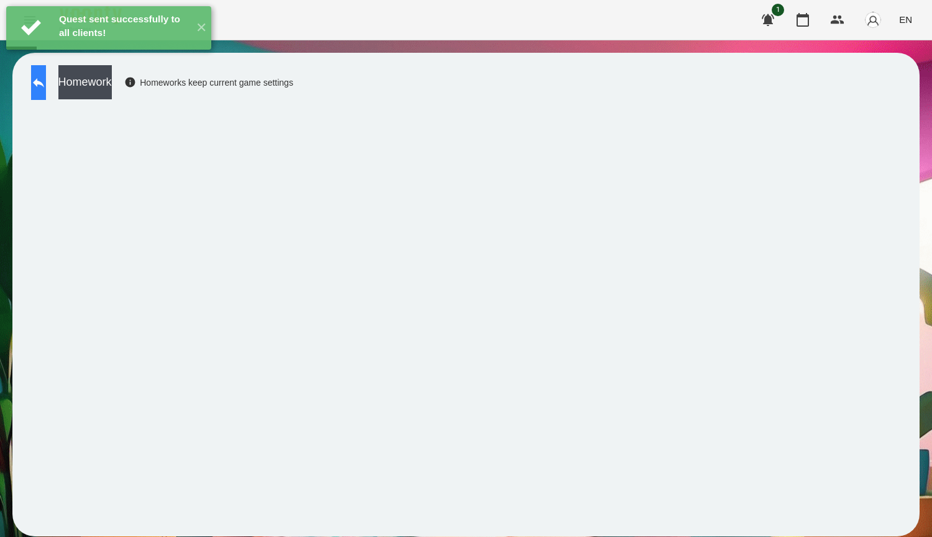
click at [45, 88] on icon at bounding box center [38, 82] width 15 height 15
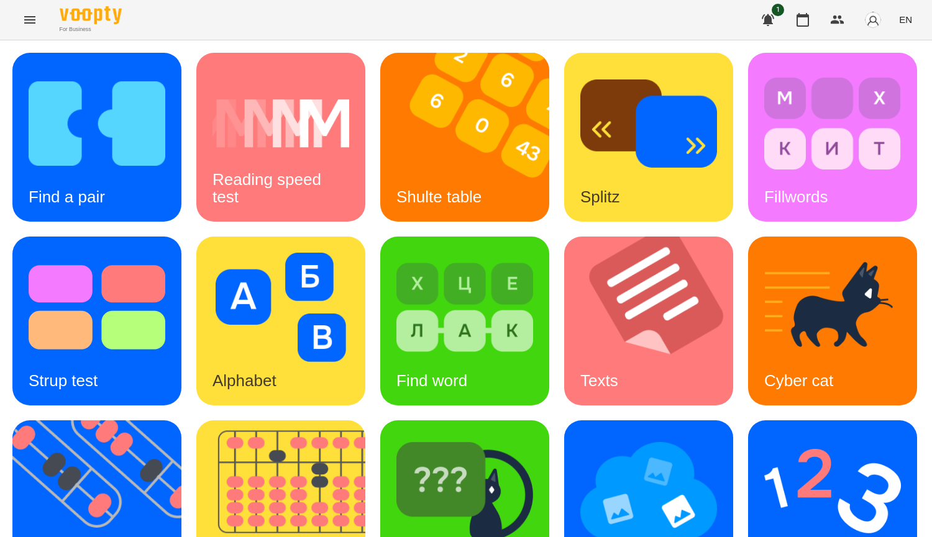
scroll to position [311, 0]
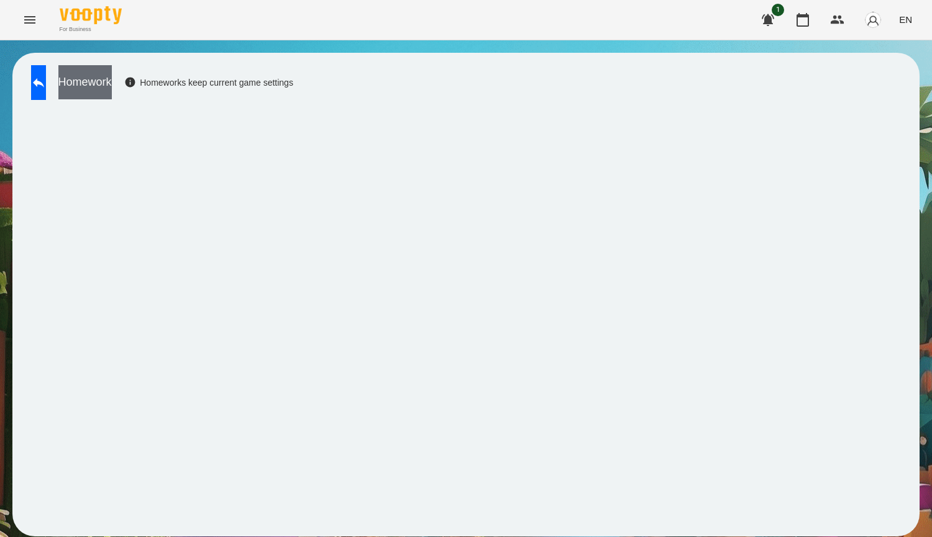
click at [112, 80] on button "Homework" at bounding box center [84, 82] width 53 height 34
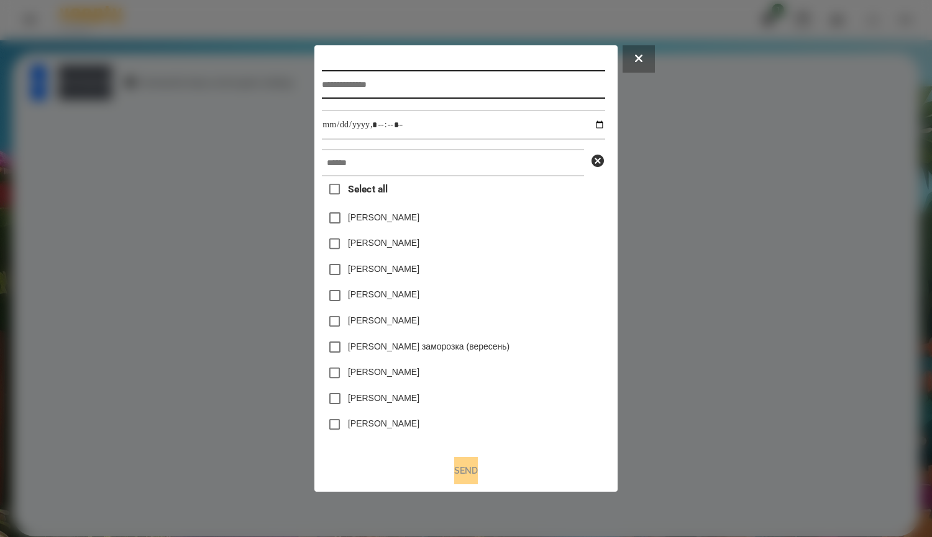
click at [335, 77] on input "text" at bounding box center [463, 84] width 283 height 29
type input "*****"
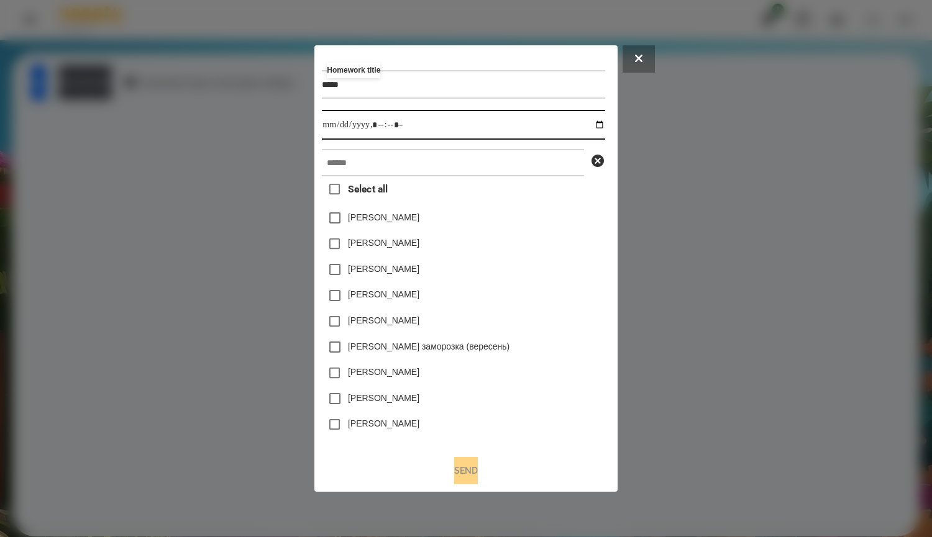
click at [605, 126] on input "datetime-local" at bounding box center [463, 125] width 283 height 30
type input "**********"
click at [563, 255] on div "Емма Северен" at bounding box center [463, 244] width 283 height 26
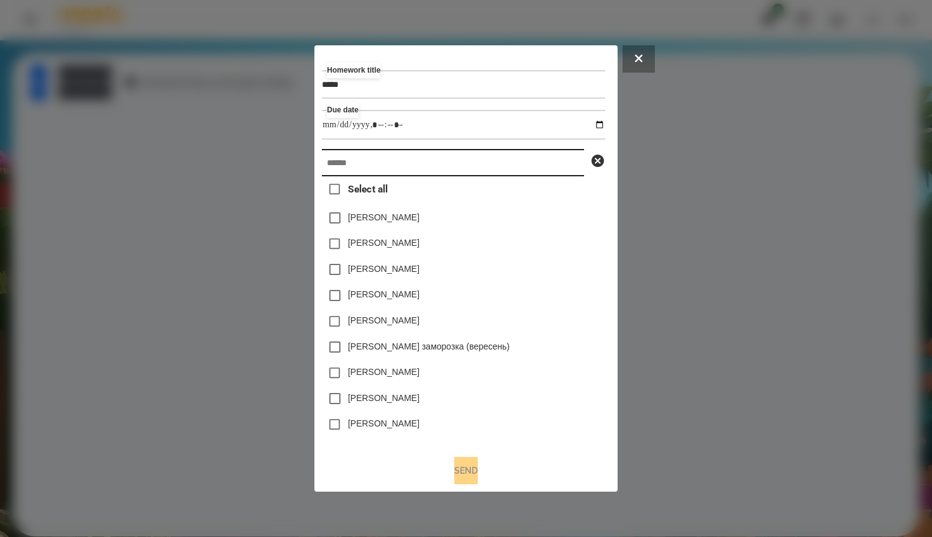
click at [430, 165] on input "text" at bounding box center [453, 162] width 262 height 27
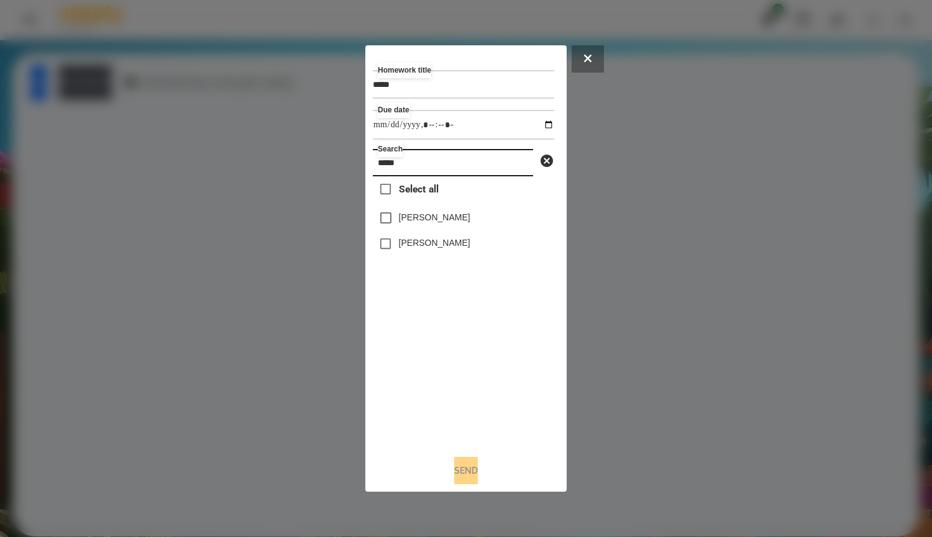
type input "*****"
click at [457, 220] on label "Мадяр Василь" at bounding box center [434, 217] width 71 height 12
click at [473, 475] on button "Send" at bounding box center [466, 470] width 24 height 27
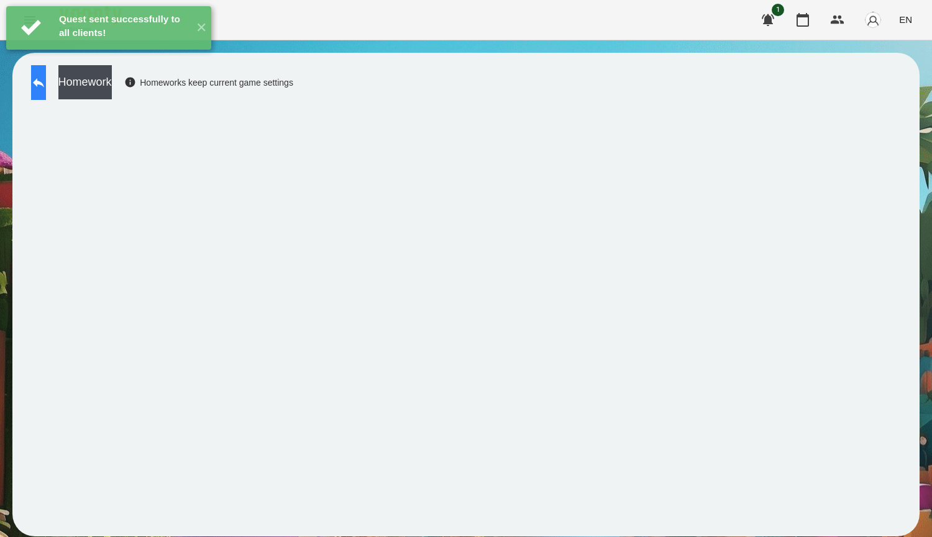
click at [44, 94] on button at bounding box center [38, 82] width 15 height 35
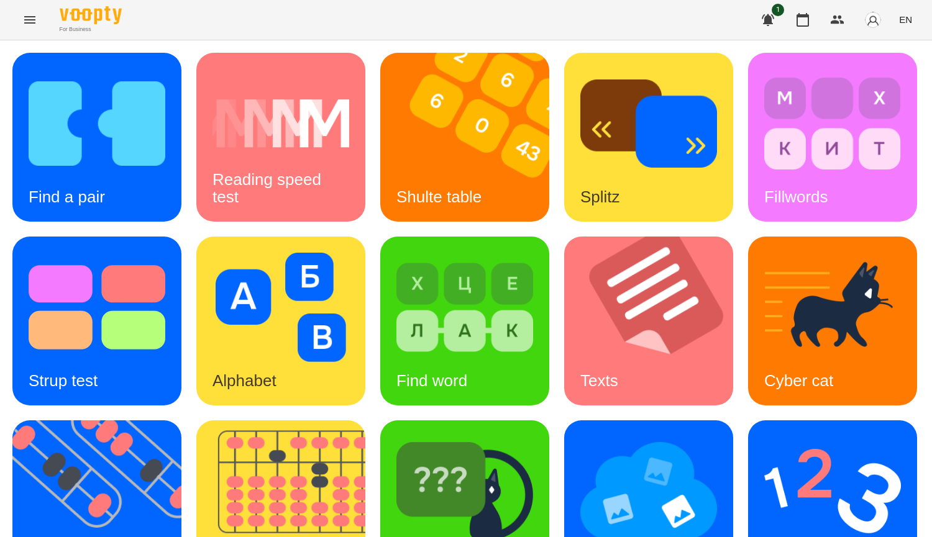
scroll to position [249, 0]
click at [764, 437] on img at bounding box center [832, 491] width 137 height 109
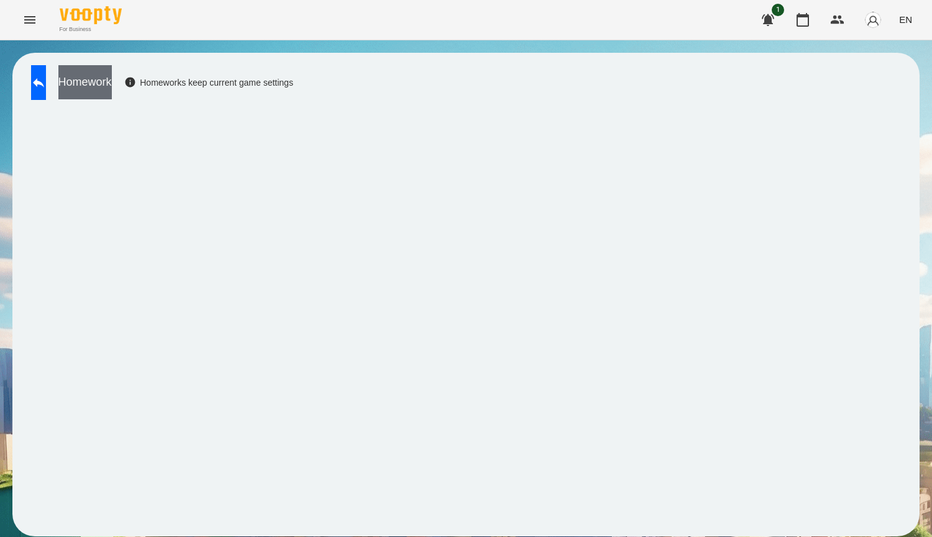
click at [112, 83] on button "Homework" at bounding box center [84, 82] width 53 height 34
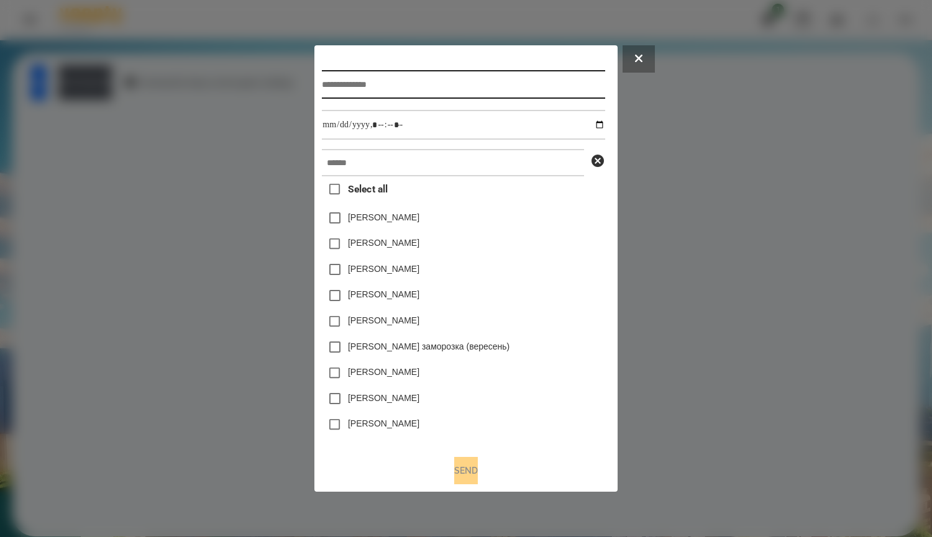
click at [372, 96] on input "text" at bounding box center [463, 84] width 283 height 29
click at [372, 95] on input "text" at bounding box center [463, 84] width 283 height 29
type input "*****"
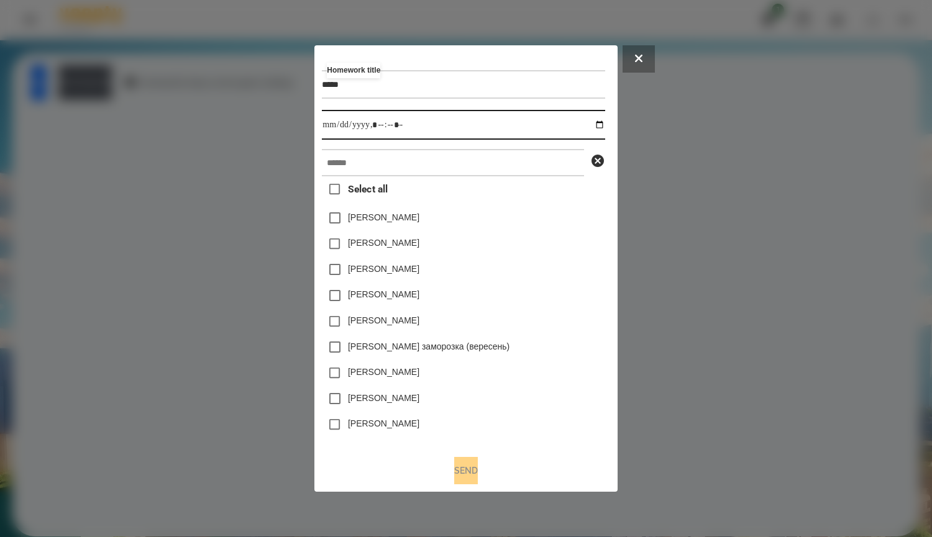
click at [497, 123] on input "datetime-local" at bounding box center [463, 125] width 283 height 30
click at [603, 129] on input "datetime-local" at bounding box center [463, 125] width 283 height 30
type input "**********"
click at [567, 221] on div "Яна Щербакова" at bounding box center [463, 218] width 283 height 26
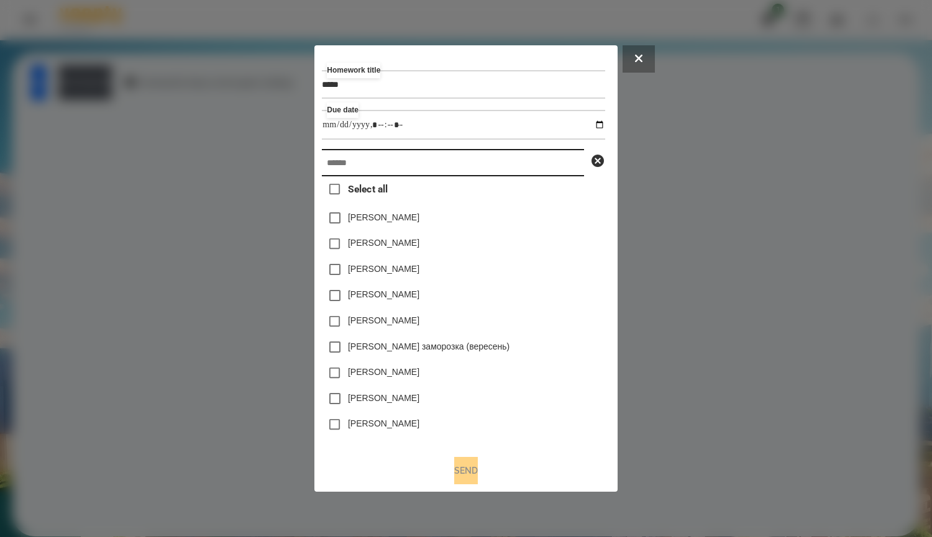
click at [544, 158] on input "text" at bounding box center [453, 162] width 262 height 27
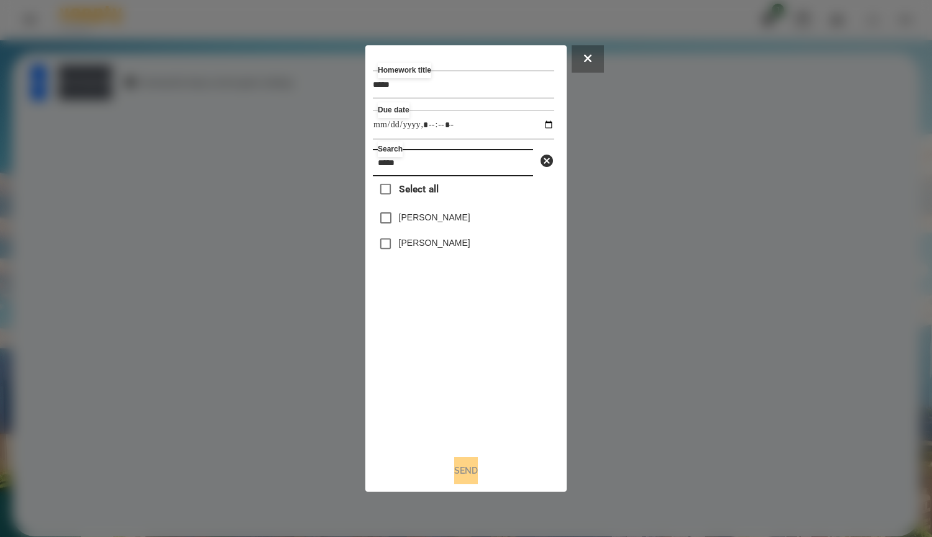
type input "*****"
click at [431, 249] on label "Мадяр Михайло" at bounding box center [434, 243] width 71 height 12
click at [470, 477] on button "Send" at bounding box center [466, 470] width 24 height 27
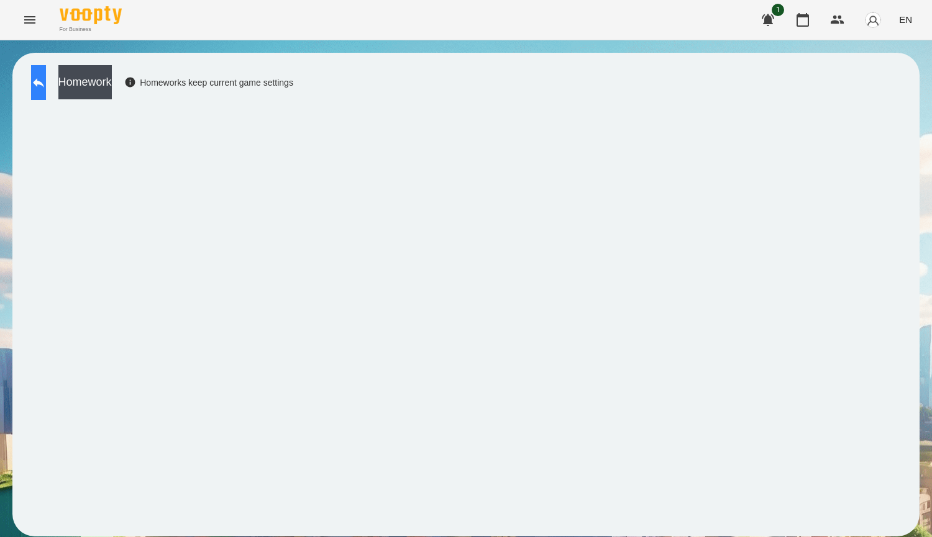
click at [37, 85] on button at bounding box center [38, 82] width 15 height 35
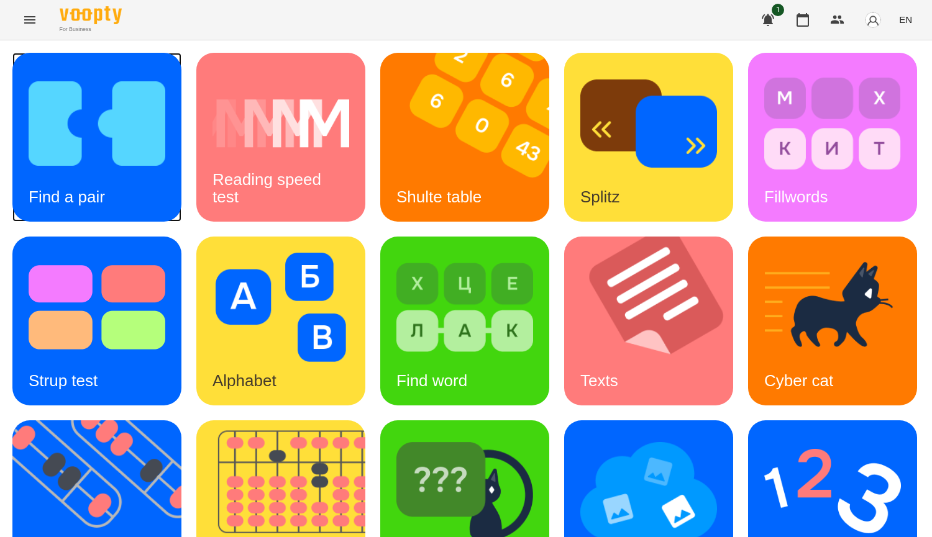
click at [39, 155] on img at bounding box center [97, 123] width 137 height 109
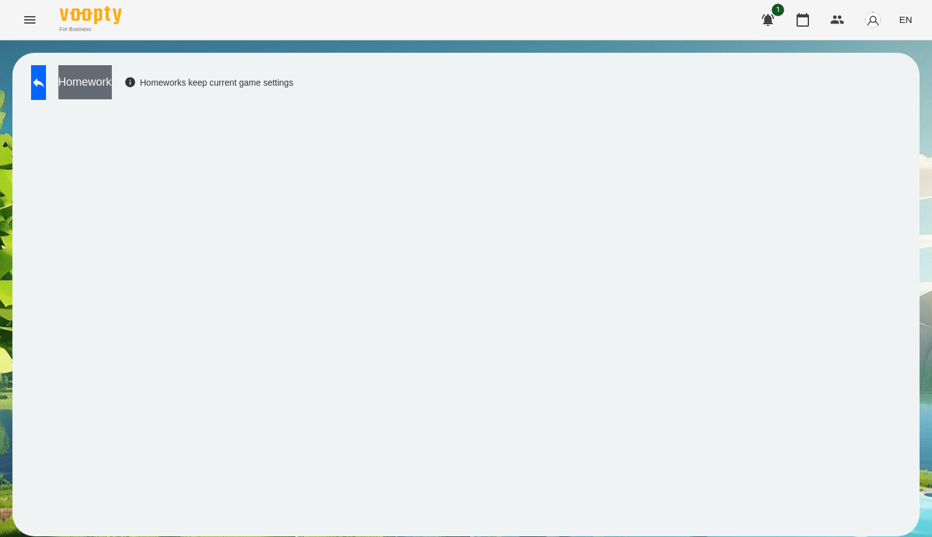
click at [112, 90] on button "Homework" at bounding box center [84, 82] width 53 height 34
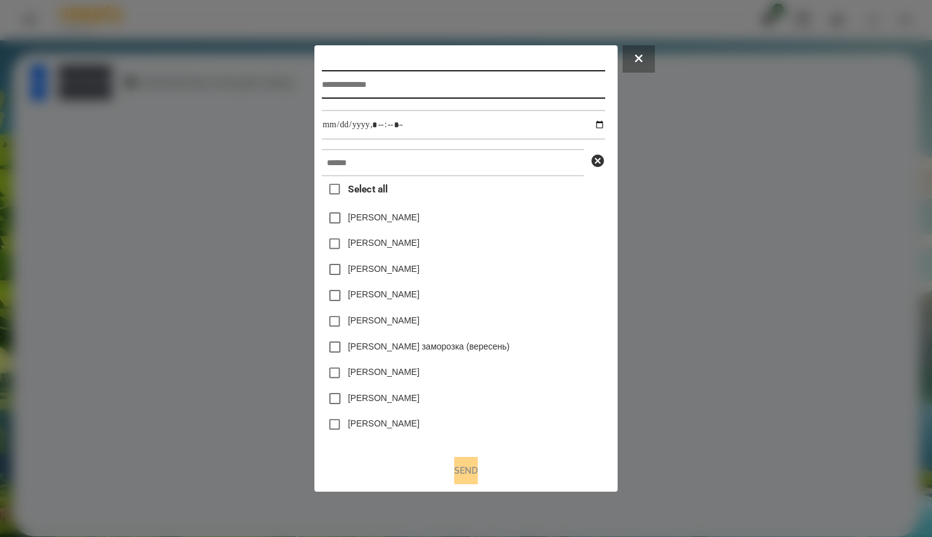
click at [427, 77] on input "text" at bounding box center [463, 84] width 283 height 29
type input "*****"
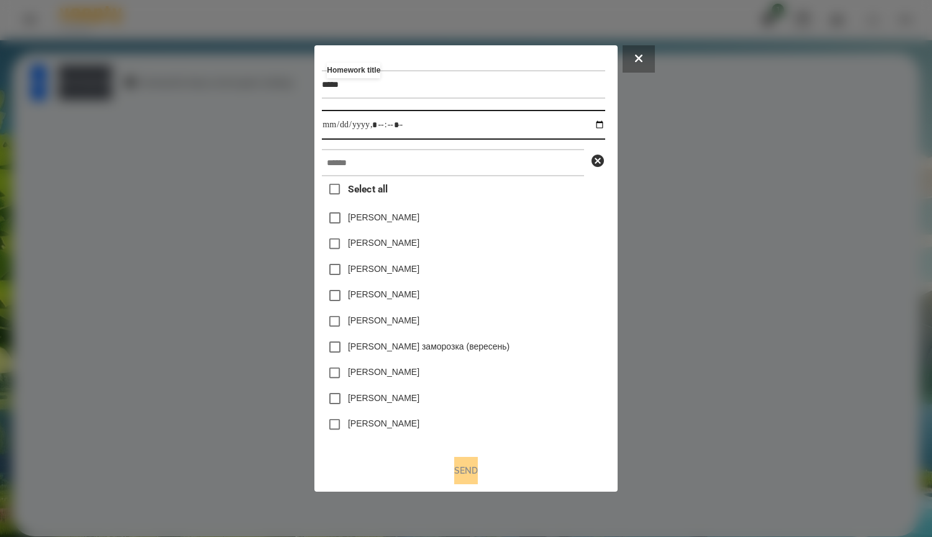
click at [598, 111] on input "datetime-local" at bounding box center [463, 125] width 283 height 30
click at [600, 121] on input "datetime-local" at bounding box center [463, 125] width 283 height 30
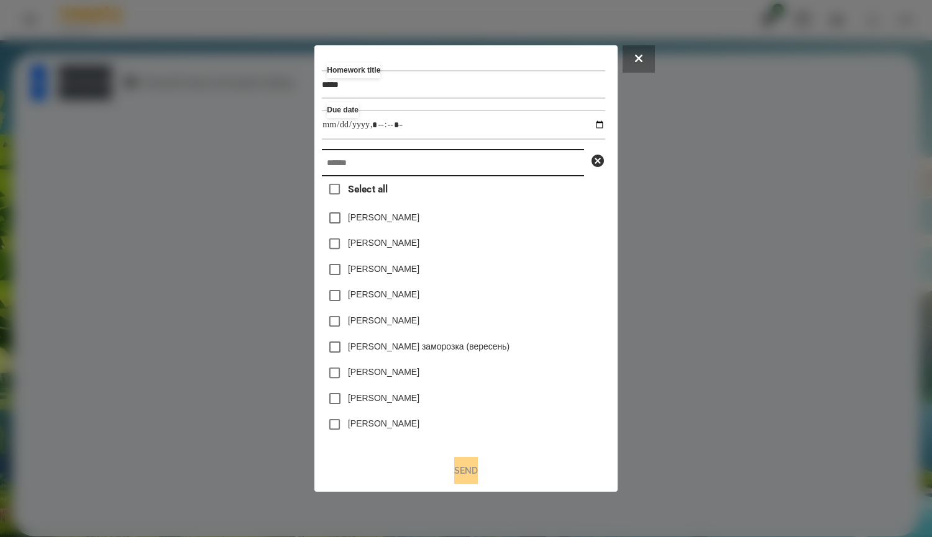
type input "**********"
click at [569, 172] on input "text" at bounding box center [453, 162] width 262 height 27
type input "*"
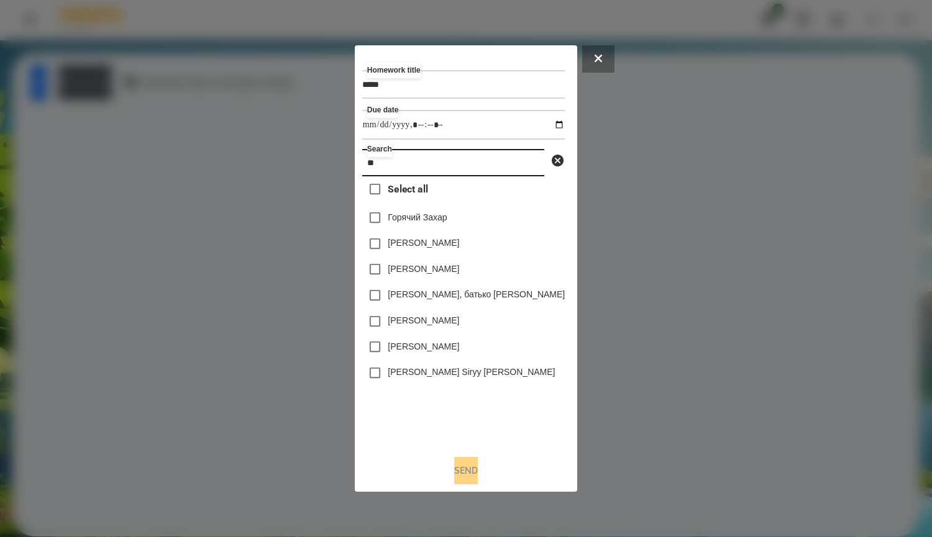
type input "*"
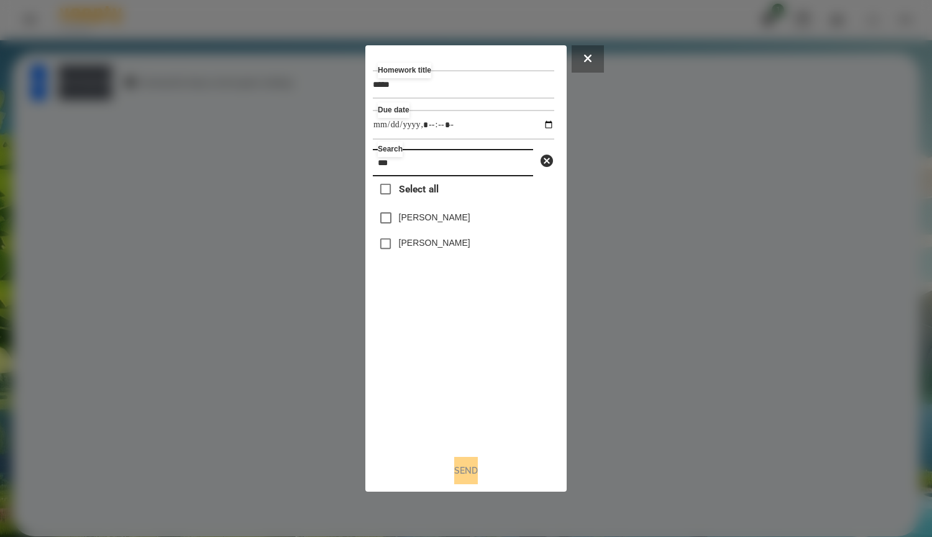
type input "***"
click at [462, 216] on label "Мадяр Василь" at bounding box center [434, 217] width 71 height 12
click at [456, 477] on button "Send" at bounding box center [466, 470] width 24 height 27
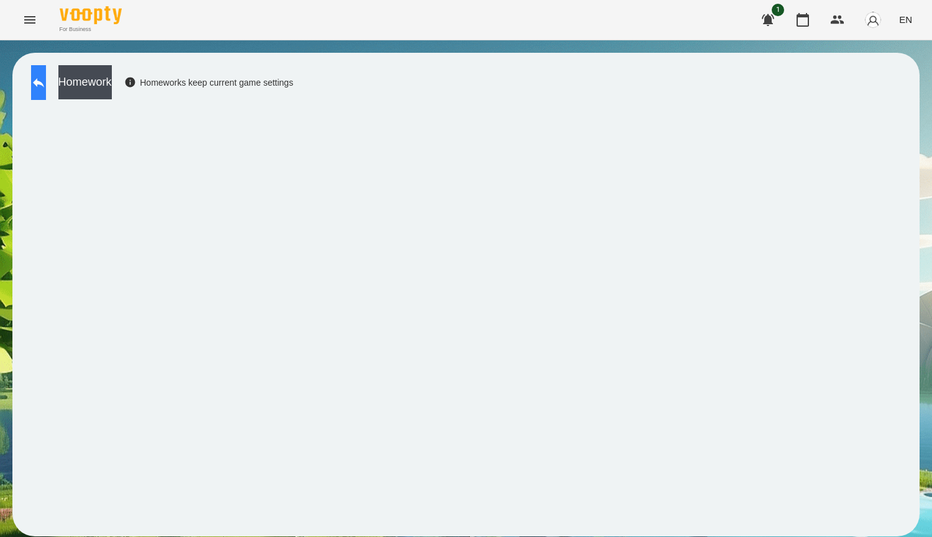
click at [46, 89] on icon at bounding box center [38, 82] width 15 height 15
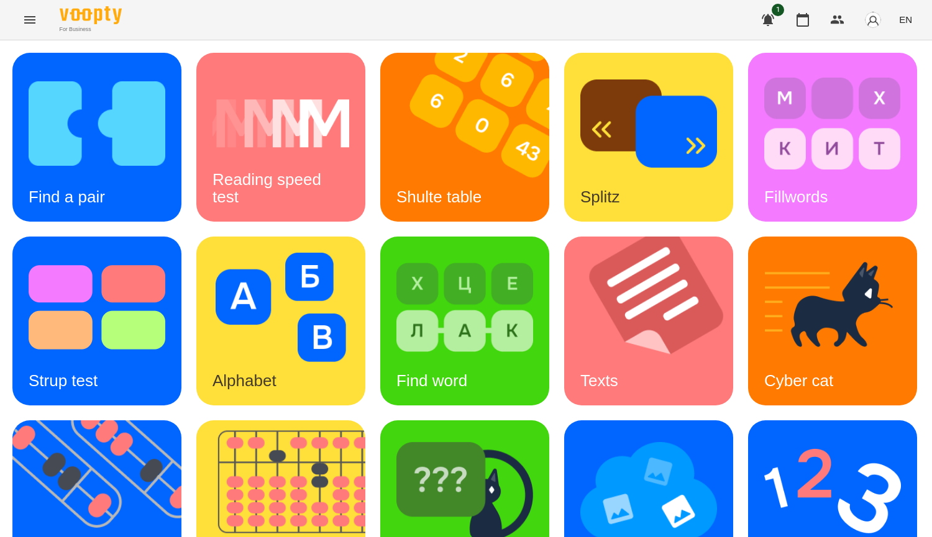
scroll to position [432, 0]
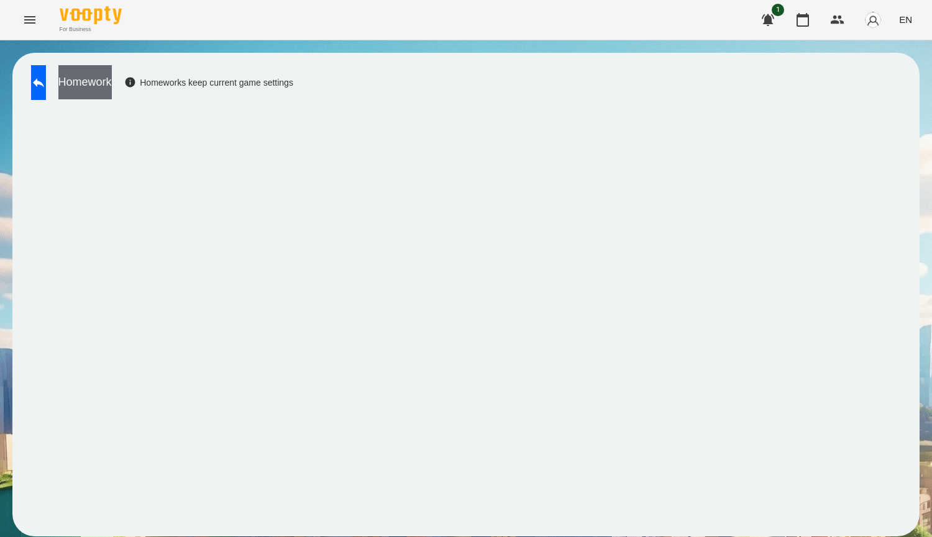
click at [112, 87] on button "Homework" at bounding box center [84, 82] width 53 height 34
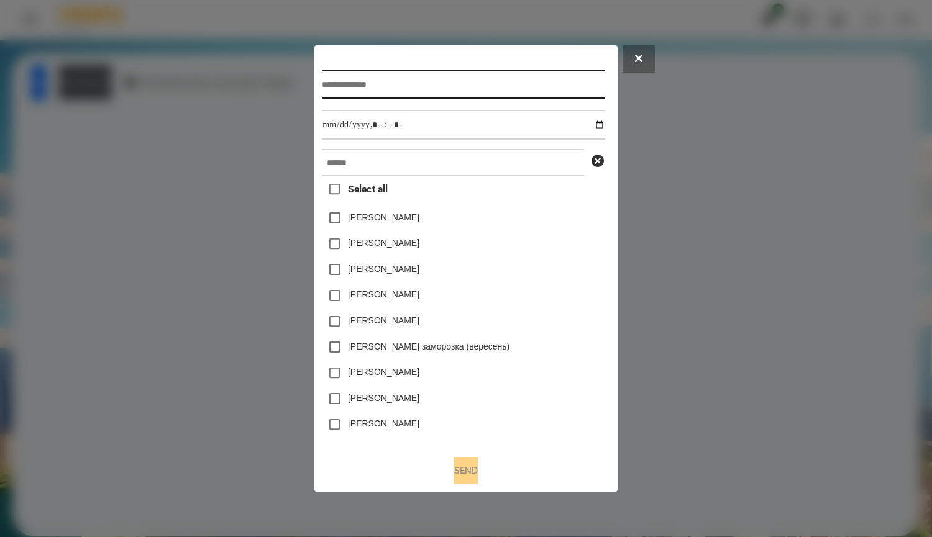
click at [394, 81] on input "text" at bounding box center [463, 84] width 283 height 29
type input "*****"
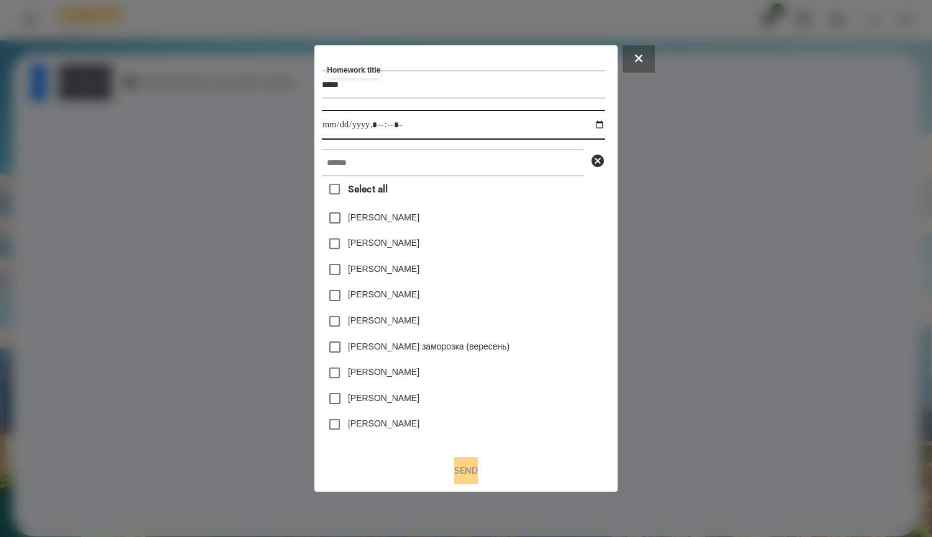
click at [605, 127] on input "datetime-local" at bounding box center [463, 125] width 283 height 30
type input "**********"
click at [557, 245] on div "Емма Северен" at bounding box center [463, 244] width 283 height 26
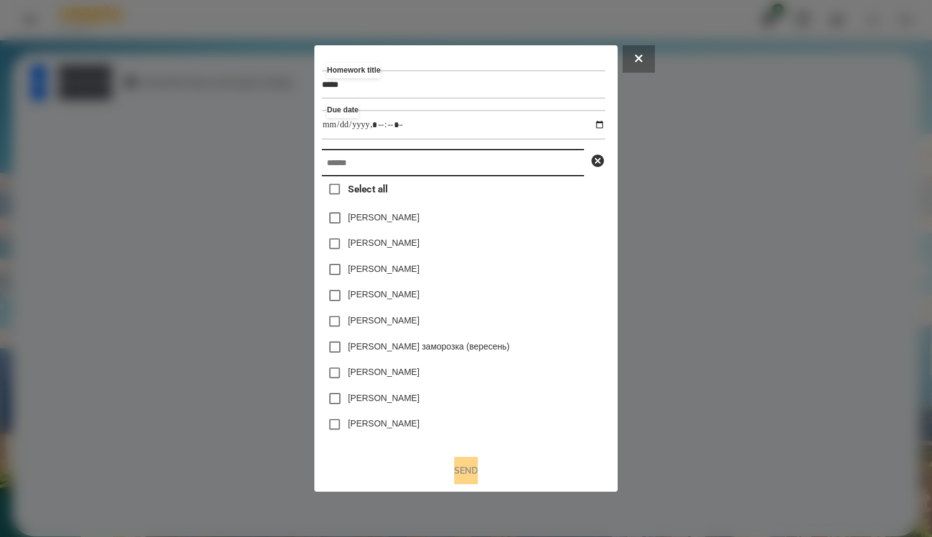
click at [391, 166] on input "text" at bounding box center [453, 162] width 262 height 27
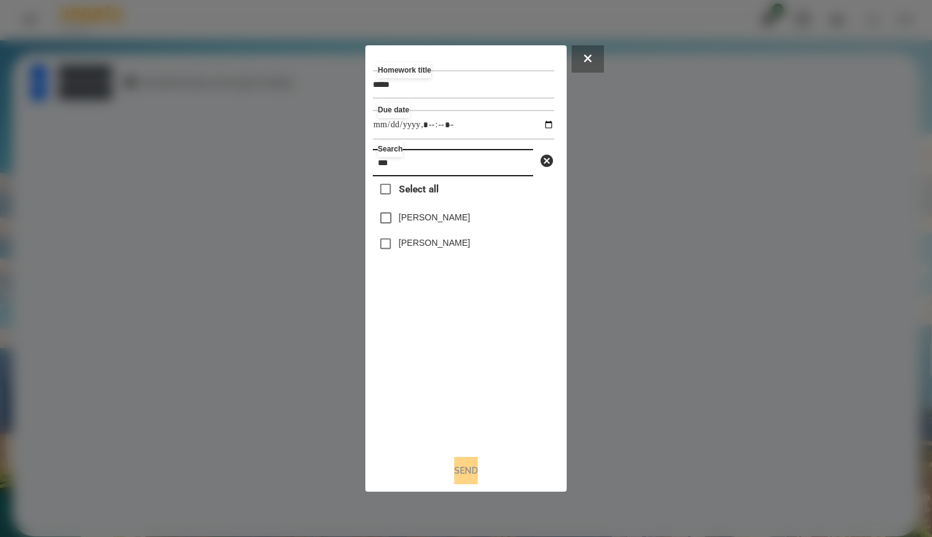
type input "***"
click at [443, 218] on label "Мадяр Василь" at bounding box center [434, 217] width 71 height 12
click at [468, 464] on button "Send" at bounding box center [466, 470] width 24 height 27
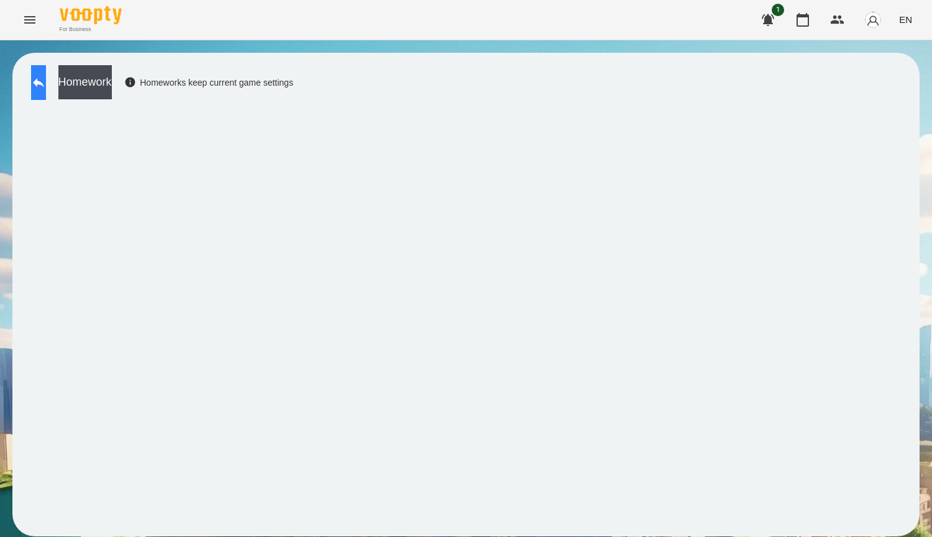
click at [46, 88] on button at bounding box center [38, 82] width 15 height 35
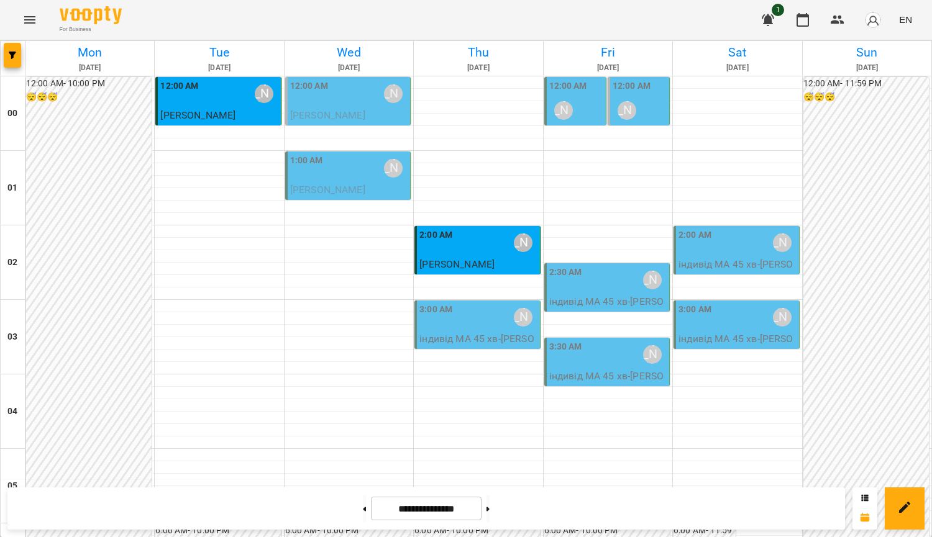
click at [465, 263] on span "Мадяр Михайло" at bounding box center [456, 264] width 75 height 12
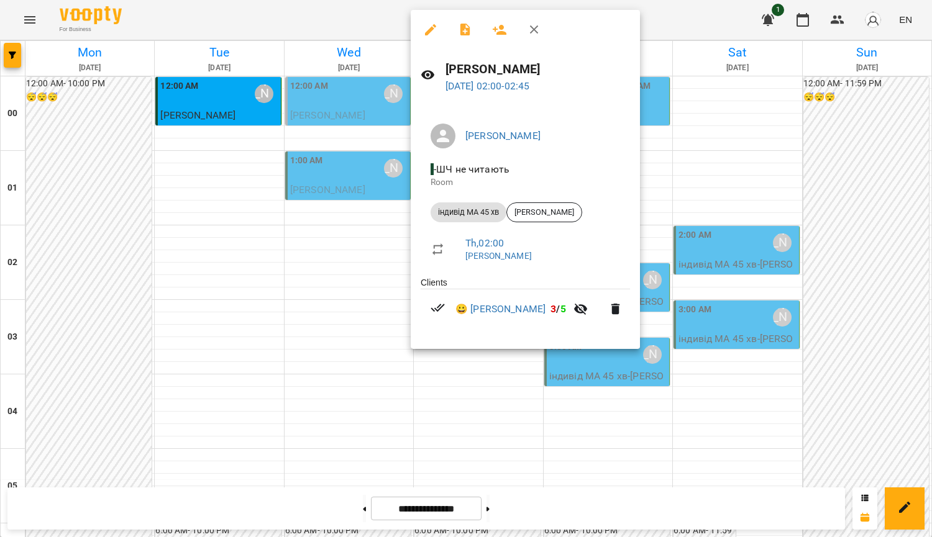
click at [781, 116] on div at bounding box center [466, 268] width 932 height 537
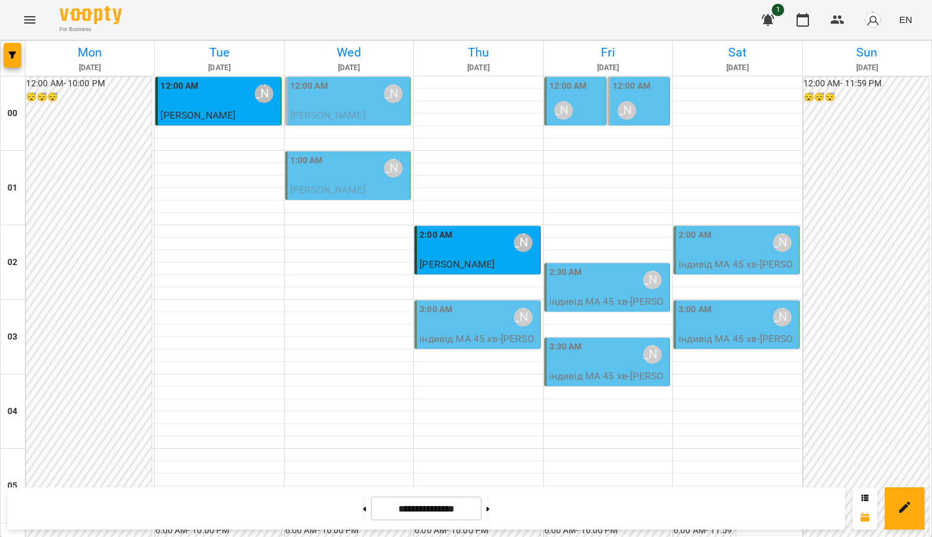
click at [426, 331] on div "3:00 AM" at bounding box center [435, 317] width 33 height 29
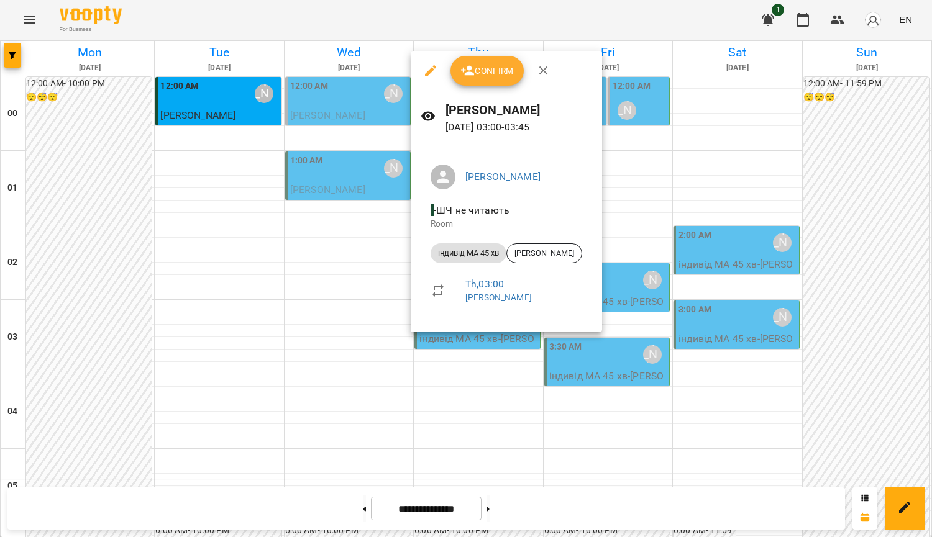
click at [718, 155] on div at bounding box center [466, 268] width 932 height 537
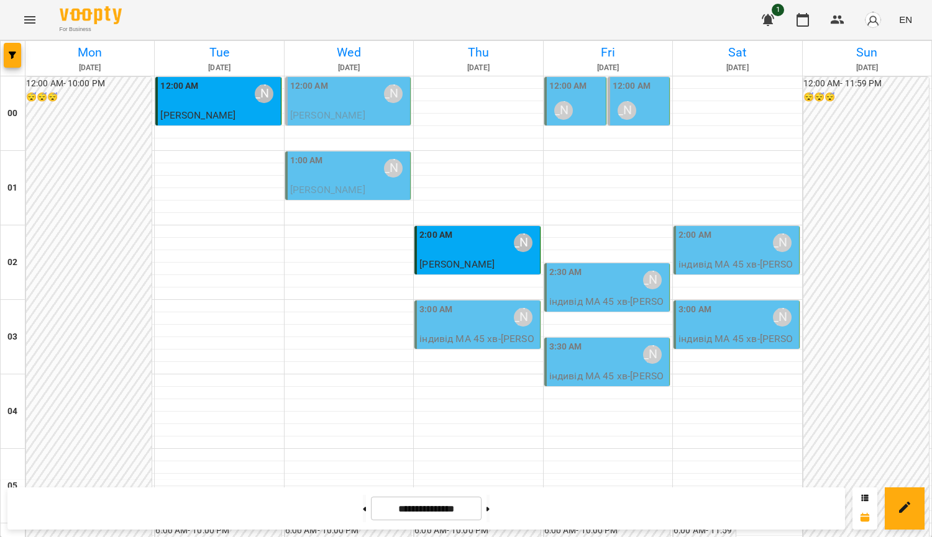
click at [501, 336] on p "індивід МА 45 хв - Мадяр Василь" at bounding box center [477, 346] width 117 height 29
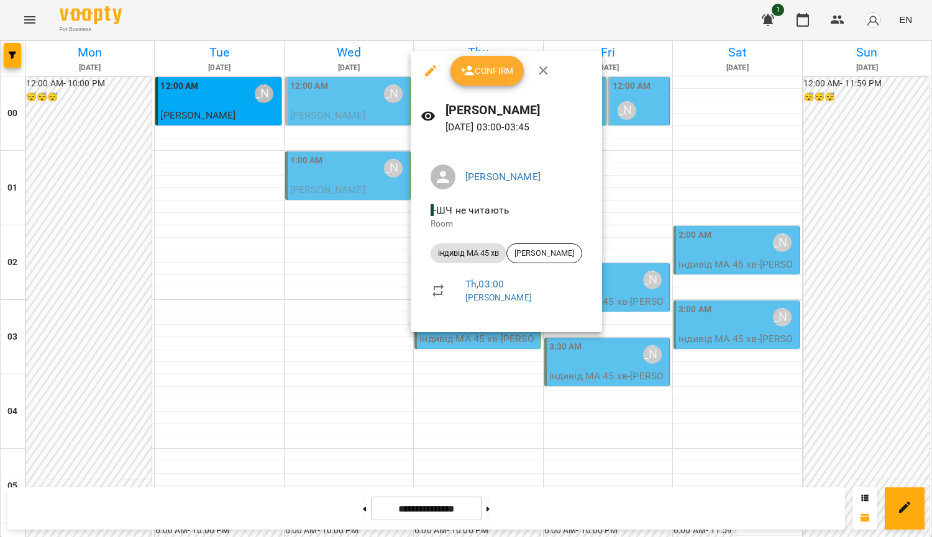
click at [506, 70] on span "Confirm" at bounding box center [486, 70] width 53 height 15
